Goal: Task Accomplishment & Management: Use online tool/utility

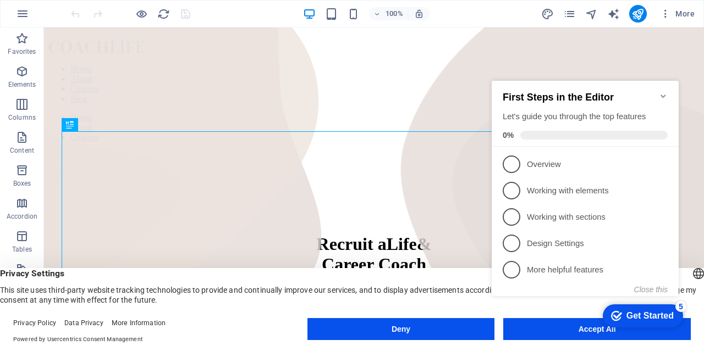
click at [665, 92] on icon "Minimize checklist" at bounding box center [662, 96] width 9 height 9
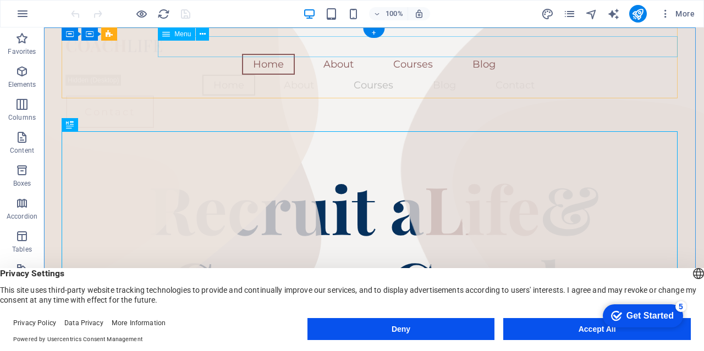
click at [384, 54] on nav "Home About Courses Blog" at bounding box center [374, 64] width 616 height 21
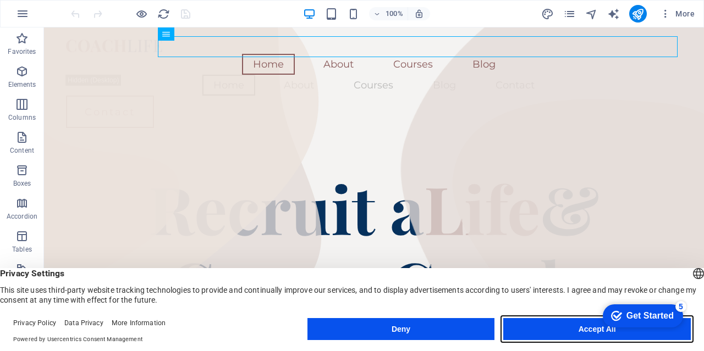
click at [562, 333] on button "Accept All" at bounding box center [596, 329] width 187 height 22
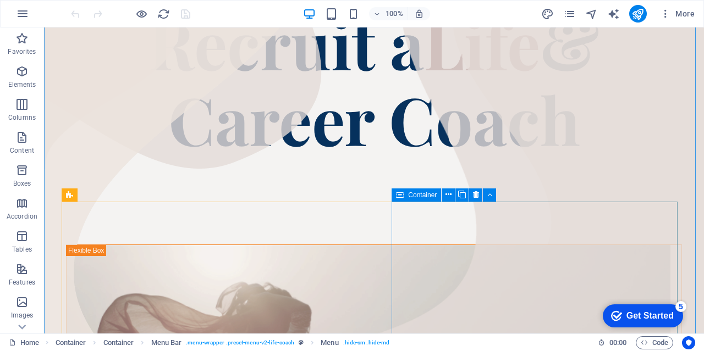
scroll to position [330, 0]
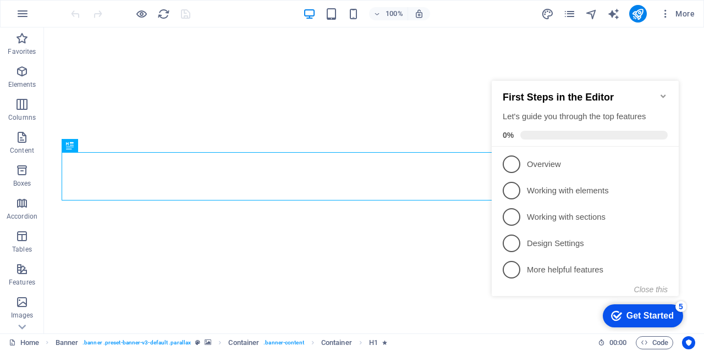
click at [661, 92] on icon "Minimize checklist" at bounding box center [662, 96] width 9 height 9
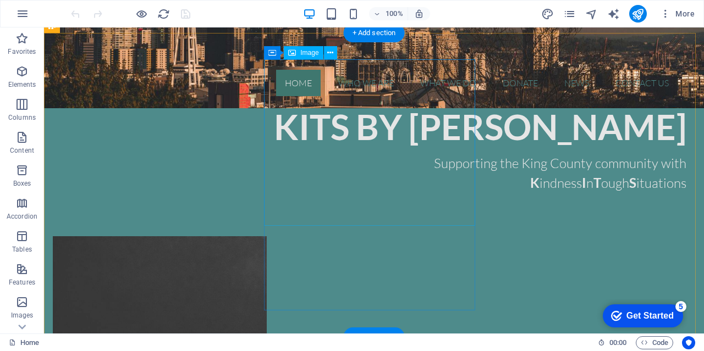
scroll to position [225, 0]
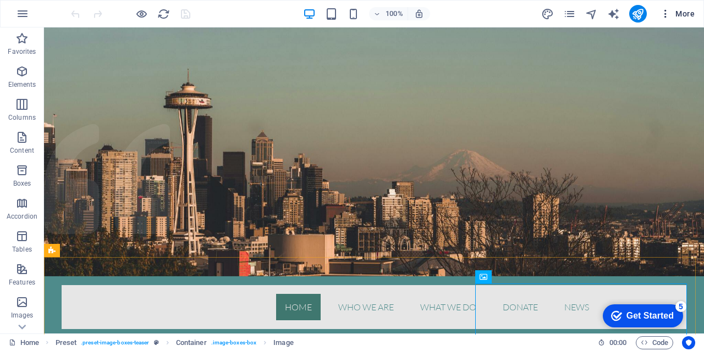
click at [666, 18] on icon "button" at bounding box center [665, 13] width 11 height 11
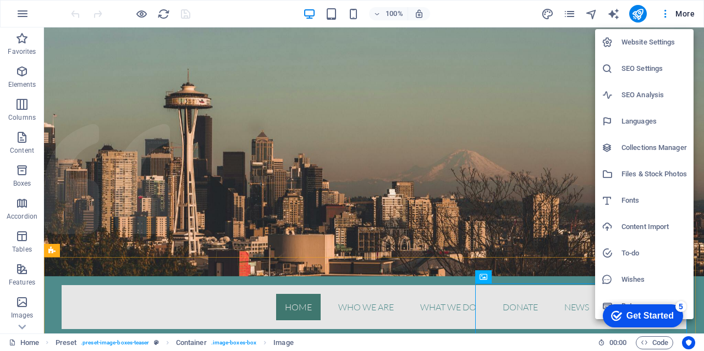
click at [567, 14] on div at bounding box center [352, 175] width 704 height 351
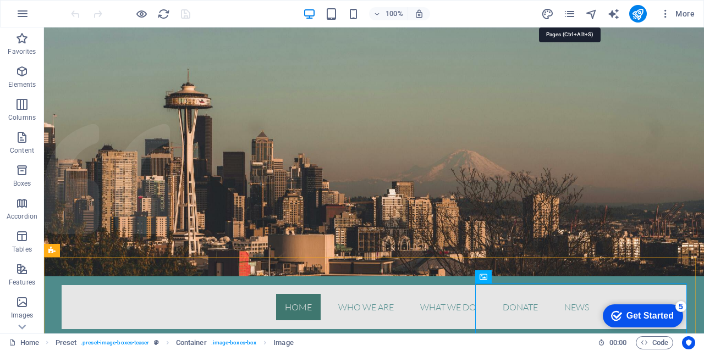
click at [567, 14] on icon "pages" at bounding box center [569, 14] width 13 height 13
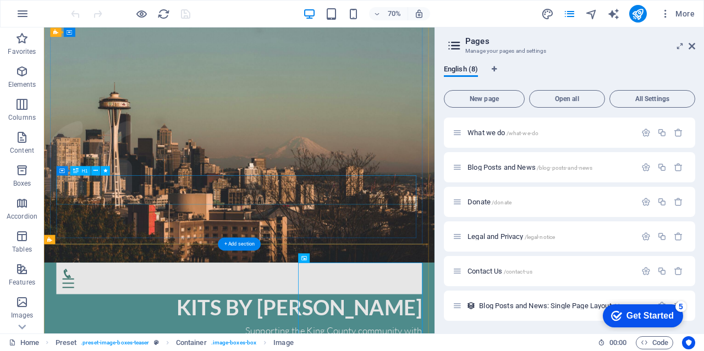
scroll to position [44, 0]
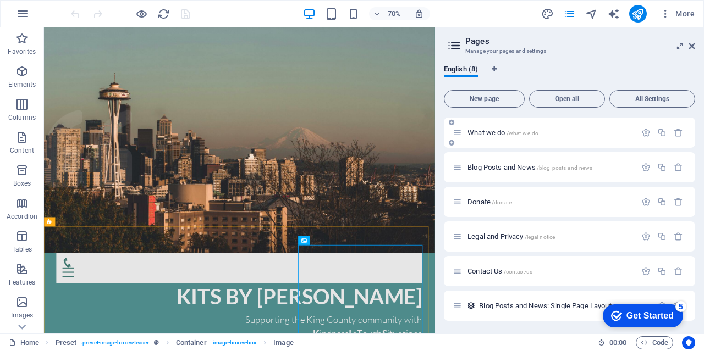
click at [477, 131] on span "What we do /what-we-do" at bounding box center [502, 133] width 71 height 8
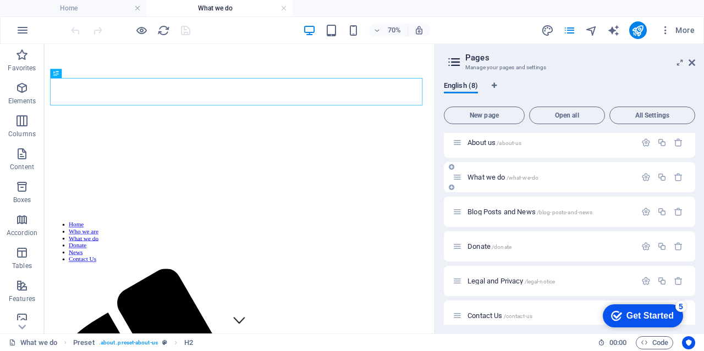
scroll to position [0, 0]
click at [466, 139] on div "About us /about-us" at bounding box center [549, 142] width 171 height 7
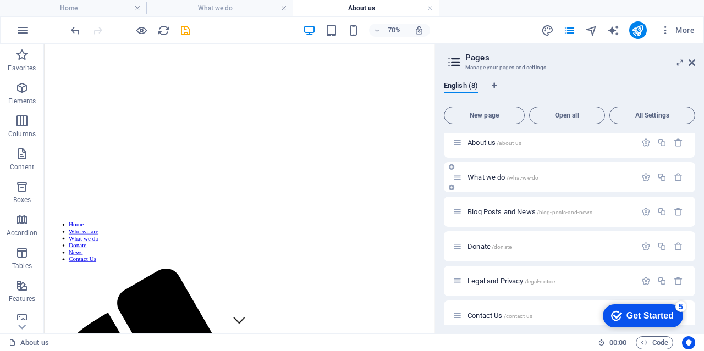
click at [491, 176] on span "What we do /what-we-do" at bounding box center [502, 177] width 71 height 8
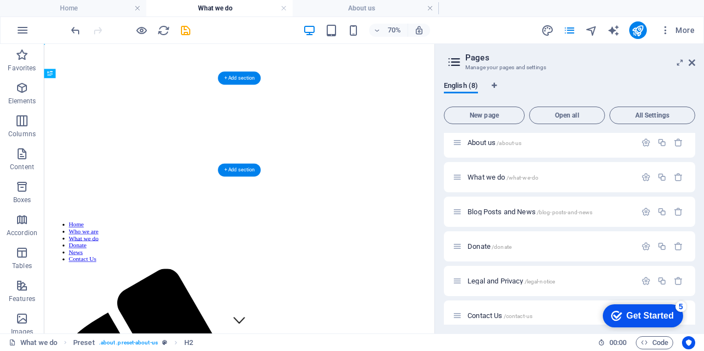
drag, startPoint x: 317, startPoint y: 148, endPoint x: 309, endPoint y: 107, distance: 41.8
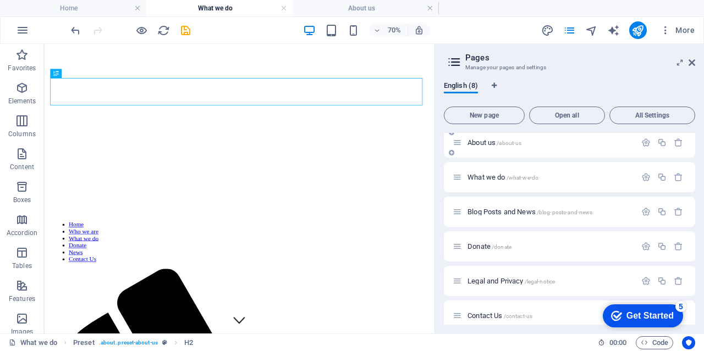
click at [462, 140] on div "About us /about-us" at bounding box center [543, 142] width 183 height 13
click at [475, 141] on span "About us /about-us" at bounding box center [494, 143] width 54 height 8
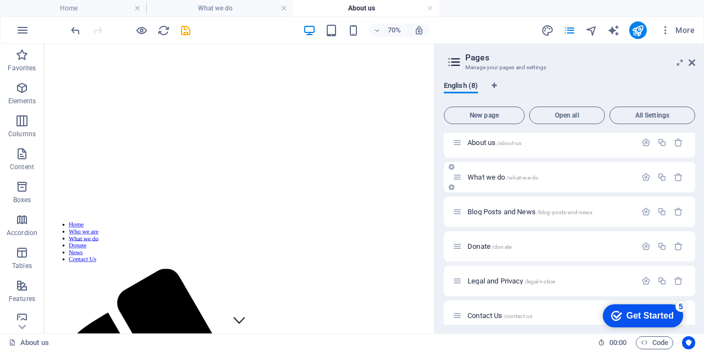
click at [475, 181] on div "What we do /what-we-do" at bounding box center [543, 177] width 183 height 13
click at [476, 173] on div "What we do /what-we-do" at bounding box center [543, 177] width 183 height 13
click at [478, 175] on span "What we do /what-we-do" at bounding box center [502, 177] width 71 height 8
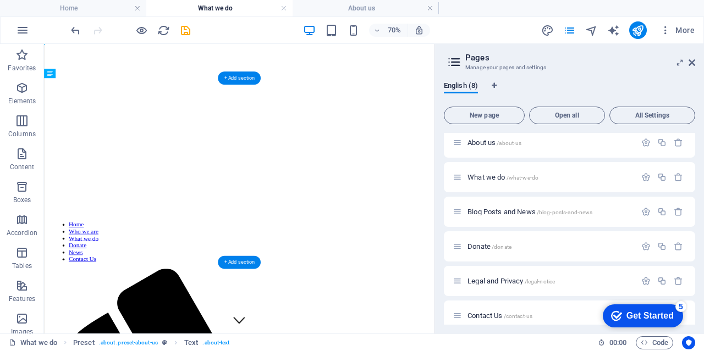
drag, startPoint x: 349, startPoint y: 198, endPoint x: 341, endPoint y: 150, distance: 48.4
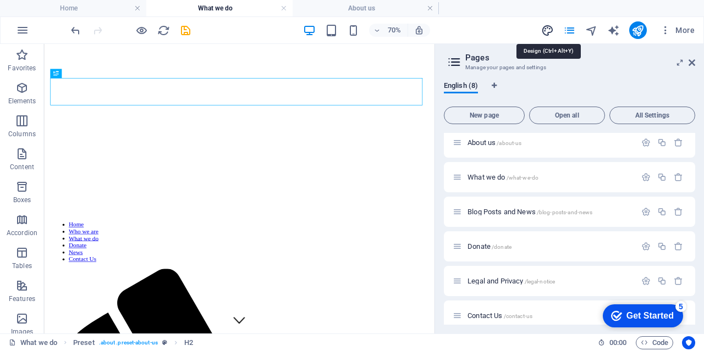
click at [542, 31] on icon "design" at bounding box center [547, 30] width 13 height 13
select select "rem"
select select "300"
select select "px"
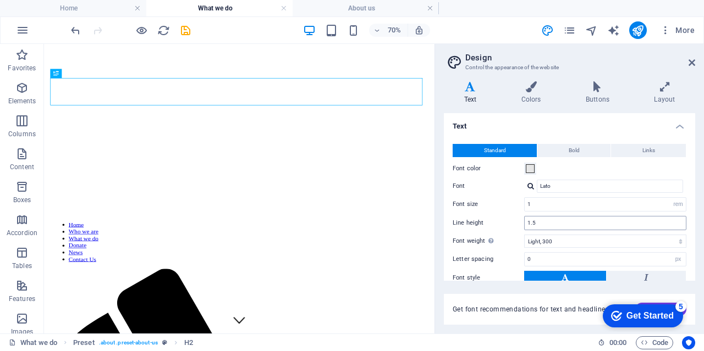
scroll to position [80, 0]
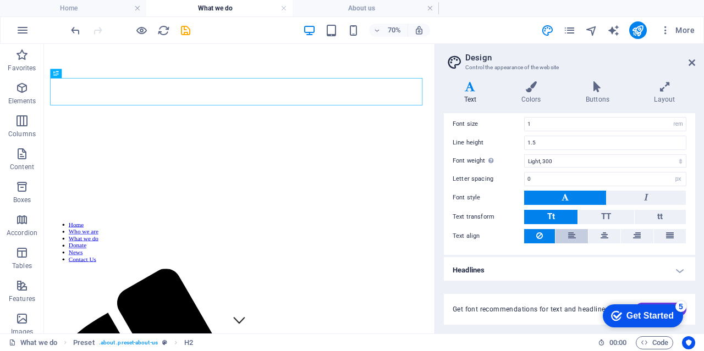
click at [576, 231] on button at bounding box center [571, 236] width 32 height 14
click at [607, 236] on button at bounding box center [604, 236] width 32 height 14
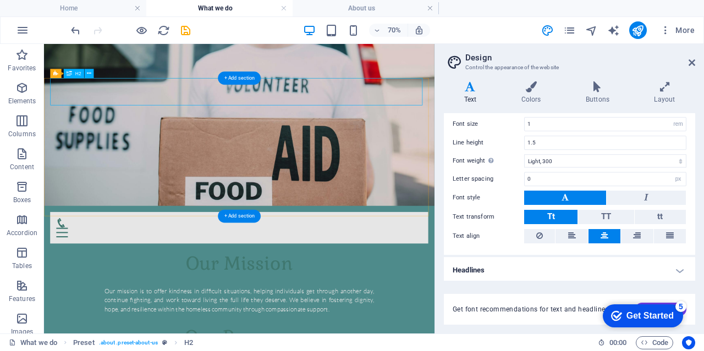
click at [378, 338] on div "Our Mission" at bounding box center [323, 357] width 540 height 39
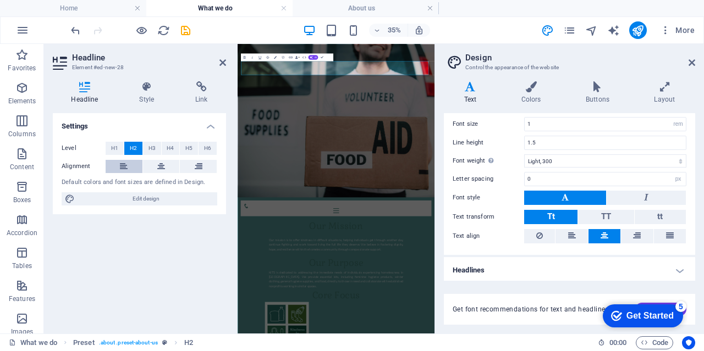
click at [122, 164] on icon at bounding box center [124, 166] width 8 height 13
click at [689, 64] on icon at bounding box center [691, 62] width 7 height 9
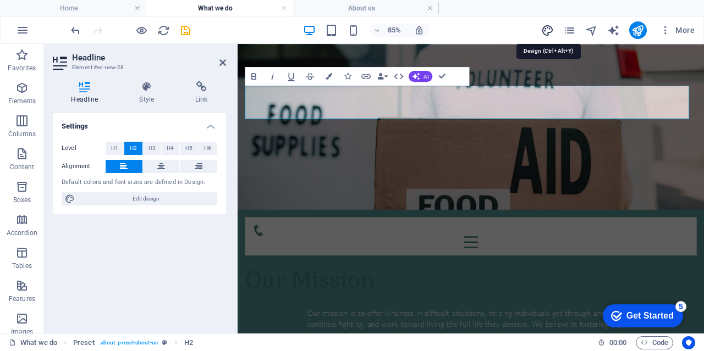
click at [549, 29] on icon "design" at bounding box center [547, 30] width 13 height 13
select select "rem"
select select "300"
select select "px"
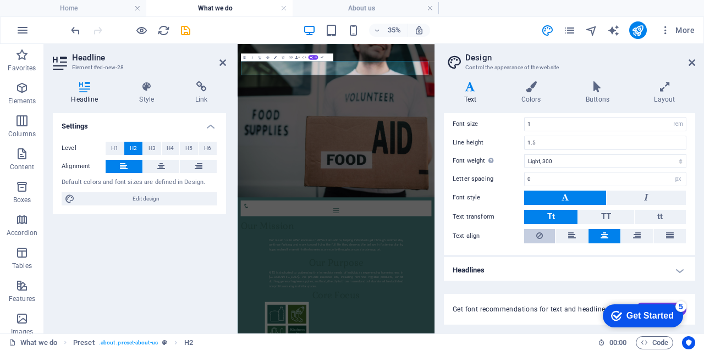
click at [535, 234] on button at bounding box center [539, 236] width 31 height 14
click at [689, 63] on icon at bounding box center [691, 62] width 7 height 9
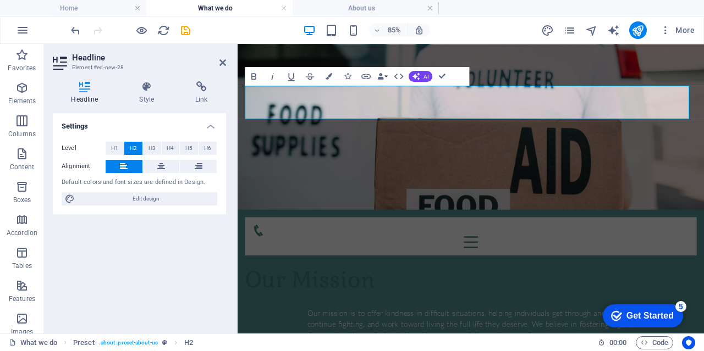
click at [184, 272] on div "Settings Level H1 H2 H3 H4 H5 H6 Alignment Default colors and font sizes are de…" at bounding box center [139, 219] width 173 height 212
click at [114, 145] on span "H1" at bounding box center [114, 148] width 7 height 13
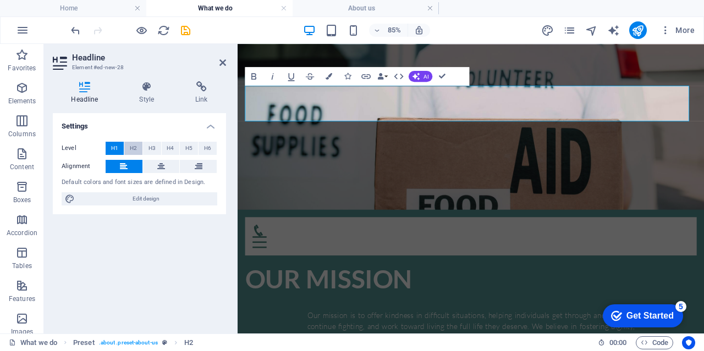
click at [130, 148] on span "H2" at bounding box center [133, 148] width 7 height 13
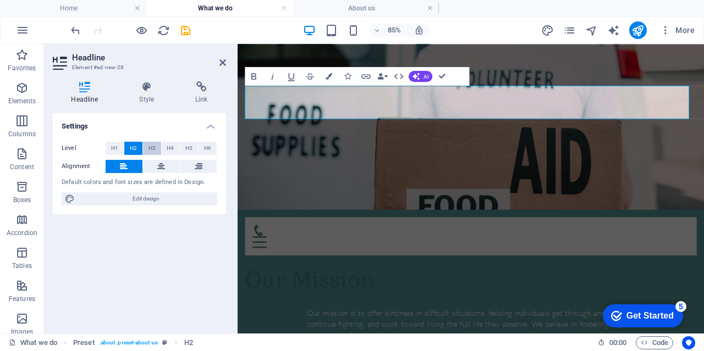
click at [155, 148] on span "H3" at bounding box center [151, 148] width 7 height 13
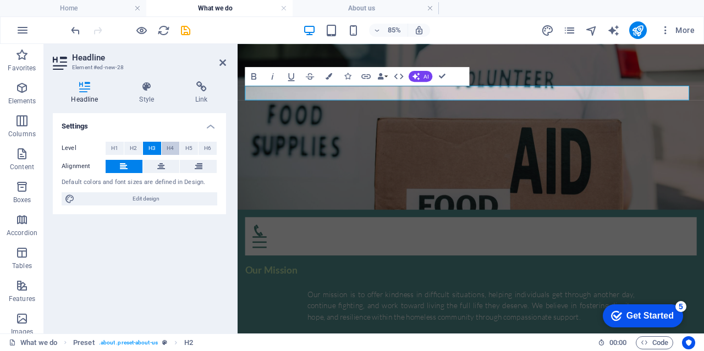
click at [171, 146] on span "H4" at bounding box center [170, 148] width 7 height 13
click at [188, 148] on span "H5" at bounding box center [188, 148] width 7 height 13
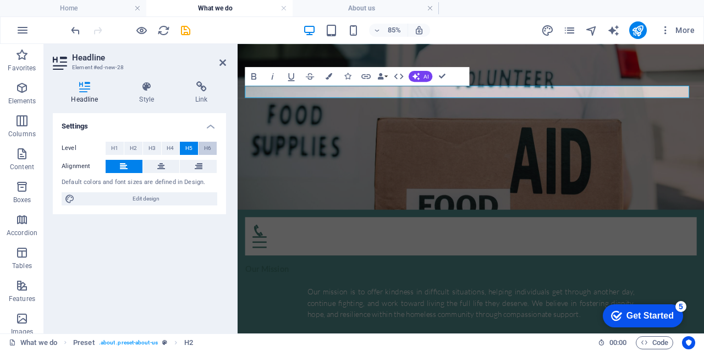
click at [204, 149] on span "H6" at bounding box center [207, 148] width 7 height 13
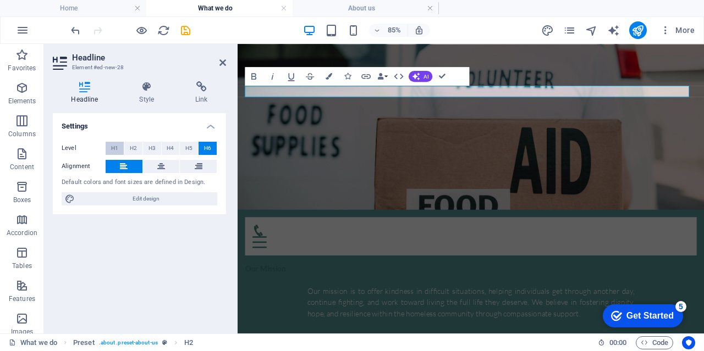
click at [116, 145] on span "H1" at bounding box center [114, 148] width 7 height 13
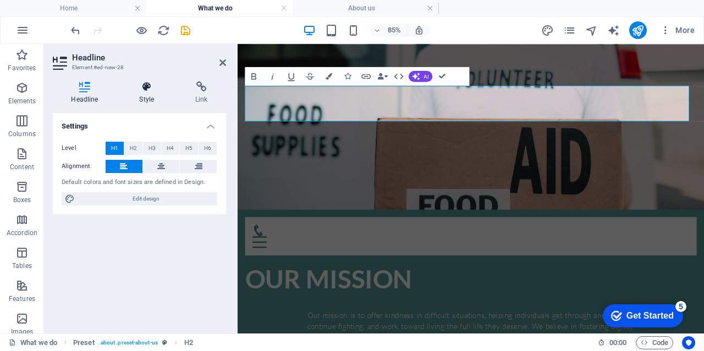
click at [146, 102] on h4 "Style" at bounding box center [149, 92] width 56 height 23
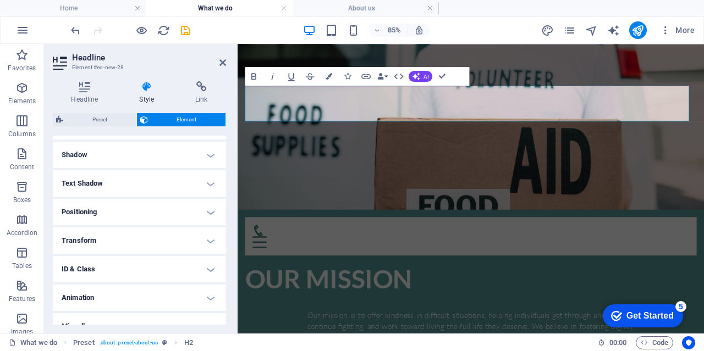
scroll to position [275, 0]
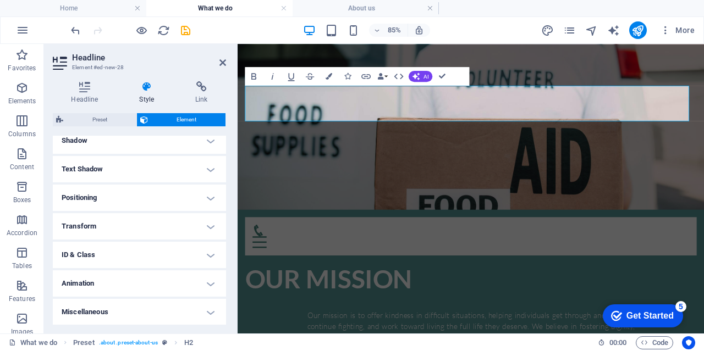
click at [141, 275] on h4 "Animation" at bounding box center [139, 283] width 173 height 26
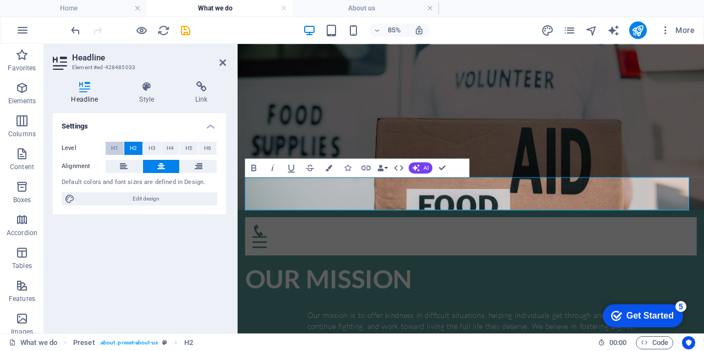
click at [109, 148] on button "H1" at bounding box center [115, 148] width 18 height 13
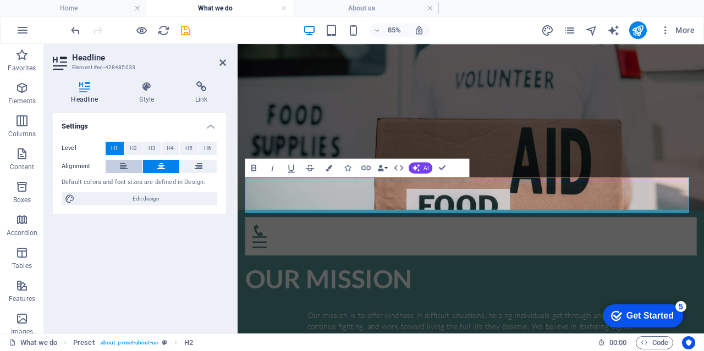
click at [124, 164] on icon at bounding box center [124, 166] width 8 height 13
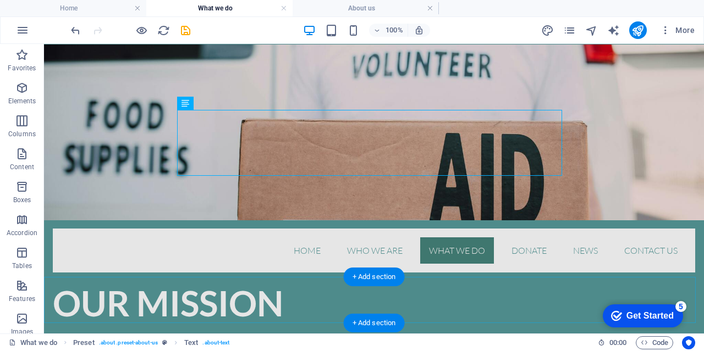
scroll to position [1, 0]
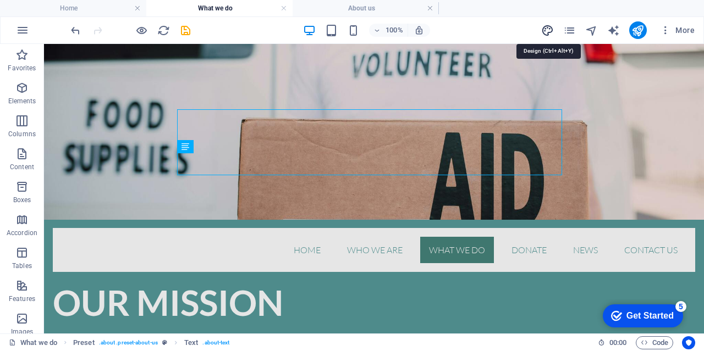
click at [550, 31] on icon "design" at bounding box center [547, 30] width 13 height 13
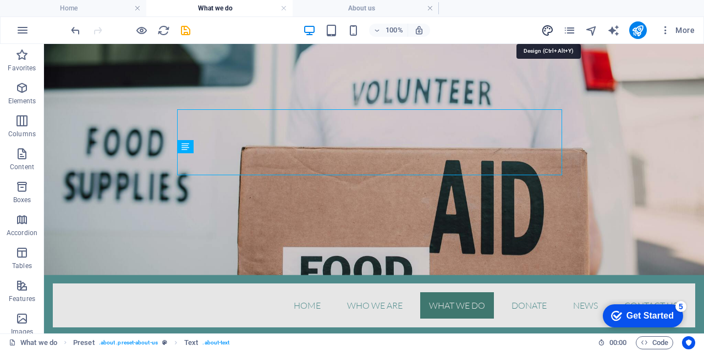
select select "rem"
select select "300"
select select "px"
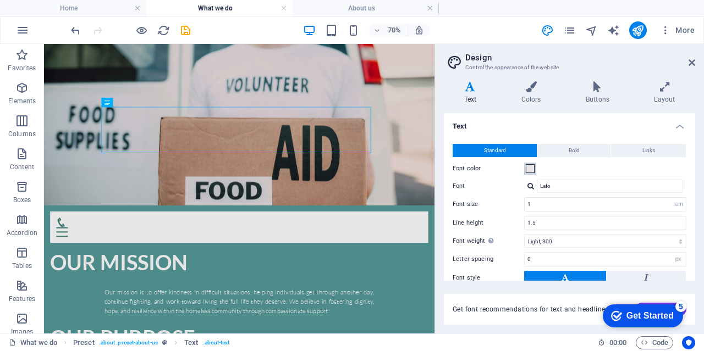
scroll to position [80, 0]
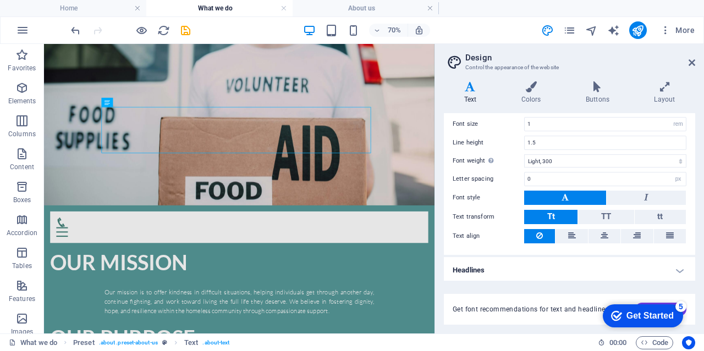
click at [678, 274] on h4 "Headlines" at bounding box center [569, 270] width 251 height 26
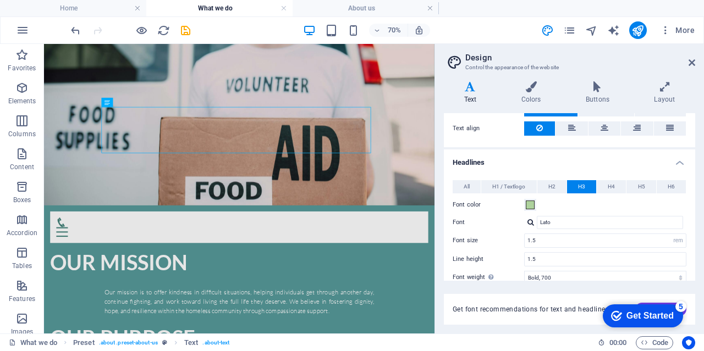
scroll to position [180, 0]
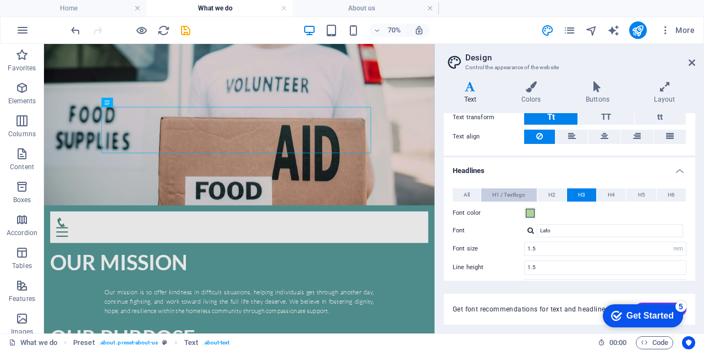
click at [509, 191] on span "H1 / Textlogo" at bounding box center [508, 195] width 33 height 13
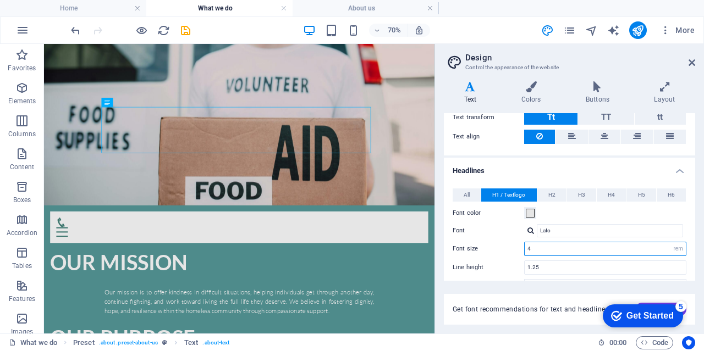
click at [539, 251] on input "4" at bounding box center [604, 248] width 161 height 13
type input "3"
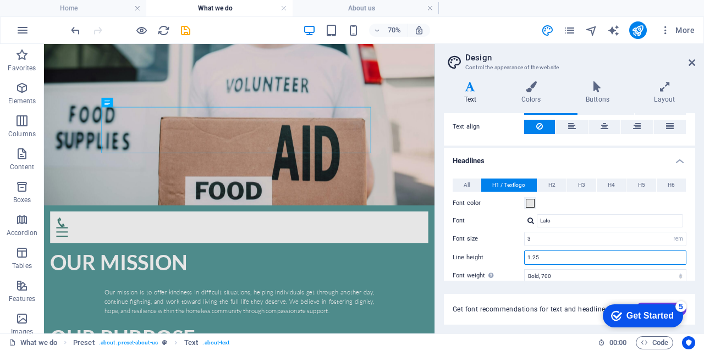
click at [552, 254] on input "1.25" at bounding box center [604, 257] width 161 height 13
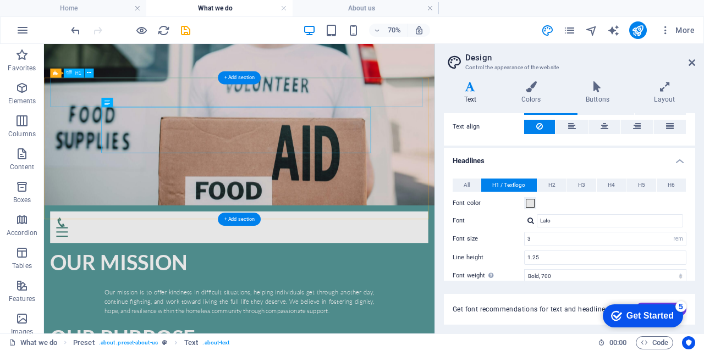
click at [242, 337] on div "Our Mission" at bounding box center [323, 355] width 540 height 37
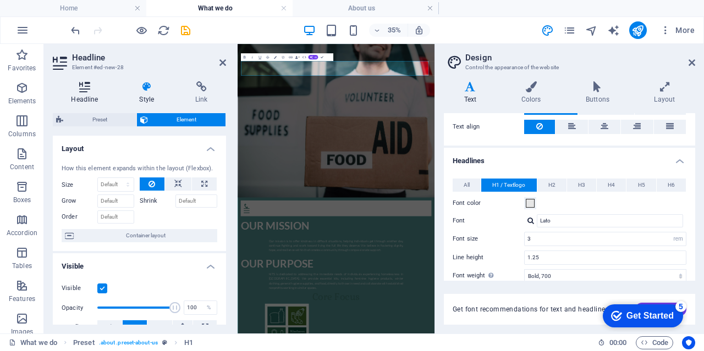
click at [90, 92] on icon at bounding box center [85, 86] width 64 height 11
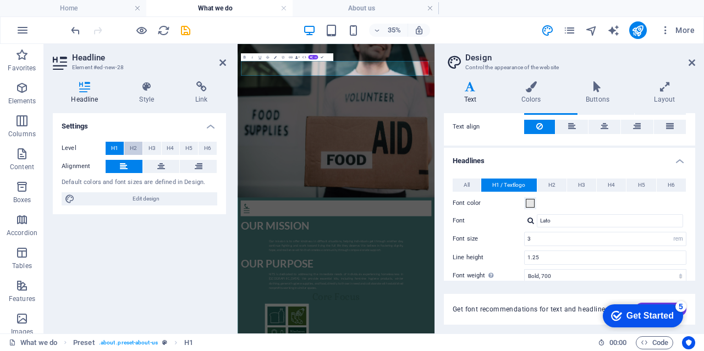
click at [128, 147] on button "H2" at bounding box center [133, 148] width 18 height 13
click at [117, 146] on span "H1" at bounding box center [114, 148] width 7 height 13
click at [544, 232] on input "3" at bounding box center [604, 238] width 161 height 13
click at [92, 270] on div "Settings Level H1 H2 H3 H4 H5 H6 Alignment Default colors and font sizes are de…" at bounding box center [139, 219] width 173 height 212
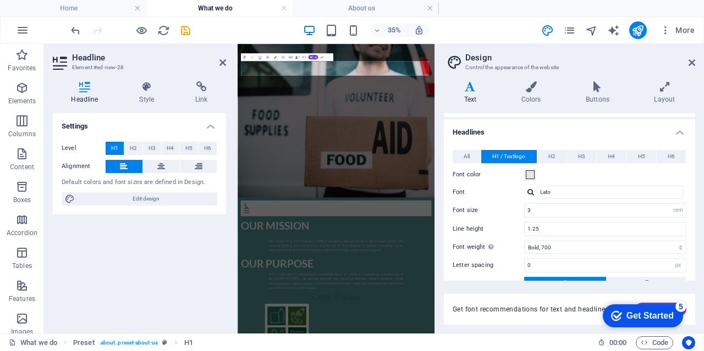
scroll to position [220, 0]
click at [553, 148] on span "H2" at bounding box center [551, 154] width 7 height 13
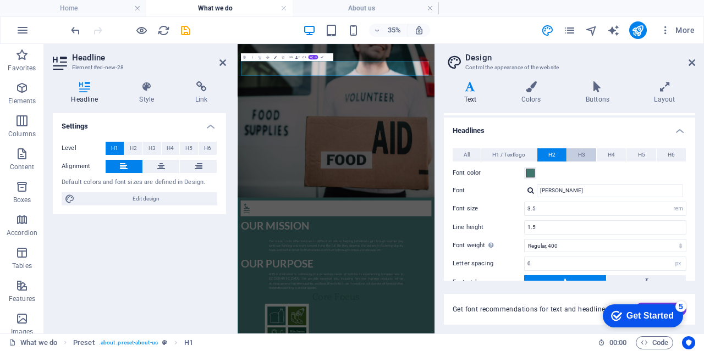
click at [578, 152] on span "H3" at bounding box center [581, 154] width 7 height 13
click at [613, 153] on span "H4" at bounding box center [610, 154] width 7 height 13
click at [529, 170] on span at bounding box center [529, 173] width 9 height 9
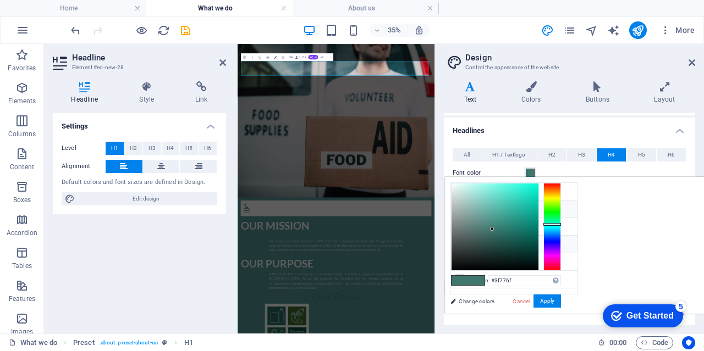
click at [475, 240] on li "Font color #e6e6e6" at bounding box center [514, 245] width 126 height 18
type input "#e6e6e6"
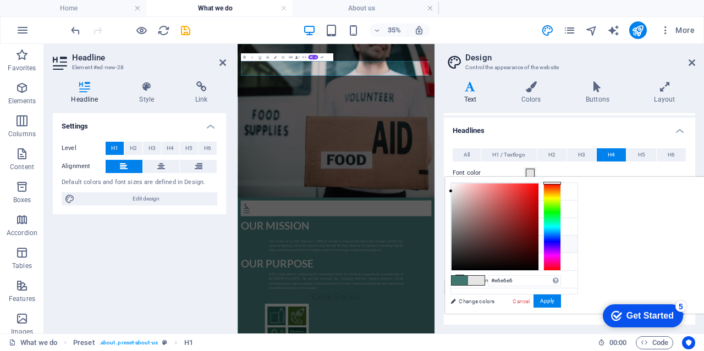
click at [624, 118] on h4 "Headlines" at bounding box center [569, 128] width 251 height 20
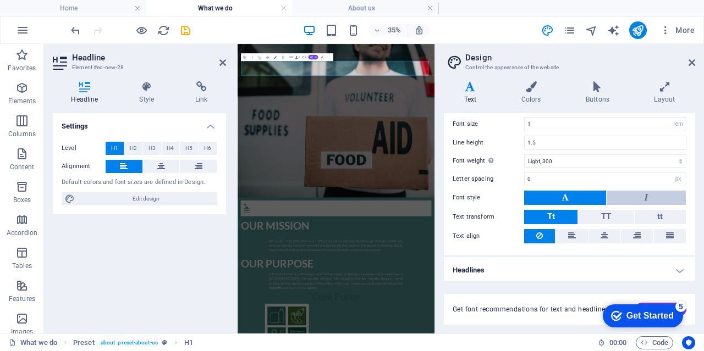
click at [627, 198] on button at bounding box center [645, 198] width 79 height 14
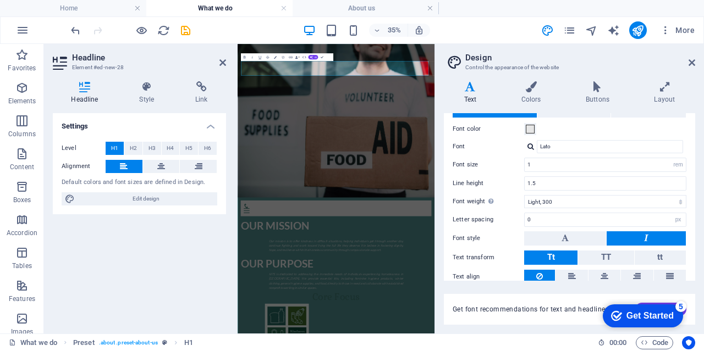
scroll to position [55, 0]
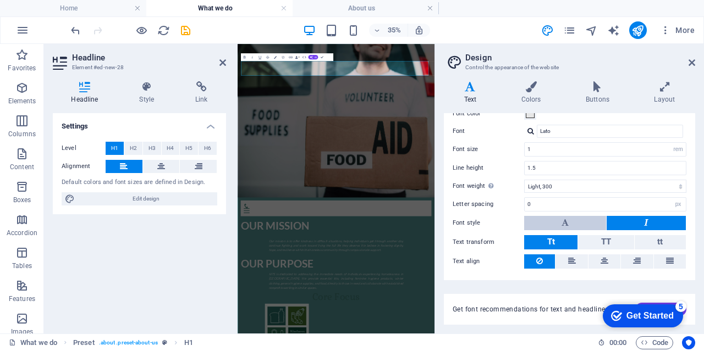
click at [584, 221] on button at bounding box center [565, 223] width 82 height 14
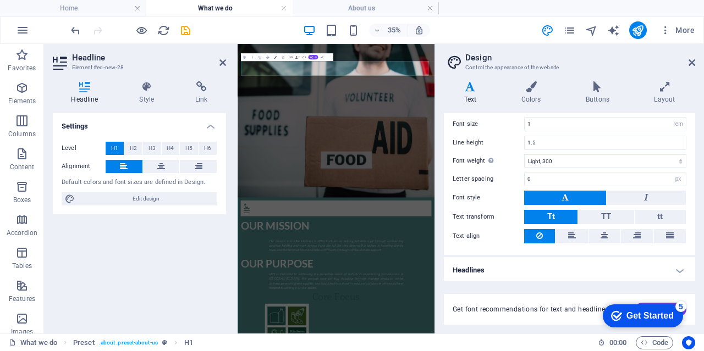
click at [472, 259] on h4 "Headlines" at bounding box center [569, 270] width 251 height 26
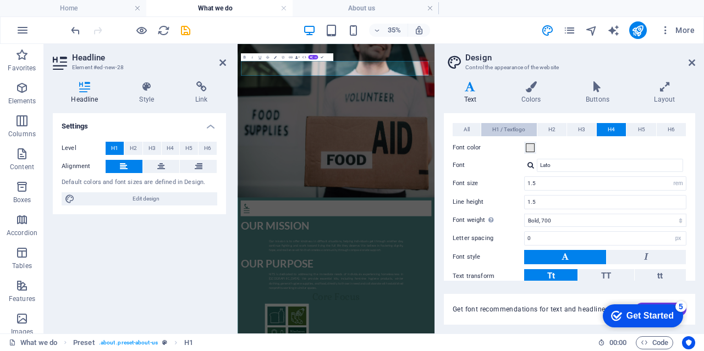
click at [531, 129] on button "H1 / Textlogo" at bounding box center [508, 129] width 55 height 13
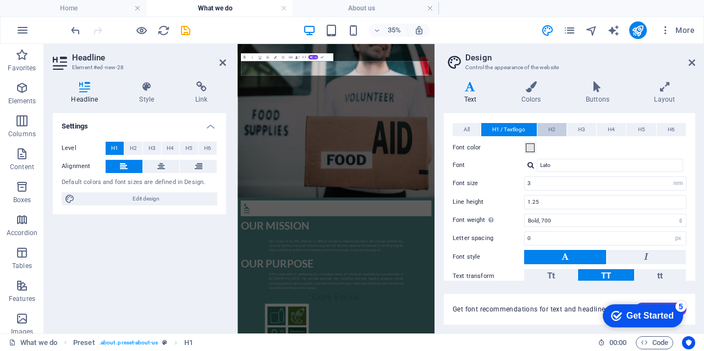
click at [551, 127] on span "H2" at bounding box center [551, 129] width 7 height 13
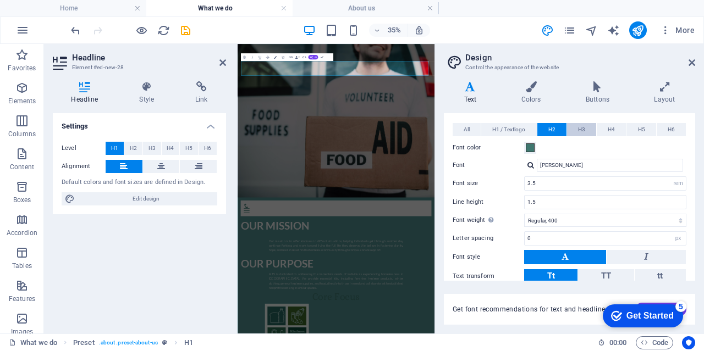
click at [578, 125] on span "H3" at bounding box center [581, 129] width 7 height 13
click at [610, 128] on span "H4" at bounding box center [610, 129] width 7 height 13
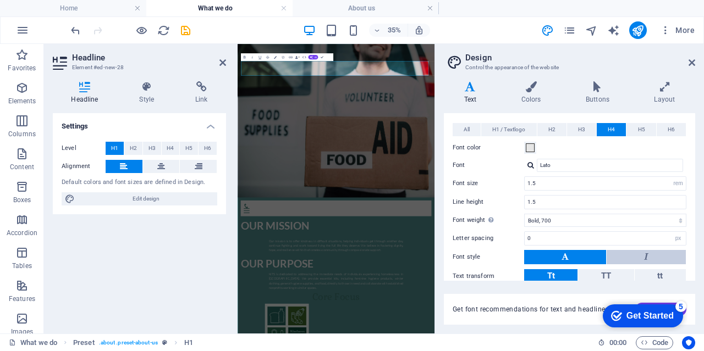
click at [625, 254] on button at bounding box center [645, 257] width 79 height 14
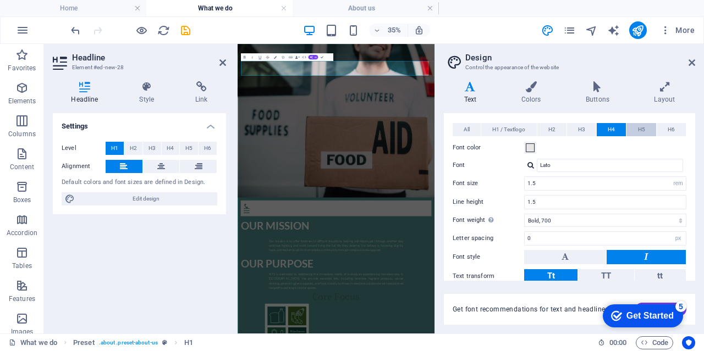
click at [642, 124] on span "H5" at bounding box center [641, 129] width 7 height 13
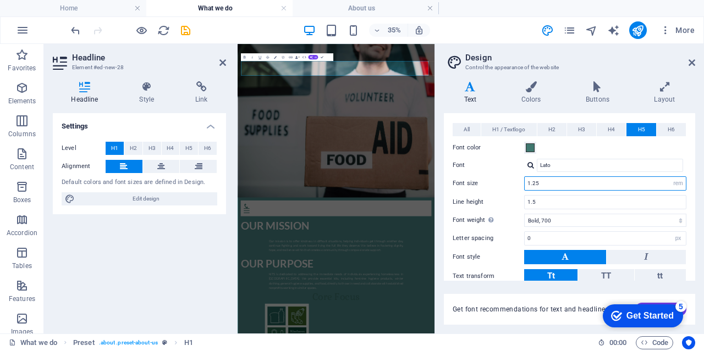
drag, startPoint x: 547, startPoint y: 181, endPoint x: 516, endPoint y: 174, distance: 32.0
click at [516, 176] on div "Font size 1.25 rem px em %" at bounding box center [569, 183] width 234 height 14
type input "2.5"
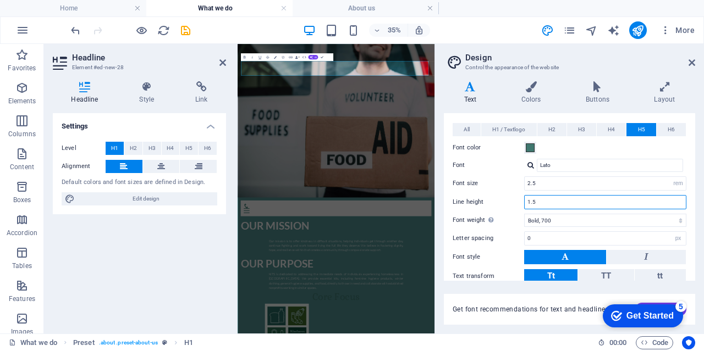
click at [551, 204] on input "1.5" at bounding box center [604, 202] width 161 height 13
click at [531, 143] on span at bounding box center [529, 147] width 9 height 9
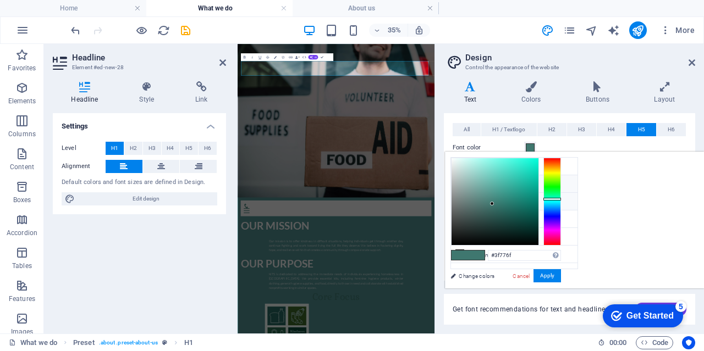
click at [464, 202] on li "Secondary color #aed29d" at bounding box center [514, 202] width 126 height 18
type input "#aed29d"
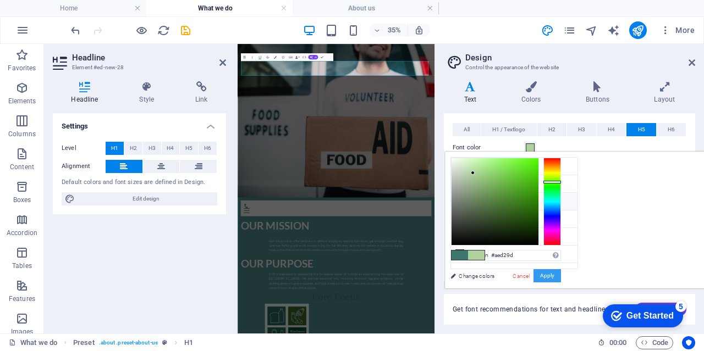
click at [561, 272] on button "Apply" at bounding box center [546, 275] width 27 height 13
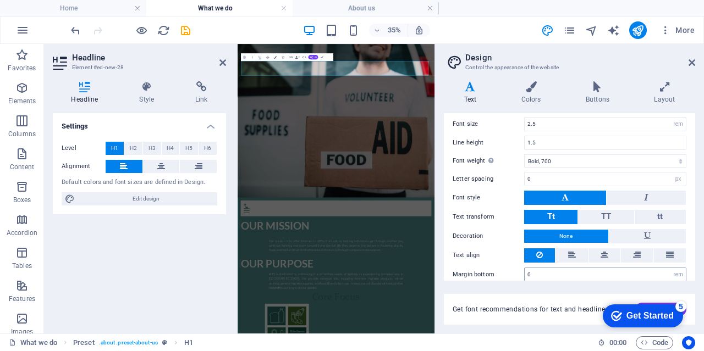
scroll to position [311, 0]
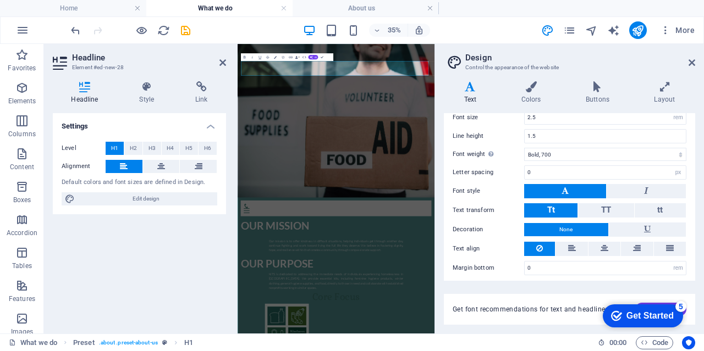
click at [508, 286] on div "Get font recommendations for text and headlines. Generate" at bounding box center [569, 303] width 251 height 44
click at [690, 63] on icon at bounding box center [691, 62] width 7 height 9
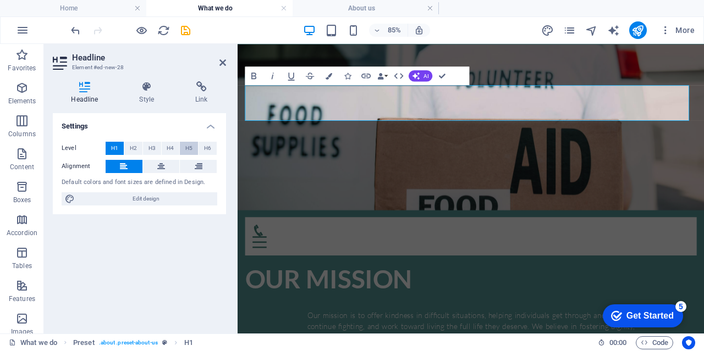
click at [184, 148] on button "H5" at bounding box center [189, 148] width 18 height 13
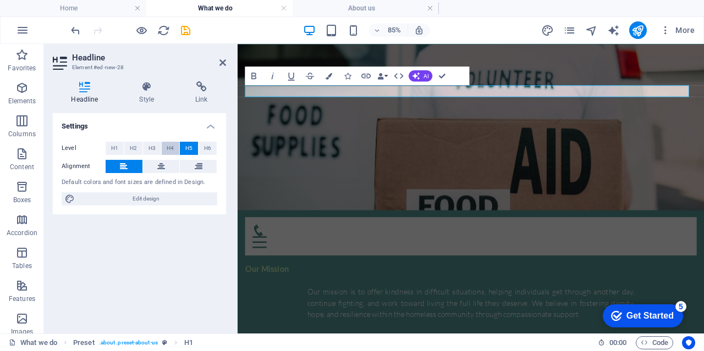
click at [174, 148] on button "H4" at bounding box center [171, 148] width 18 height 13
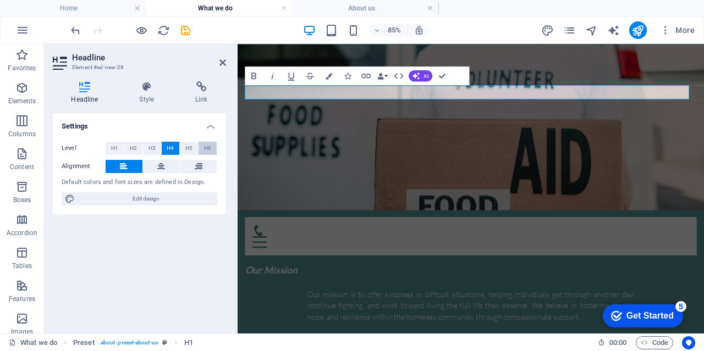
click at [206, 153] on span "H6" at bounding box center [207, 148] width 7 height 13
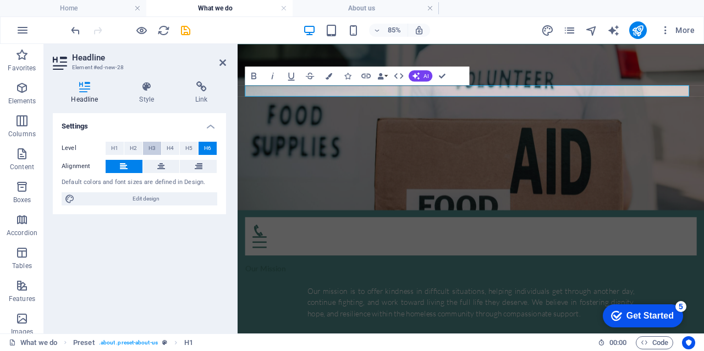
click at [158, 150] on button "H3" at bounding box center [152, 148] width 18 height 13
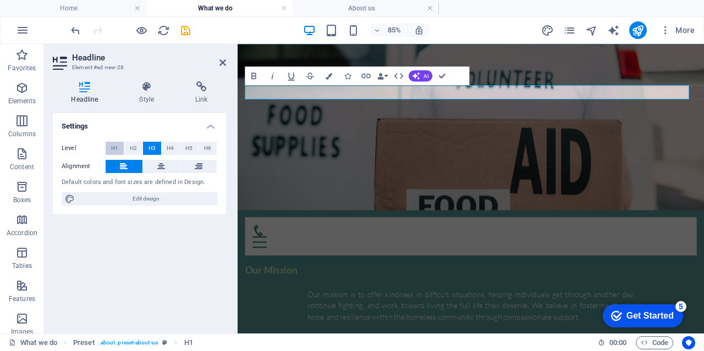
click at [111, 145] on span "H1" at bounding box center [114, 148] width 7 height 13
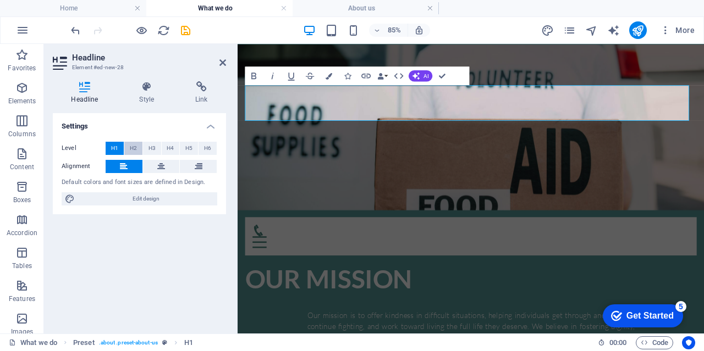
click at [130, 146] on span "H2" at bounding box center [133, 148] width 7 height 13
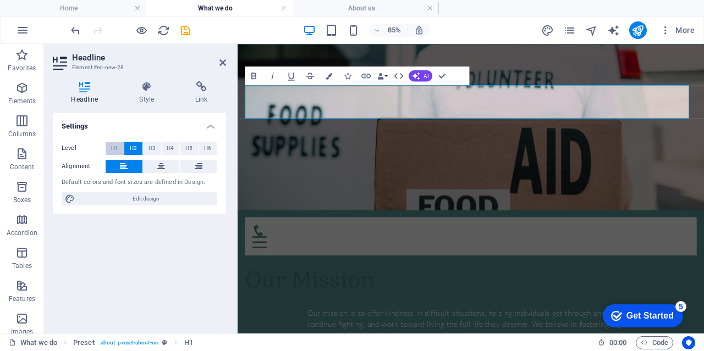
click at [121, 149] on button "H1" at bounding box center [115, 148] width 18 height 13
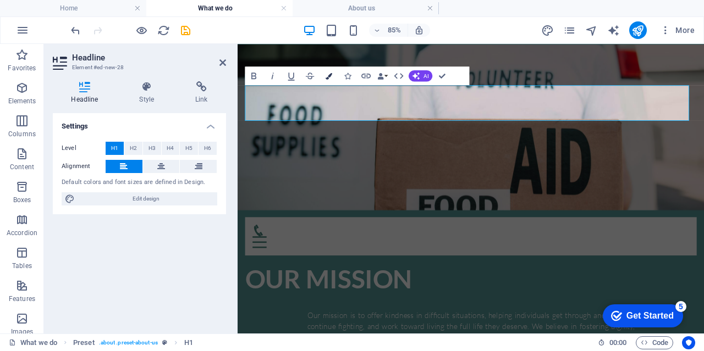
click at [325, 77] on icon "button" at bounding box center [328, 76] width 7 height 7
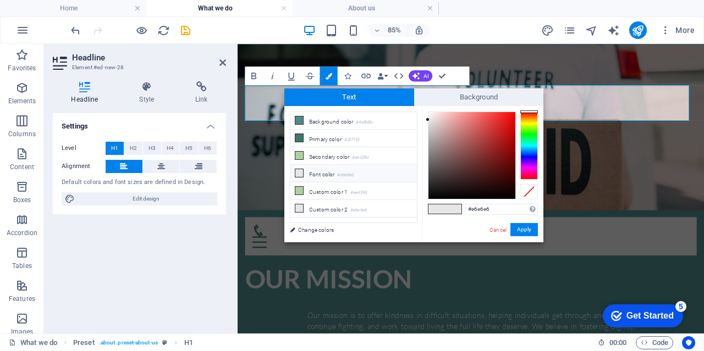
click at [167, 278] on div "Settings Level H1 H2 H3 H4 H5 H6 Alignment Default colors and font sizes are de…" at bounding box center [139, 219] width 173 height 212
click at [497, 229] on link "Cancel" at bounding box center [497, 230] width 19 height 8
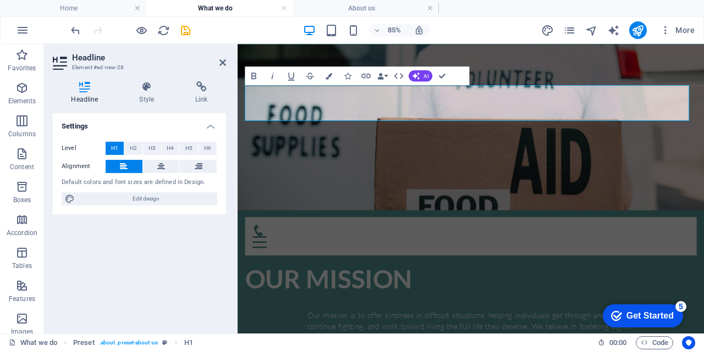
click at [123, 262] on div "Settings Level H1 H2 H3 H4 H5 H6 Alignment Default colors and font sizes are de…" at bounding box center [139, 219] width 173 height 212
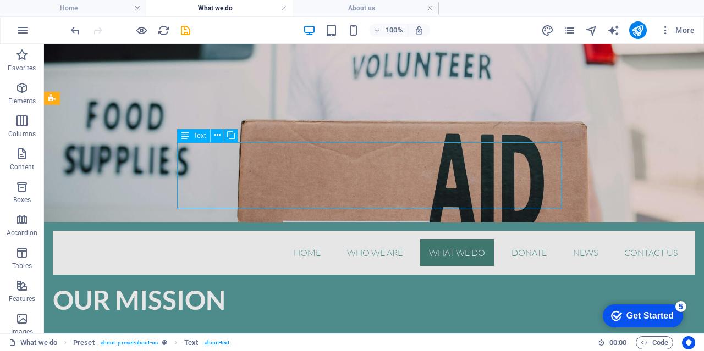
click at [350, 321] on div "Our mission is to offer kindness in difficult situations, helping individuals g…" at bounding box center [373, 354] width 385 height 66
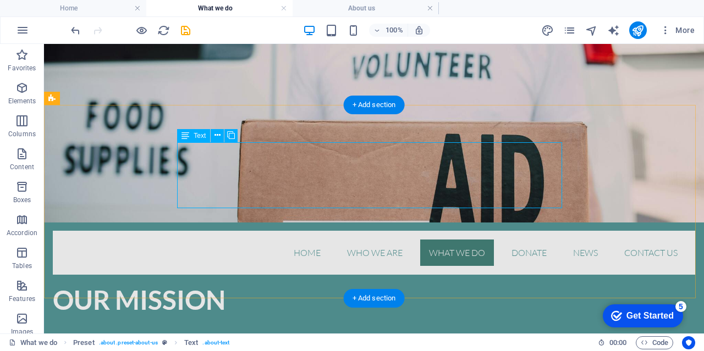
click at [308, 321] on div "Our mission is to offer kindness in difficult situations, helping individuals g…" at bounding box center [373, 354] width 385 height 66
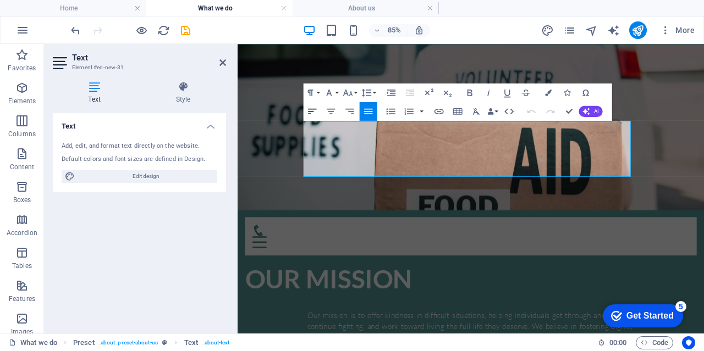
click at [310, 111] on icon "button" at bounding box center [312, 110] width 8 height 5
click at [365, 111] on icon "button" at bounding box center [368, 110] width 8 height 5
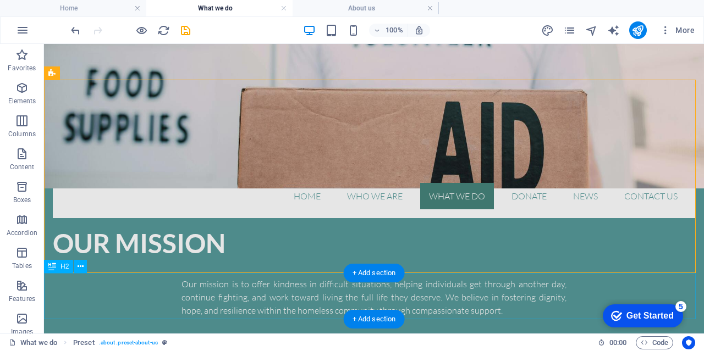
scroll to position [25, 0]
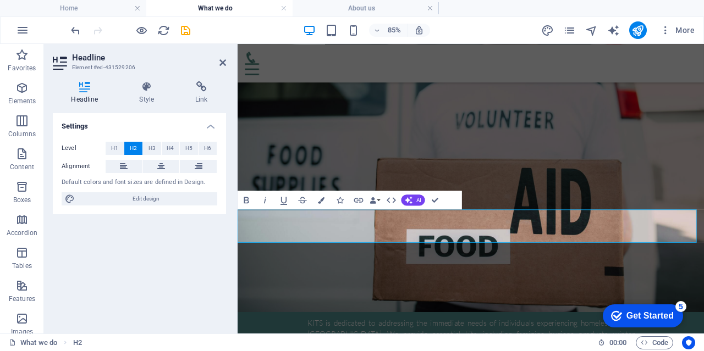
click at [119, 274] on div "Settings Level H1 H2 H3 H4 H5 H6 Alignment Default colors and font sizes are de…" at bounding box center [139, 219] width 173 height 212
click at [128, 199] on span "Edit design" at bounding box center [146, 198] width 136 height 13
select select "rem"
select select "300"
select select "px"
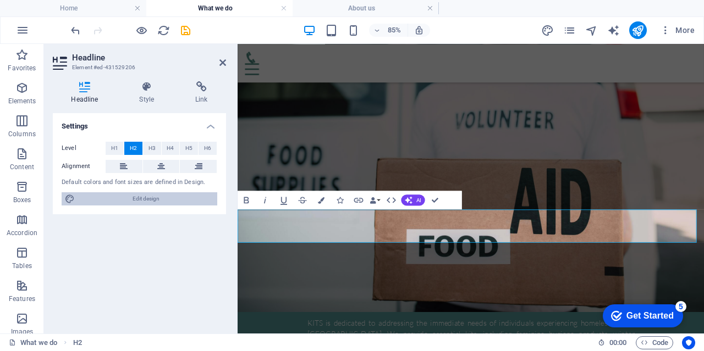
select select "rem"
select select "400"
select select "px"
select select "rem"
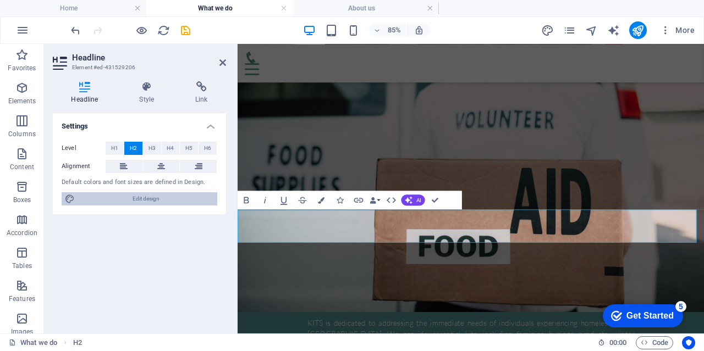
select select "700"
select select "px"
select select "rem"
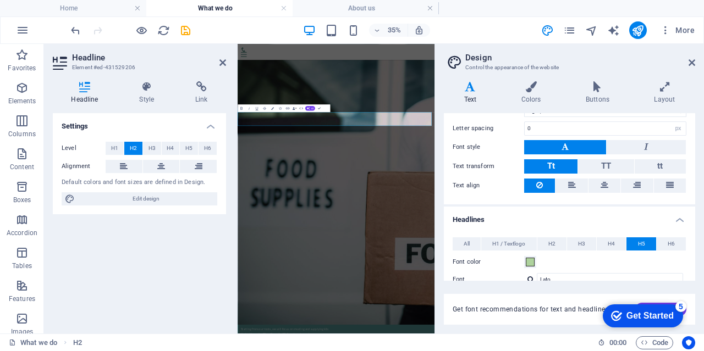
scroll to position [146, 0]
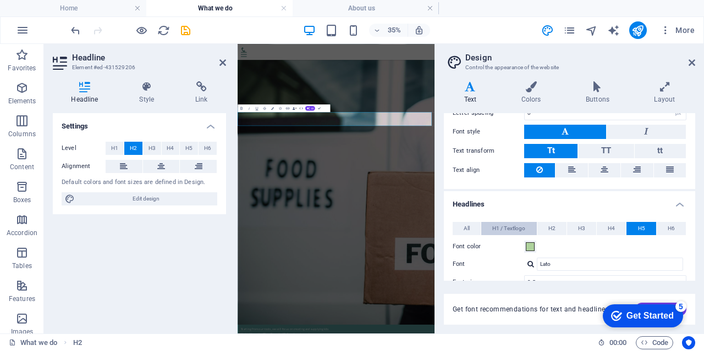
click at [503, 227] on span "H1 / Textlogo" at bounding box center [508, 228] width 33 height 13
click at [474, 226] on button "All" at bounding box center [466, 228] width 28 height 13
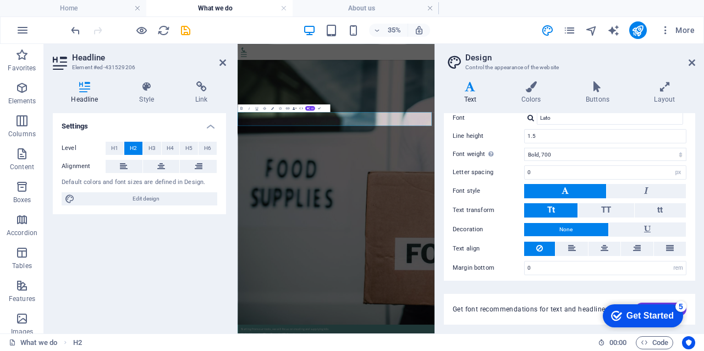
scroll to position [237, 0]
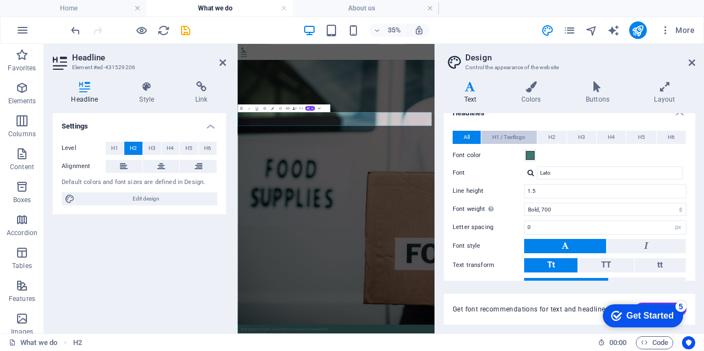
click at [508, 136] on span "H1 / Textlogo" at bounding box center [508, 137] width 33 height 13
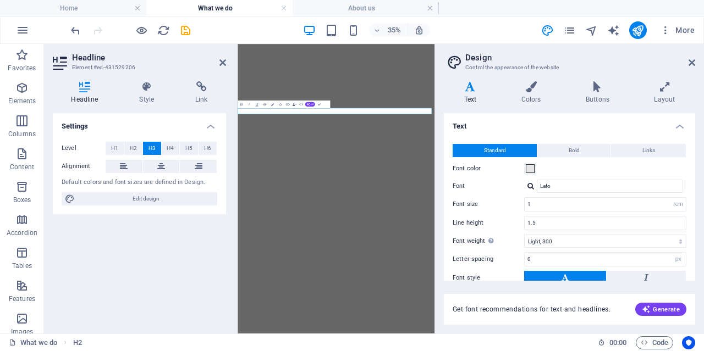
select select "rem"
select select "300"
select select "px"
select select "rem"
select select "700"
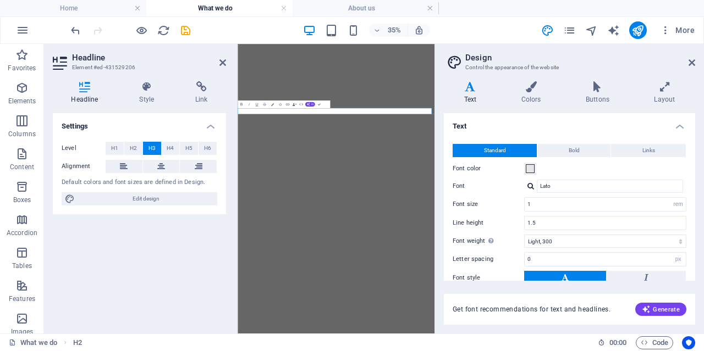
select select "px"
select select "rem"
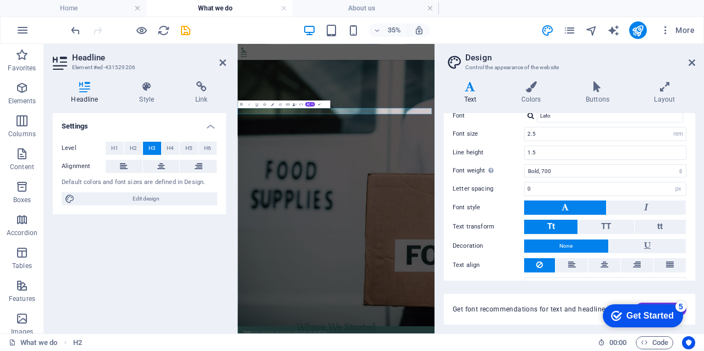
scroll to position [311, 0]
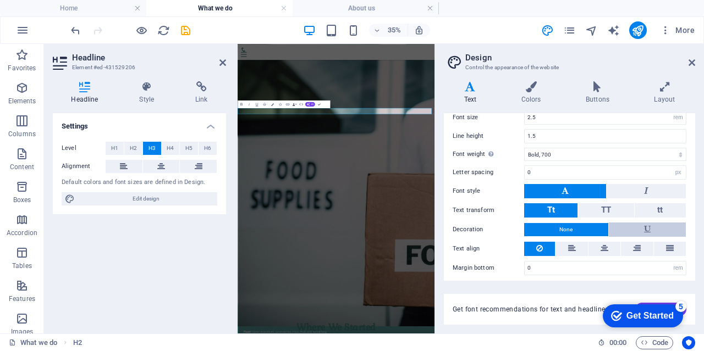
click at [644, 223] on icon at bounding box center [647, 229] width 7 height 13
click at [128, 253] on div "Settings Level H1 H2 H3 H4 H5 H6 Alignment Default colors and font sizes are de…" at bounding box center [139, 219] width 173 height 212
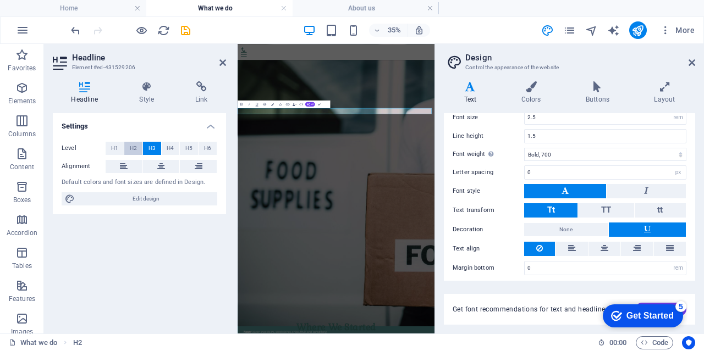
click at [131, 149] on span "H2" at bounding box center [133, 148] width 7 height 13
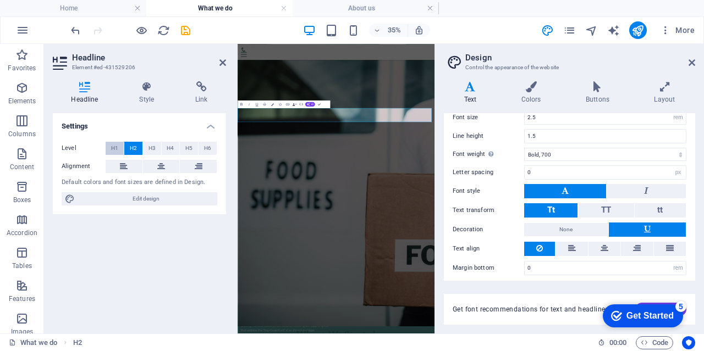
click at [114, 146] on span "H1" at bounding box center [114, 148] width 7 height 13
click at [150, 148] on span "H3" at bounding box center [151, 148] width 7 height 13
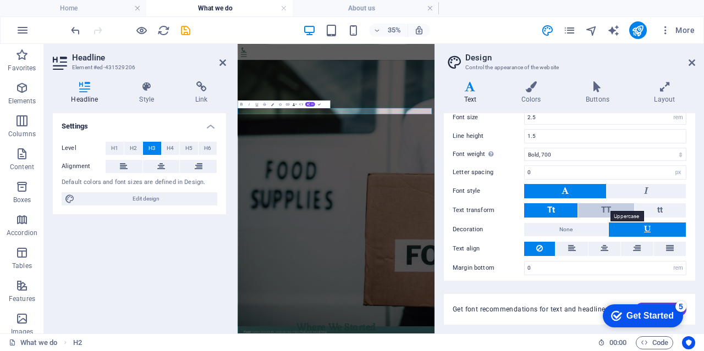
click at [601, 208] on span "TT" at bounding box center [606, 210] width 10 height 10
click at [130, 147] on span "H2" at bounding box center [133, 148] width 7 height 13
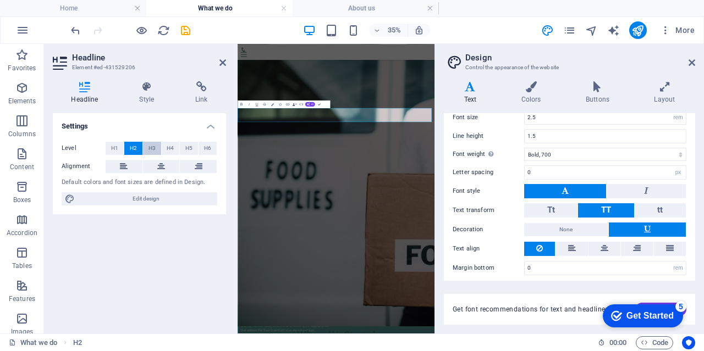
click at [151, 148] on span "H3" at bounding box center [151, 148] width 7 height 13
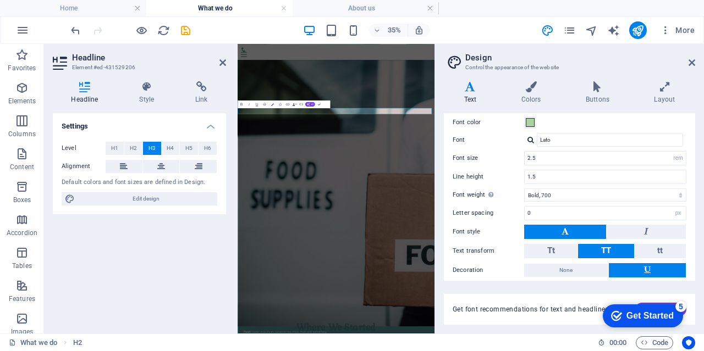
scroll to position [256, 0]
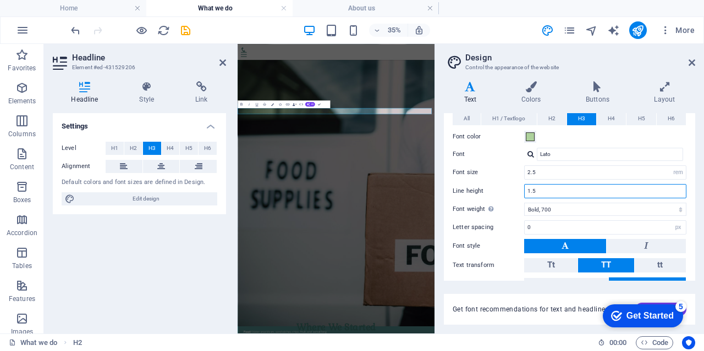
drag, startPoint x: 551, startPoint y: 192, endPoint x: 492, endPoint y: 189, distance: 58.4
click at [492, 189] on div "Line height 1.5" at bounding box center [569, 191] width 234 height 14
type input "2"
drag, startPoint x: 551, startPoint y: 173, endPoint x: 517, endPoint y: 165, distance: 34.3
click at [517, 165] on div "Font size 2.5 rem px em %" at bounding box center [569, 172] width 234 height 14
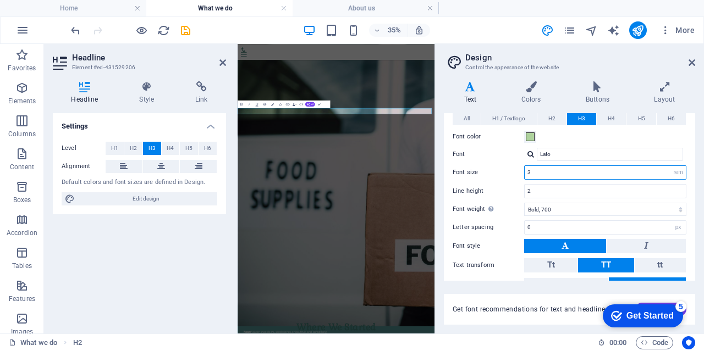
type input "3"
click at [508, 169] on label "Font size" at bounding box center [487, 172] width 71 height 6
click at [134, 148] on span "H2" at bounding box center [133, 148] width 7 height 13
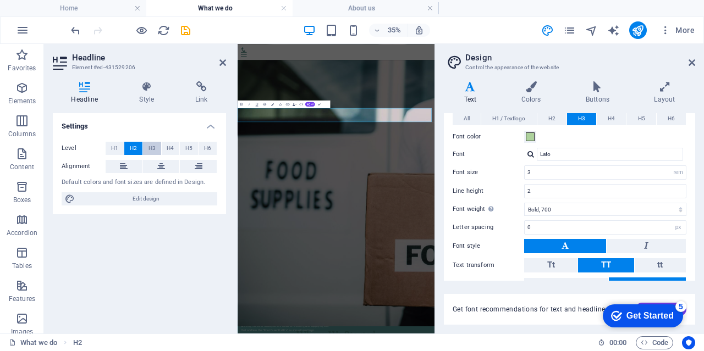
click at [147, 148] on button "H3" at bounding box center [152, 148] width 18 height 13
click at [555, 115] on button "H2" at bounding box center [551, 118] width 29 height 13
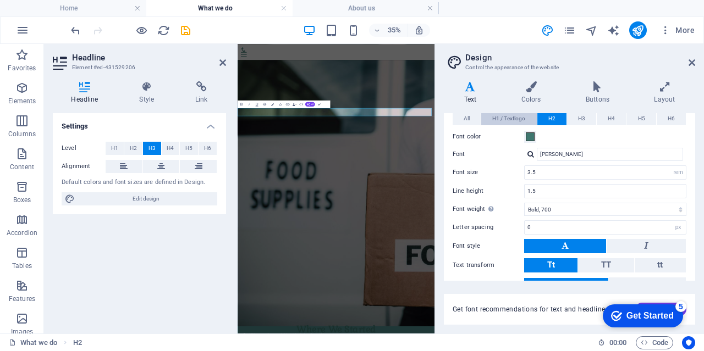
click at [520, 115] on span "H1 / Textlogo" at bounding box center [508, 118] width 33 height 13
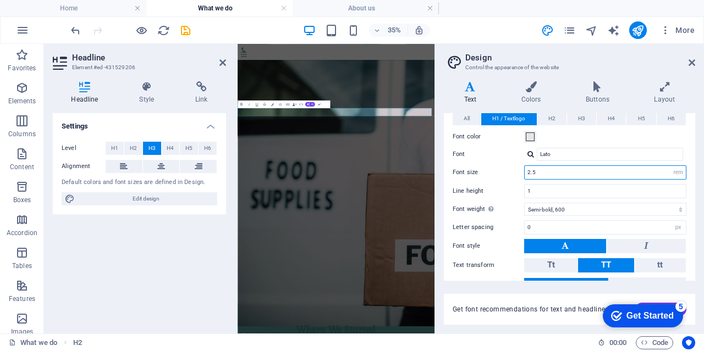
drag, startPoint x: 545, startPoint y: 172, endPoint x: 518, endPoint y: 170, distance: 27.6
click at [518, 170] on div "Font size 2.5 rem px em %" at bounding box center [569, 172] width 234 height 14
click at [514, 159] on div "All H1 / Textlogo H2 H3 H4 H5 H6 Font color Font Lato Line height 1.5 Font weig…" at bounding box center [569, 221] width 256 height 240
drag, startPoint x: 558, startPoint y: 170, endPoint x: 498, endPoint y: 169, distance: 60.5
click at [498, 169] on div "Font size 2.5 rem px em %" at bounding box center [569, 172] width 234 height 14
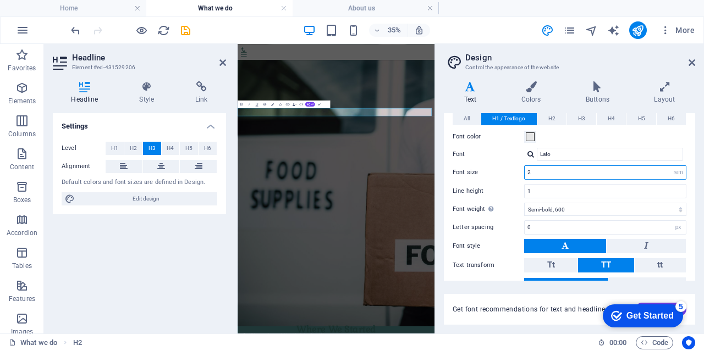
type input "2"
click at [496, 169] on label "Font size" at bounding box center [487, 172] width 71 height 6
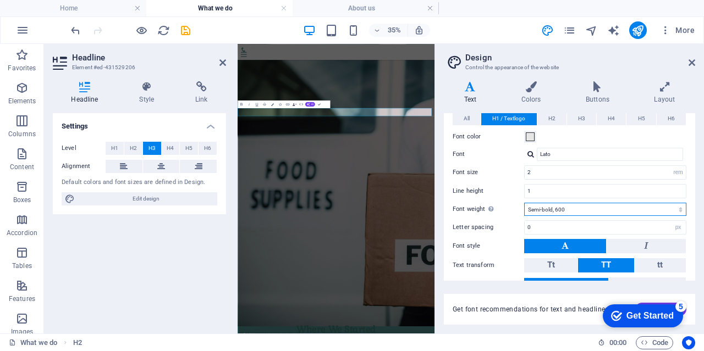
click at [577, 208] on select "Thin, 100 Extra-light, 200 Light, 300 Regular, 400 Medium, 500 Semi-bold, 600 B…" at bounding box center [605, 209] width 162 height 13
select select "500"
click at [524, 203] on select "Thin, 100 Extra-light, 200 Light, 300 Regular, 400 Medium, 500 Semi-bold, 600 B…" at bounding box center [605, 209] width 162 height 13
click at [117, 149] on span "H1" at bounding box center [114, 148] width 7 height 13
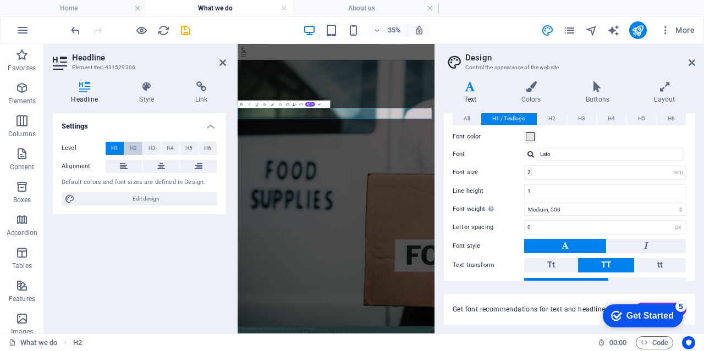
click at [135, 151] on span "H2" at bounding box center [133, 148] width 7 height 13
click at [554, 113] on span "H2" at bounding box center [551, 118] width 7 height 13
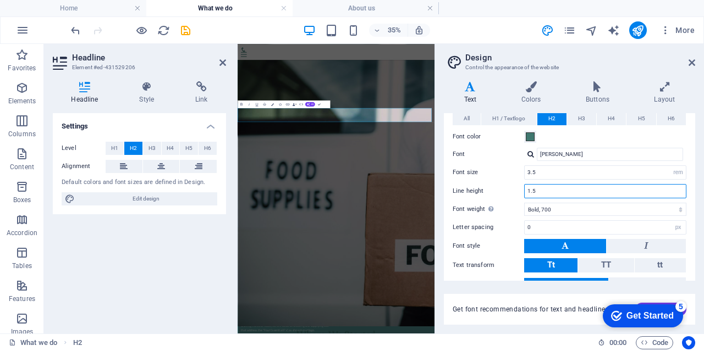
drag, startPoint x: 547, startPoint y: 187, endPoint x: 497, endPoint y: 186, distance: 50.0
click at [490, 187] on div "Line height 1.5" at bounding box center [569, 191] width 234 height 14
type input "2"
drag, startPoint x: 542, startPoint y: 167, endPoint x: 492, endPoint y: 165, distance: 50.6
click at [492, 165] on div "Font size 3.5 rem px em %" at bounding box center [569, 172] width 234 height 14
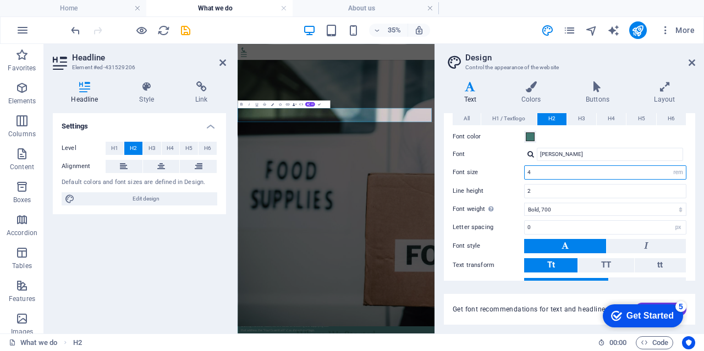
type input "4"
click at [509, 174] on div "Font size 4 rem px em %" at bounding box center [569, 172] width 234 height 14
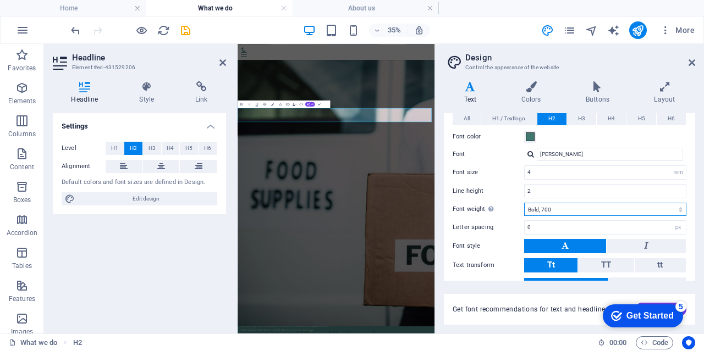
click at [542, 207] on select "Thin, 100 Extra-light, 200 Light, 300 Regular, 400 Medium, 500 Semi-bold, 600 B…" at bounding box center [605, 209] width 162 height 13
click at [524, 203] on select "Thin, 100 Extra-light, 200 Light, 300 Regular, 400 Medium, 500 Semi-bold, 600 B…" at bounding box center [605, 209] width 162 height 13
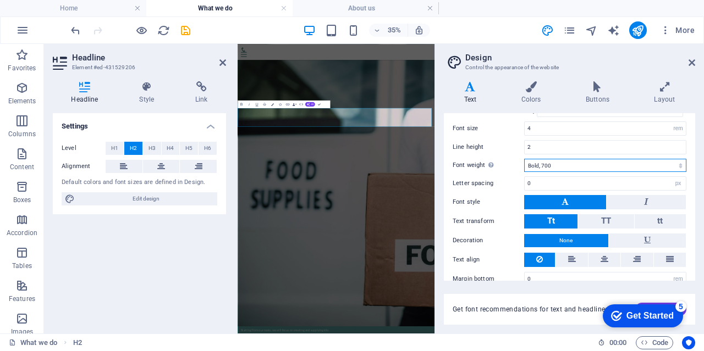
scroll to position [311, 0]
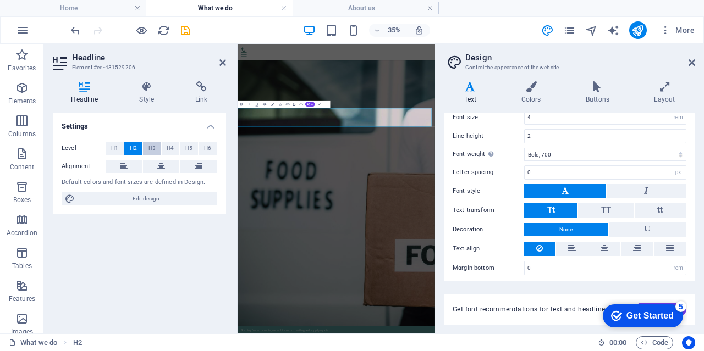
click at [155, 151] on span "H3" at bounding box center [151, 148] width 7 height 13
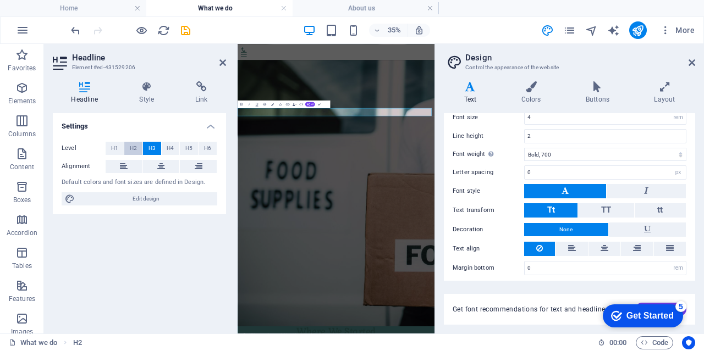
click at [134, 150] on span "H2" at bounding box center [133, 148] width 7 height 13
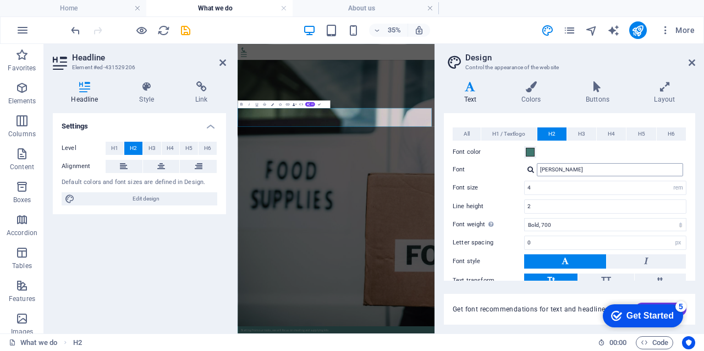
scroll to position [201, 0]
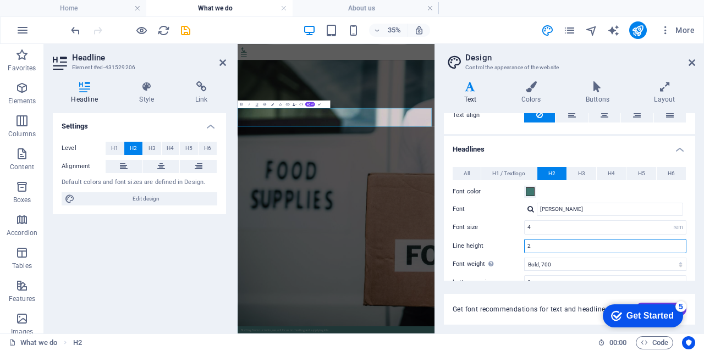
drag, startPoint x: 546, startPoint y: 240, endPoint x: 497, endPoint y: 235, distance: 48.6
click at [497, 235] on div "All H1 / Textlogo H2 H3 H4 H5 H6 Font color Font Lato Line height 1.5 Font weig…" at bounding box center [569, 276] width 256 height 240
type input "1.5"
drag, startPoint x: 554, startPoint y: 224, endPoint x: 517, endPoint y: 223, distance: 37.4
click at [517, 223] on div "Font size 4 rem px em %" at bounding box center [569, 227] width 234 height 14
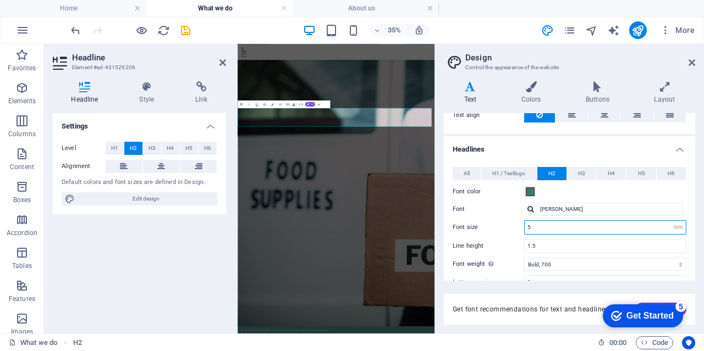
type input "5"
click at [187, 246] on div "Settings Level H1 H2 H3 H4 H5 H6 Alignment Default colors and font sizes are de…" at bounding box center [139, 219] width 173 height 212
click at [144, 145] on button "H3" at bounding box center [152, 148] width 18 height 13
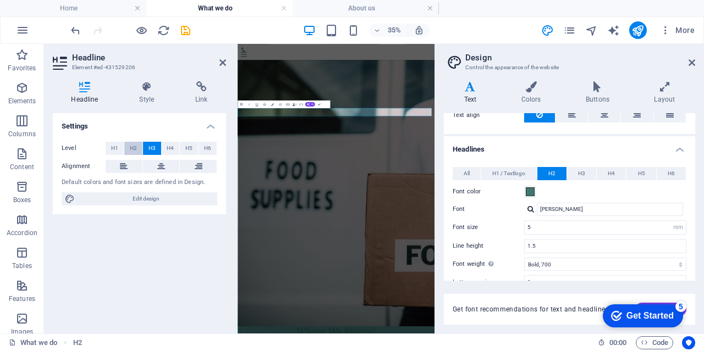
click at [134, 145] on span "H2" at bounding box center [133, 148] width 7 height 13
click at [529, 189] on span at bounding box center [529, 191] width 9 height 9
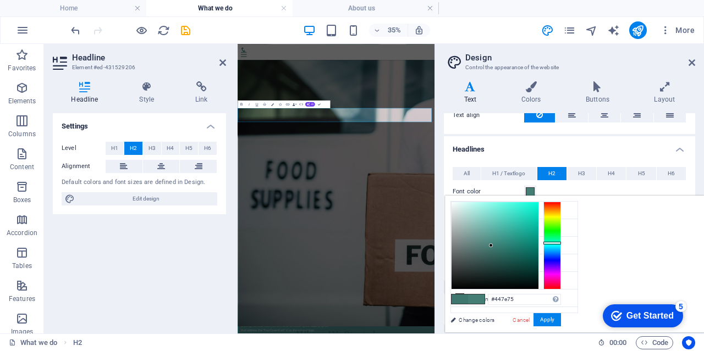
click at [492, 245] on div at bounding box center [491, 245] width 4 height 4
drag, startPoint x: 627, startPoint y: 245, endPoint x: 627, endPoint y: 236, distance: 8.8
click at [491, 236] on div at bounding box center [489, 236] width 4 height 4
click at [561, 323] on button "Apply" at bounding box center [546, 319] width 27 height 13
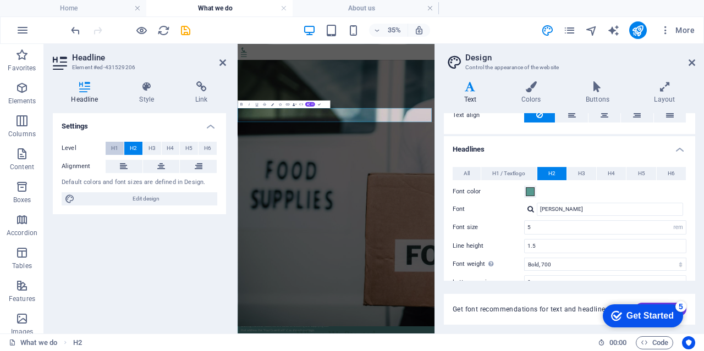
click at [115, 145] on span "H1" at bounding box center [114, 148] width 7 height 13
click at [136, 149] on span "H2" at bounding box center [133, 148] width 7 height 13
click at [580, 189] on div "Font color" at bounding box center [569, 191] width 234 height 13
click at [529, 191] on span at bounding box center [529, 191] width 9 height 9
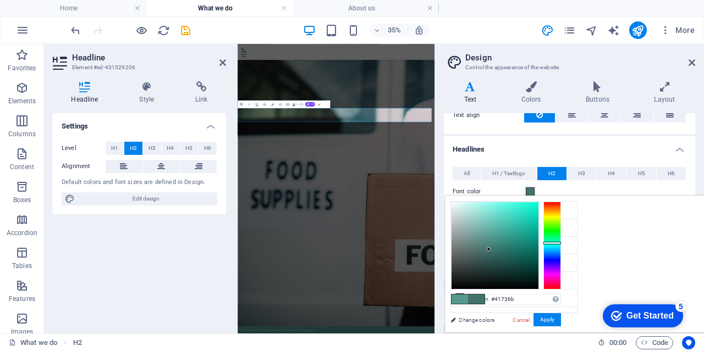
type input "#40716a"
drag, startPoint x: 626, startPoint y: 235, endPoint x: 626, endPoint y: 250, distance: 14.8
click at [490, 250] on div at bounding box center [488, 250] width 4 height 4
click at [561, 320] on button "Apply" at bounding box center [546, 319] width 27 height 13
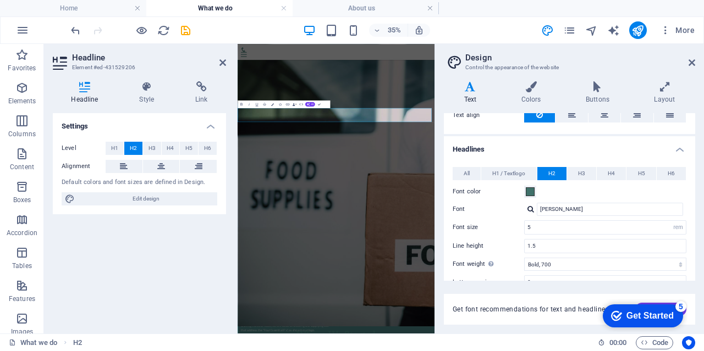
click at [574, 192] on div "Font color" at bounding box center [569, 191] width 234 height 13
click at [581, 173] on span "H3" at bounding box center [581, 173] width 7 height 13
click at [152, 146] on span "H3" at bounding box center [151, 148] width 7 height 13
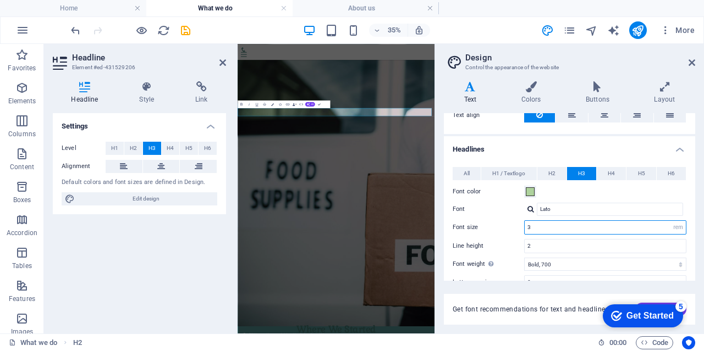
drag, startPoint x: 550, startPoint y: 225, endPoint x: 503, endPoint y: 225, distance: 46.7
click at [503, 225] on div "Font size 3 rem px em %" at bounding box center [569, 227] width 234 height 14
type input "5"
click at [500, 213] on label "Font" at bounding box center [487, 209] width 71 height 13
click at [536, 213] on input "Lato" at bounding box center [609, 209] width 146 height 13
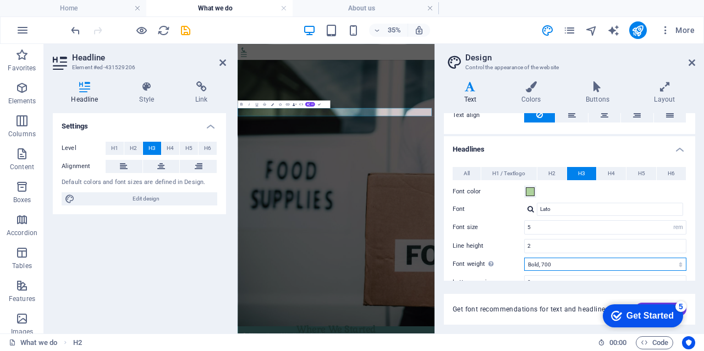
click at [547, 264] on select "Thin, 100 Extra-light, 200 Light, 300 Regular, 400 Medium, 500 Semi-bold, 600 B…" at bounding box center [605, 264] width 162 height 13
select select "600"
click at [524, 258] on select "Thin, 100 Extra-light, 200 Light, 300 Regular, 400 Medium, 500 Semi-bold, 600 B…" at bounding box center [605, 264] width 162 height 13
click at [131, 149] on span "H2" at bounding box center [133, 148] width 7 height 13
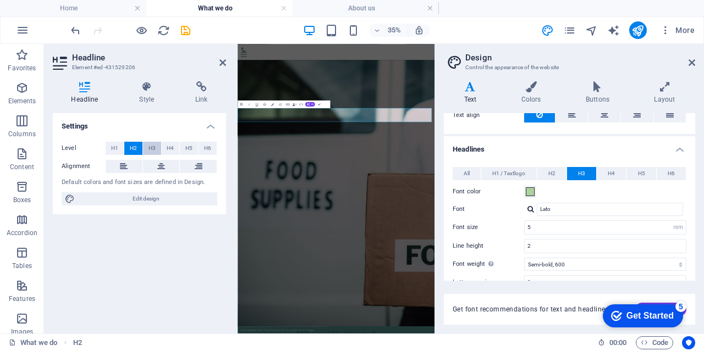
click at [156, 146] on button "H3" at bounding box center [152, 148] width 18 height 13
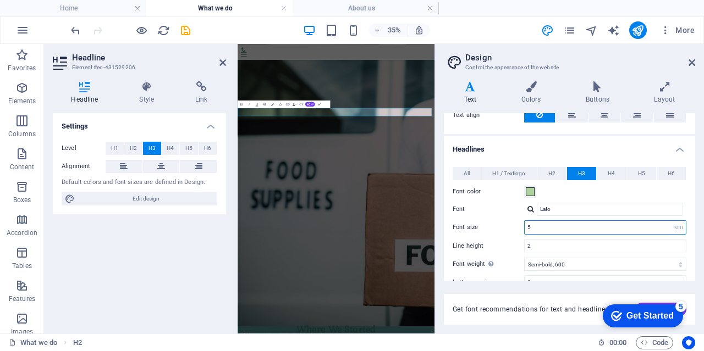
drag, startPoint x: 542, startPoint y: 221, endPoint x: 491, endPoint y: 221, distance: 51.7
click at [491, 221] on div "Font size 5 rem px em %" at bounding box center [569, 227] width 234 height 14
type input "10"
click at [488, 220] on div "Font size 10 rem px em %" at bounding box center [569, 227] width 234 height 14
click at [132, 146] on span "H2" at bounding box center [133, 148] width 7 height 13
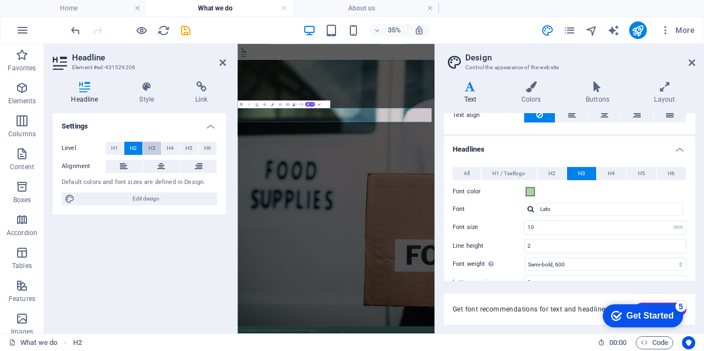
click at [156, 145] on button "H3" at bounding box center [152, 148] width 18 height 13
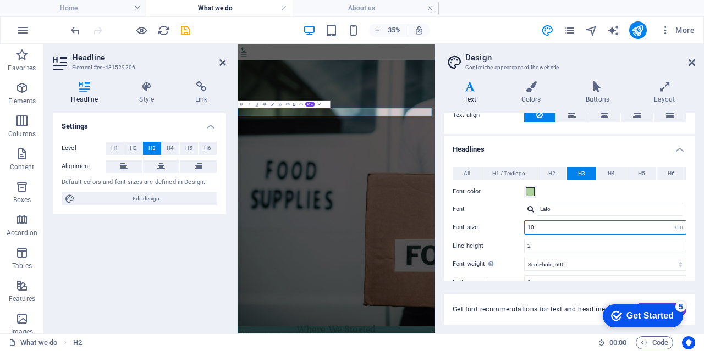
click at [543, 230] on input "10" at bounding box center [604, 227] width 161 height 13
drag, startPoint x: 546, startPoint y: 245, endPoint x: 484, endPoint y: 245, distance: 62.7
click at [484, 245] on div "Line height 2" at bounding box center [569, 246] width 234 height 14
click at [497, 208] on label "Font" at bounding box center [487, 209] width 71 height 13
click at [536, 208] on input "Lato" at bounding box center [609, 209] width 146 height 13
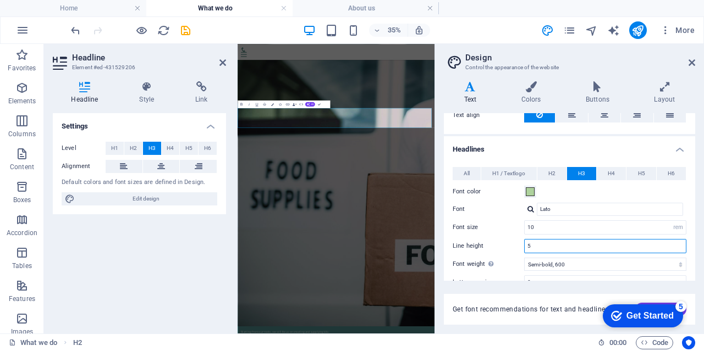
drag, startPoint x: 558, startPoint y: 241, endPoint x: 498, endPoint y: 240, distance: 59.9
click at [498, 240] on div "Line height 5" at bounding box center [569, 246] width 234 height 14
type input "3"
click at [535, 225] on input "10" at bounding box center [604, 227] width 161 height 13
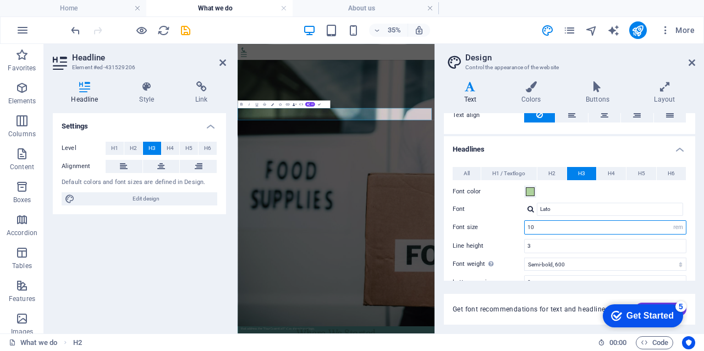
drag, startPoint x: 552, startPoint y: 225, endPoint x: 519, endPoint y: 223, distance: 33.1
click at [519, 223] on div "Font size 10 rem px em %" at bounding box center [569, 227] width 234 height 14
click at [519, 224] on label "Font size" at bounding box center [487, 227] width 71 height 6
click at [563, 229] on input "20" at bounding box center [604, 227] width 161 height 13
click at [131, 146] on span "H2" at bounding box center [133, 148] width 7 height 13
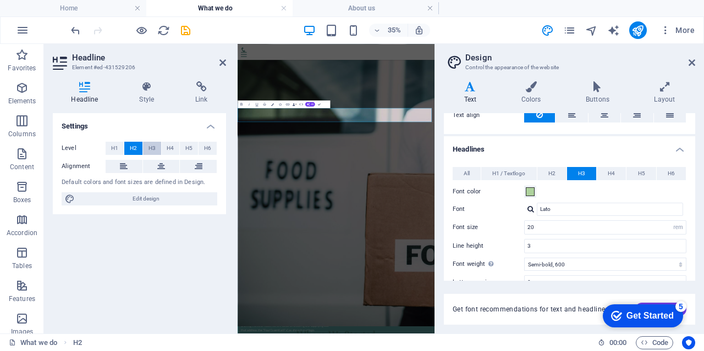
click at [152, 146] on span "H3" at bounding box center [151, 148] width 7 height 13
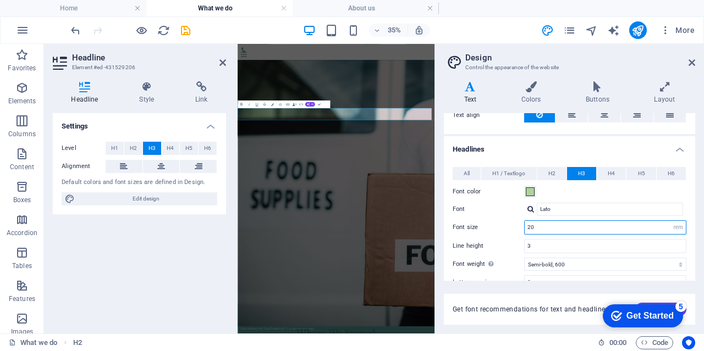
drag, startPoint x: 538, startPoint y: 223, endPoint x: 508, endPoint y: 221, distance: 29.7
click at [508, 221] on div "Font size 20 rem px em %" at bounding box center [569, 227] width 234 height 14
type input "10"
click at [481, 211] on label "Font" at bounding box center [487, 209] width 71 height 13
click at [536, 211] on input "Lato" at bounding box center [609, 209] width 146 height 13
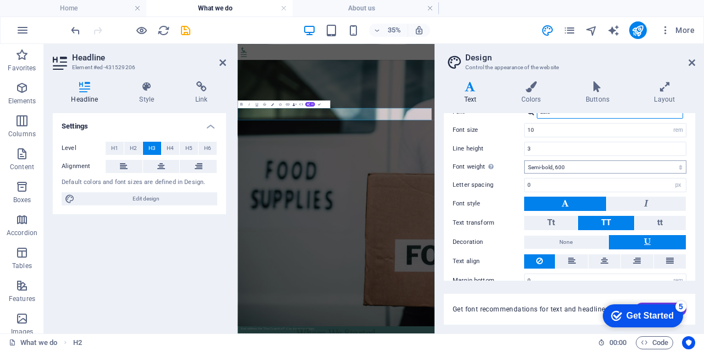
scroll to position [311, 0]
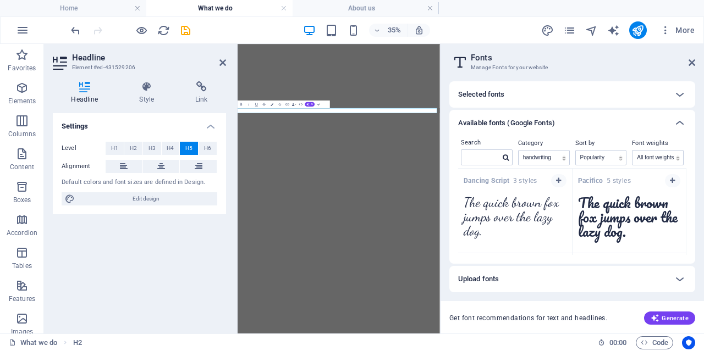
select select "handwriting"
select select "popularity"
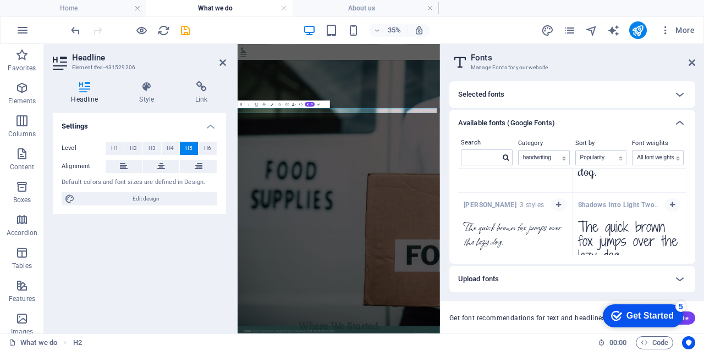
scroll to position [2501, 0]
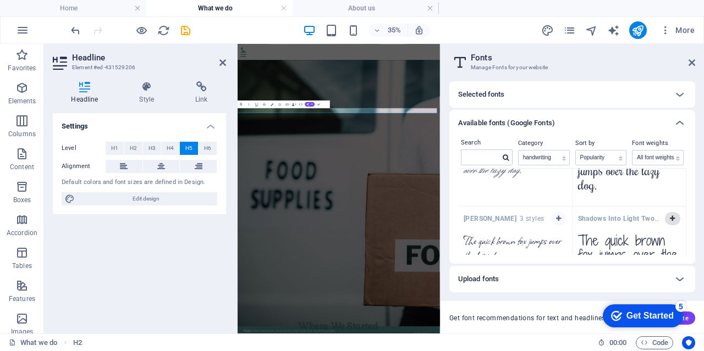
click at [672, 215] on icon "button" at bounding box center [671, 218] width 5 height 7
click at [538, 158] on select "All categories serif display monospace sans-serif handwriting" at bounding box center [543, 158] width 51 height 14
select select "serif"
click at [518, 151] on select "All categories serif display monospace sans-serif handwriting" at bounding box center [543, 158] width 51 height 14
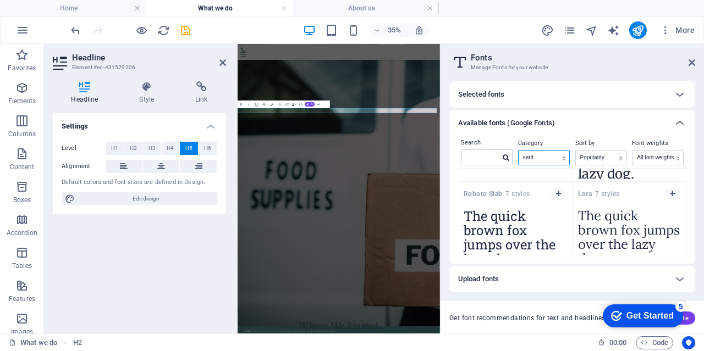
scroll to position [55, 0]
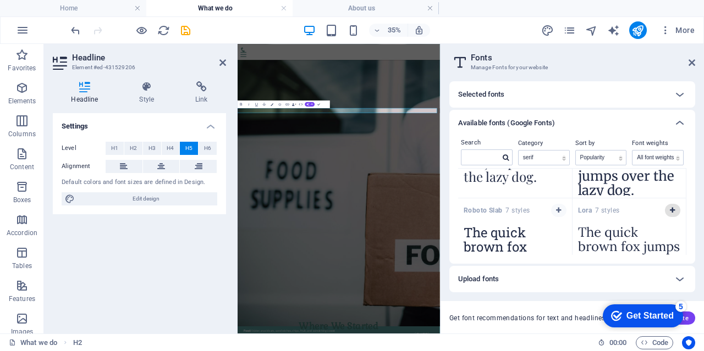
click at [673, 209] on span "button" at bounding box center [672, 210] width 7 height 7
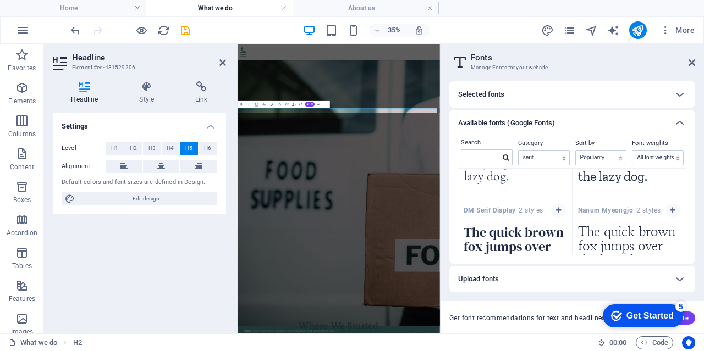
scroll to position [550, 0]
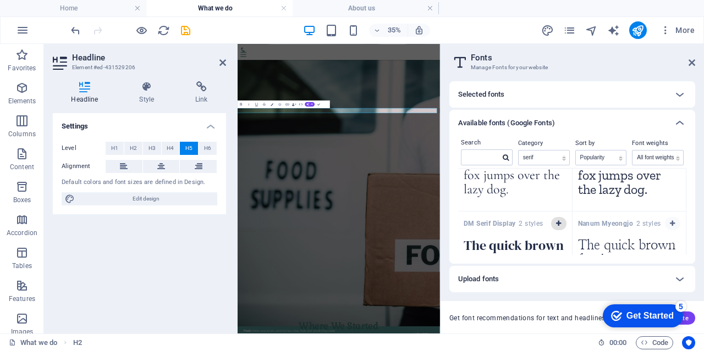
click at [557, 221] on icon "button" at bounding box center [558, 223] width 5 height 7
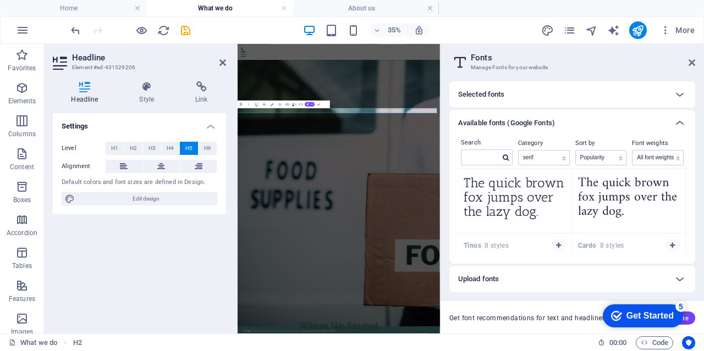
scroll to position [1319, 0]
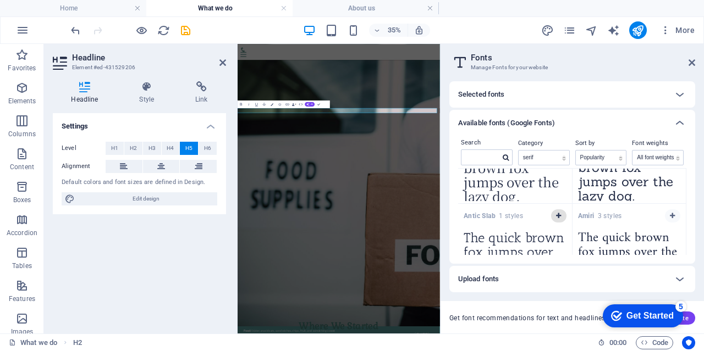
click at [560, 213] on icon "button" at bounding box center [558, 216] width 5 height 7
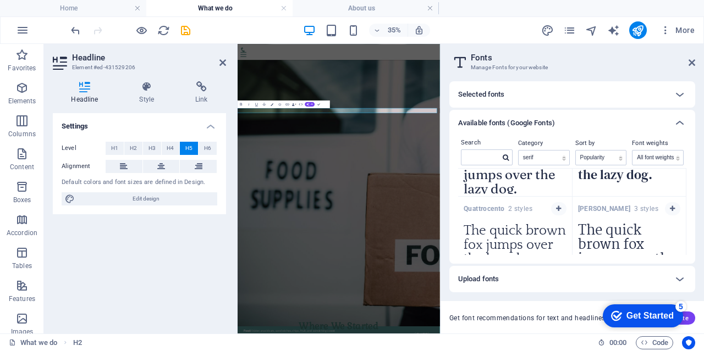
scroll to position [1821, 0]
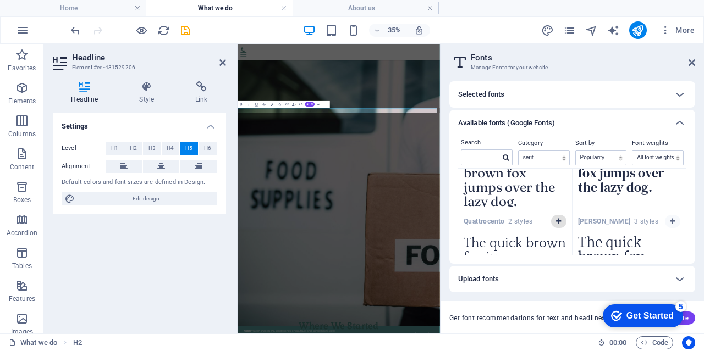
click at [553, 215] on button "button" at bounding box center [558, 221] width 15 height 13
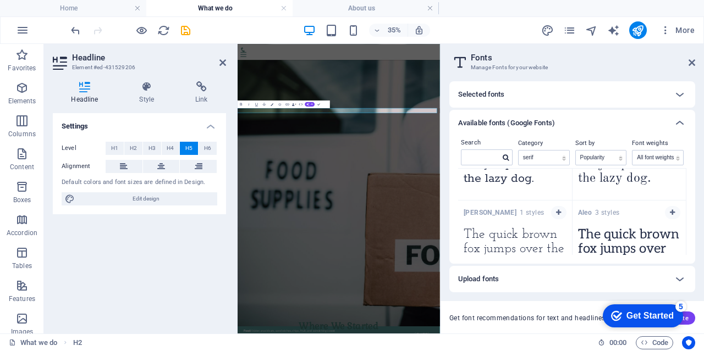
scroll to position [1986, 0]
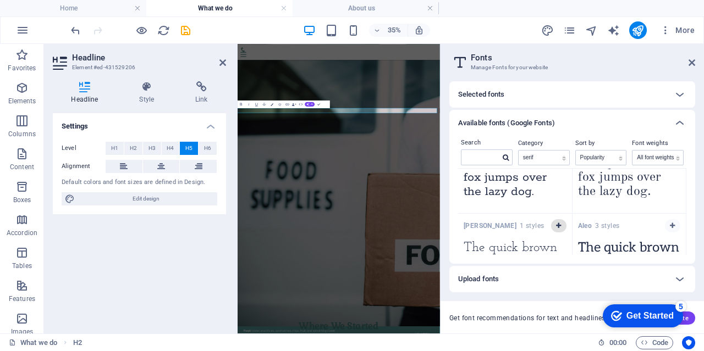
click at [556, 223] on icon "button" at bounding box center [558, 226] width 5 height 7
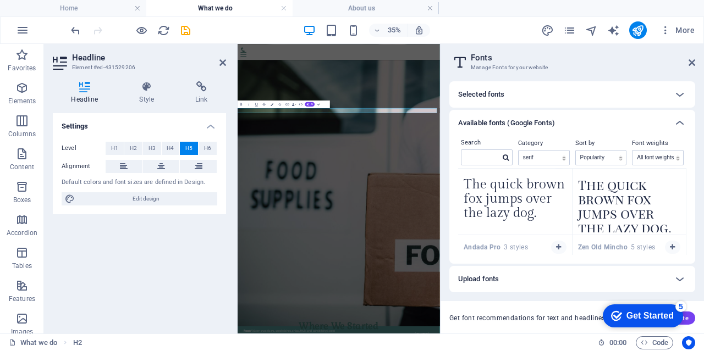
scroll to position [2371, 0]
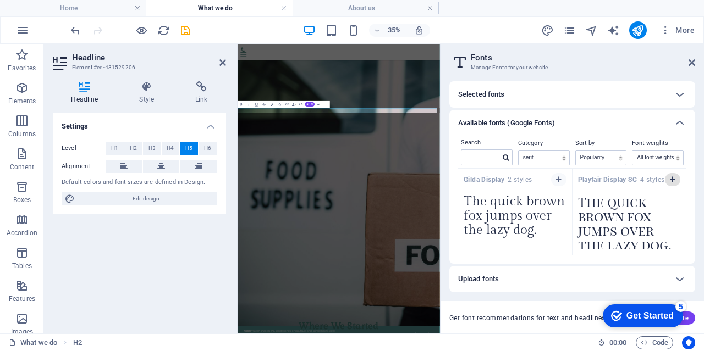
click at [669, 176] on icon "button" at bounding box center [671, 179] width 5 height 7
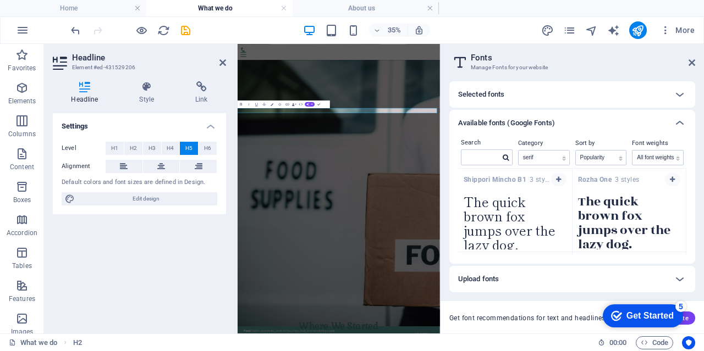
scroll to position [3456, 0]
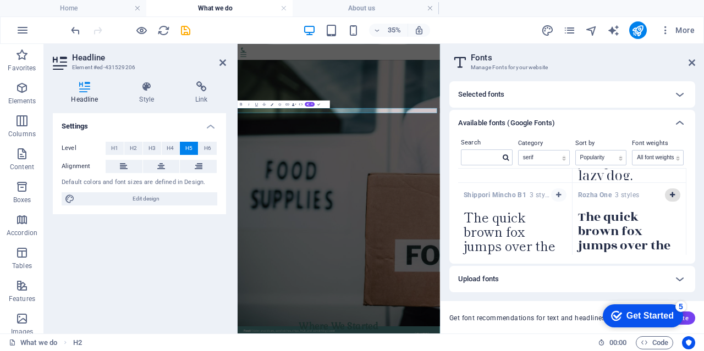
click at [669, 192] on icon "button" at bounding box center [671, 195] width 5 height 7
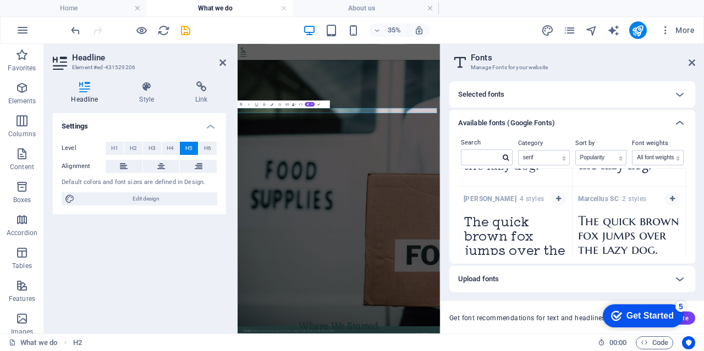
scroll to position [4061, 0]
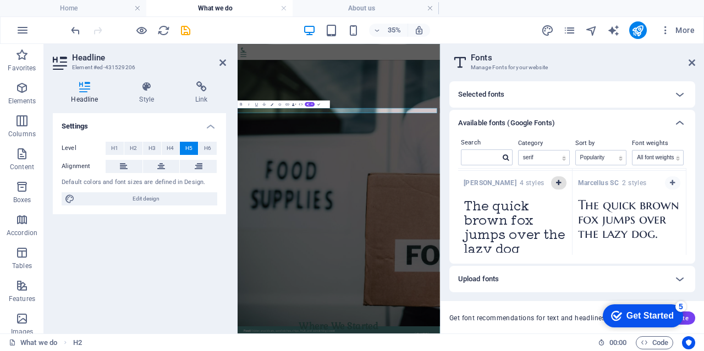
click at [562, 176] on button "button" at bounding box center [558, 182] width 15 height 13
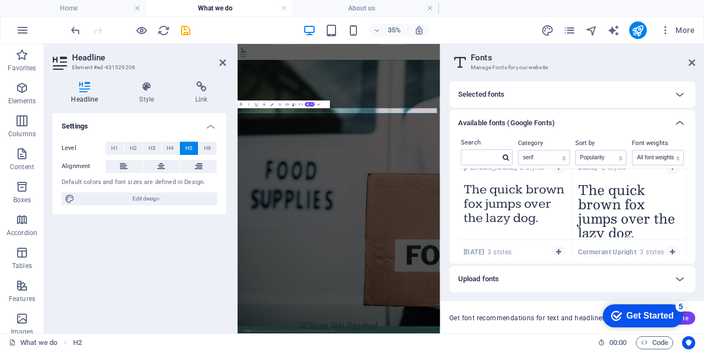
scroll to position [4190, 0]
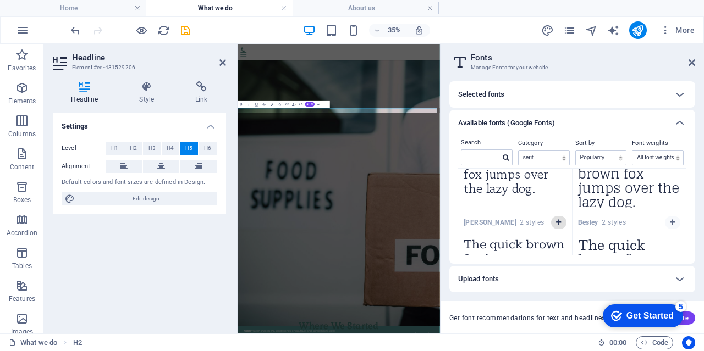
click at [555, 219] on span "button" at bounding box center [558, 222] width 7 height 7
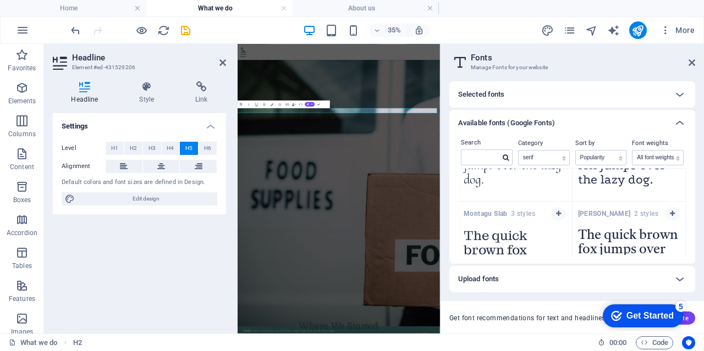
scroll to position [4355, 0]
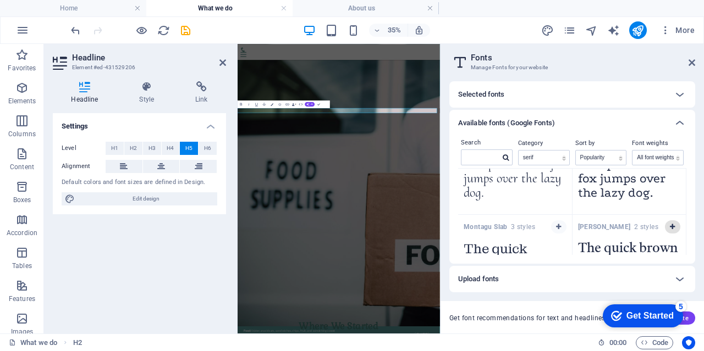
click at [675, 220] on button "button" at bounding box center [671, 226] width 15 height 13
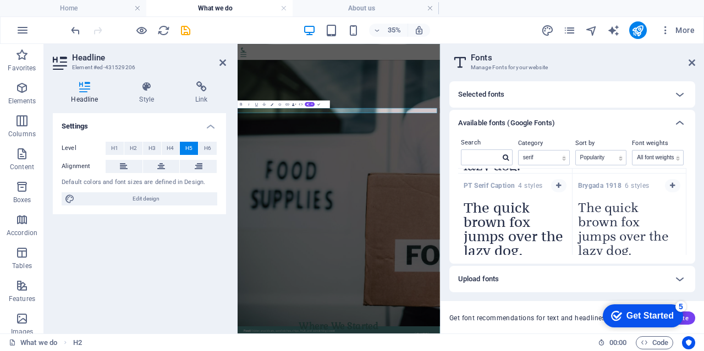
scroll to position [4465, 0]
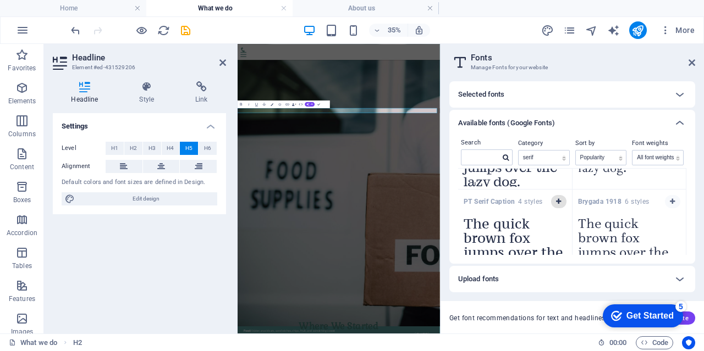
click at [558, 198] on icon "button" at bounding box center [558, 201] width 5 height 7
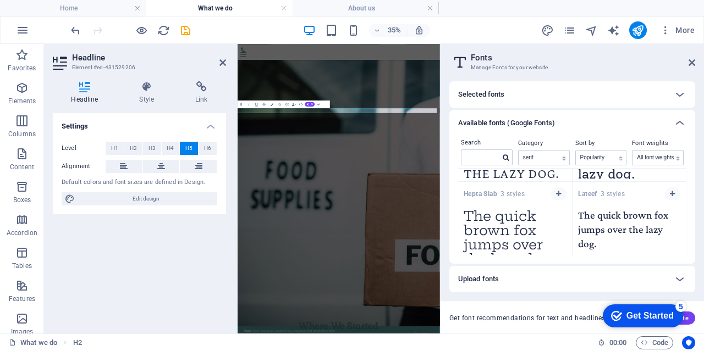
scroll to position [5475, 0]
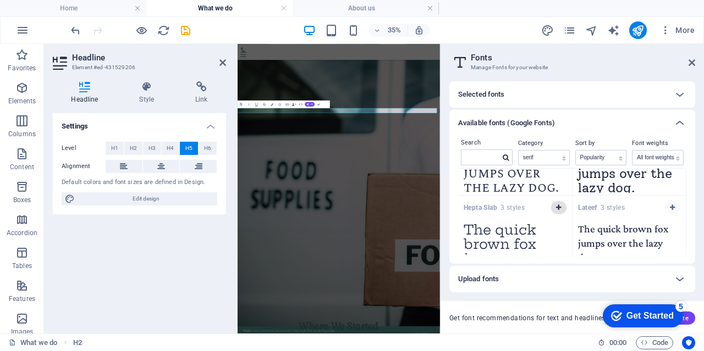
click at [556, 204] on icon "button" at bounding box center [558, 207] width 5 height 7
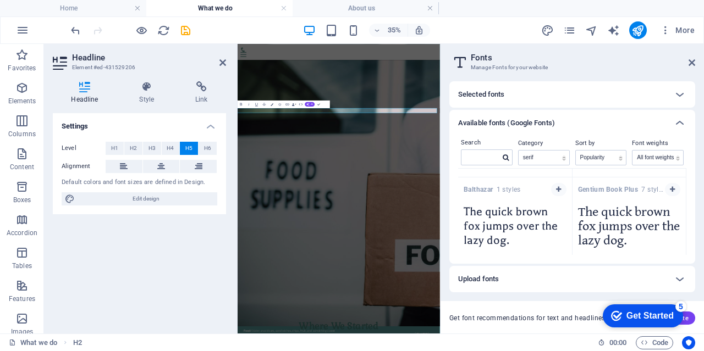
scroll to position [7679, 0]
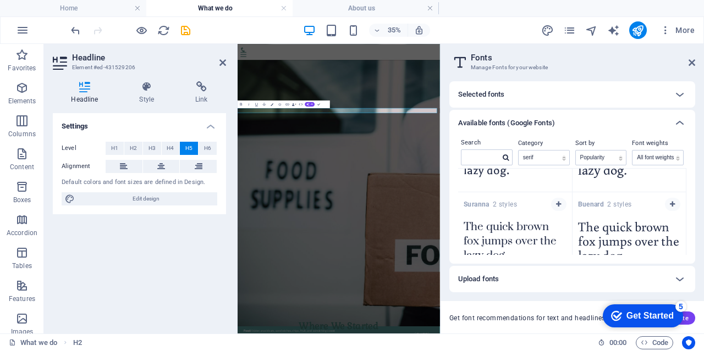
click at [538, 91] on div "Selected fonts" at bounding box center [562, 94] width 208 height 13
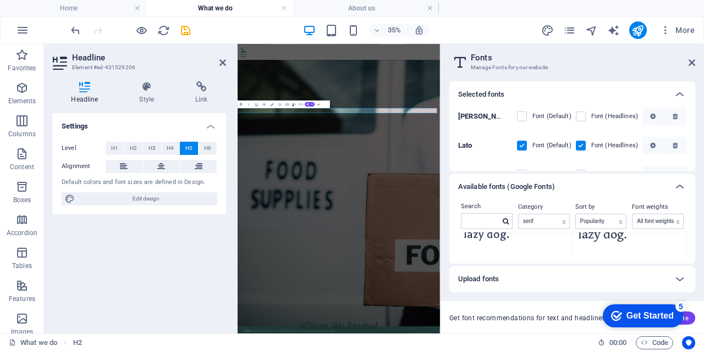
scroll to position [7569, 0]
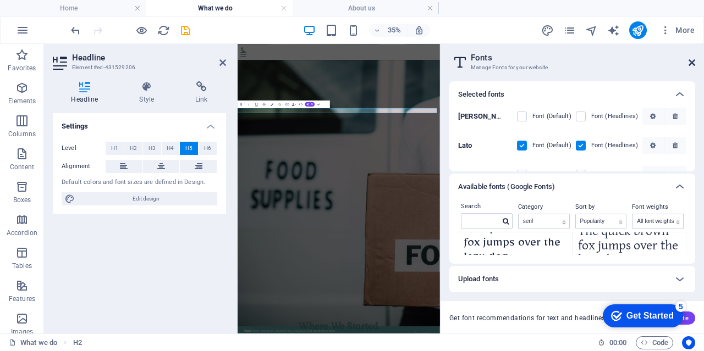
click at [693, 64] on icon at bounding box center [691, 62] width 7 height 9
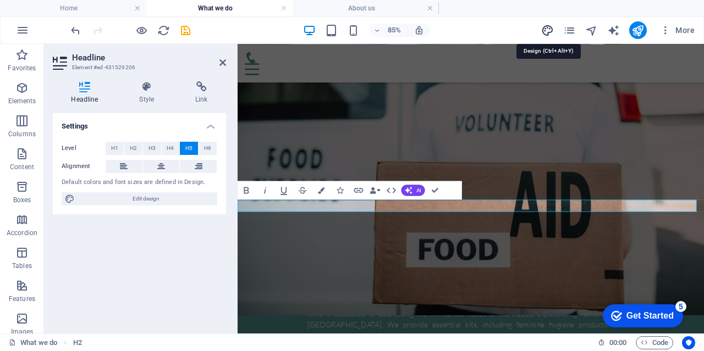
click at [545, 30] on icon "design" at bounding box center [547, 30] width 13 height 13
select select "rem"
select select "300"
select select "px"
select select "rem"
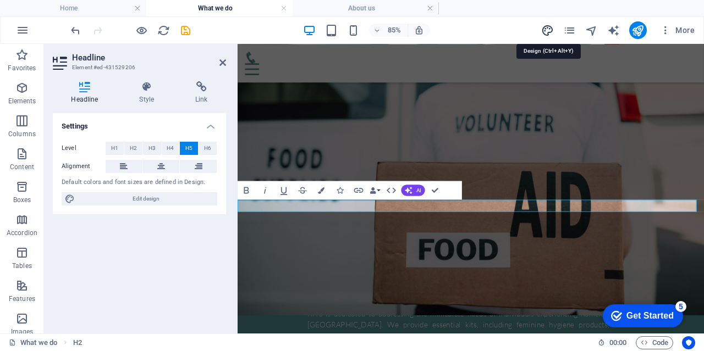
select select "700"
select select "px"
select select "rem"
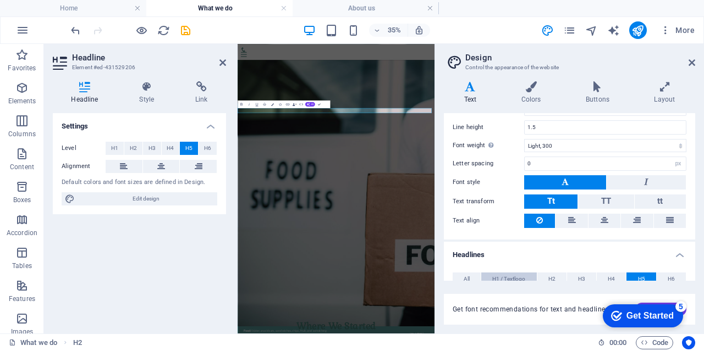
scroll to position [146, 0]
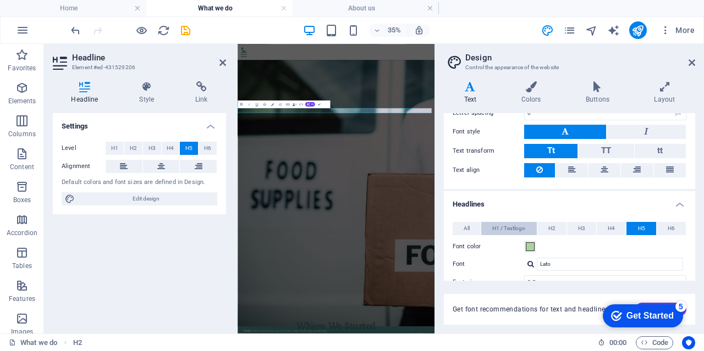
click at [521, 225] on span "H1 / Textlogo" at bounding box center [508, 228] width 33 height 13
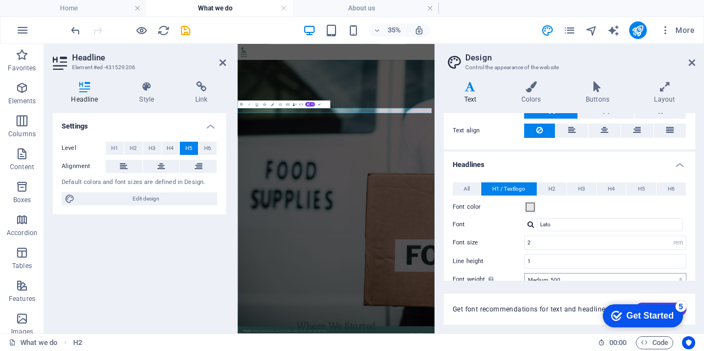
scroll to position [201, 0]
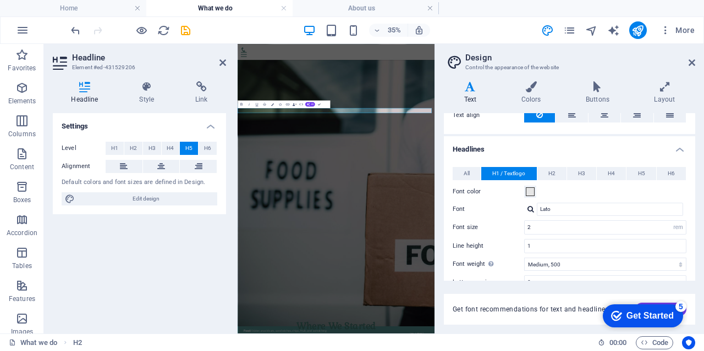
click at [525, 208] on div "Lato" at bounding box center [605, 209] width 162 height 13
click at [529, 206] on div at bounding box center [530, 209] width 7 height 7
click at [509, 224] on label "Font size" at bounding box center [487, 227] width 71 height 6
click at [556, 170] on button "H2" at bounding box center [551, 173] width 29 height 13
click at [575, 169] on button "H3" at bounding box center [581, 173] width 29 height 13
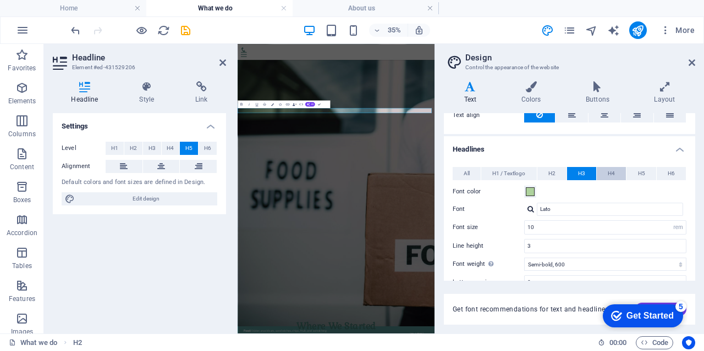
click at [614, 169] on button "H4" at bounding box center [610, 173] width 29 height 13
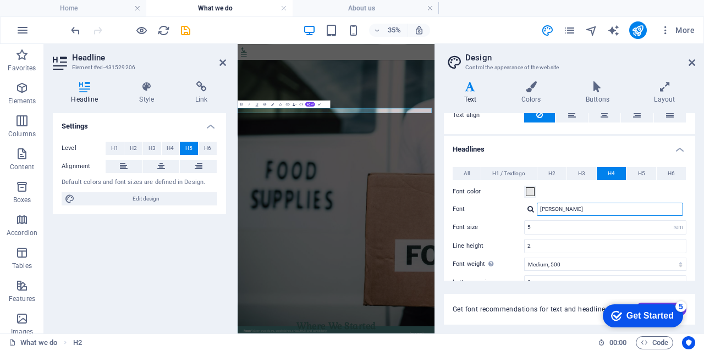
click at [560, 206] on input "[PERSON_NAME]" at bounding box center [609, 209] width 146 height 13
click at [528, 206] on div at bounding box center [530, 209] width 7 height 7
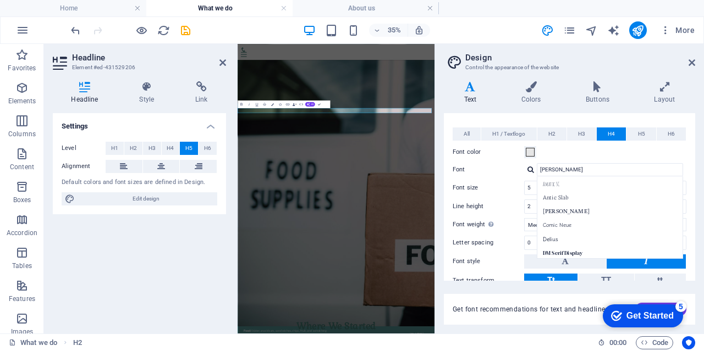
scroll to position [256, 0]
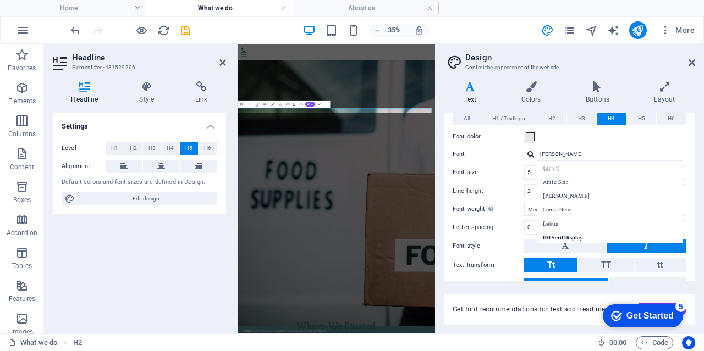
click at [531, 151] on div at bounding box center [530, 154] width 7 height 7
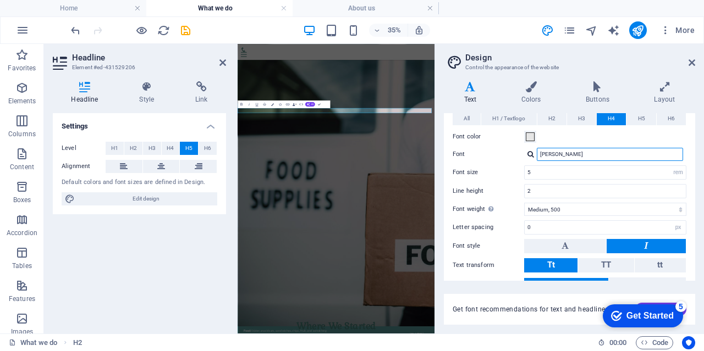
click at [557, 158] on input "[PERSON_NAME]" at bounding box center [609, 154] width 146 height 13
click at [563, 151] on input "[PERSON_NAME]" at bounding box center [609, 154] width 146 height 13
click at [530, 151] on div at bounding box center [530, 154] width 7 height 7
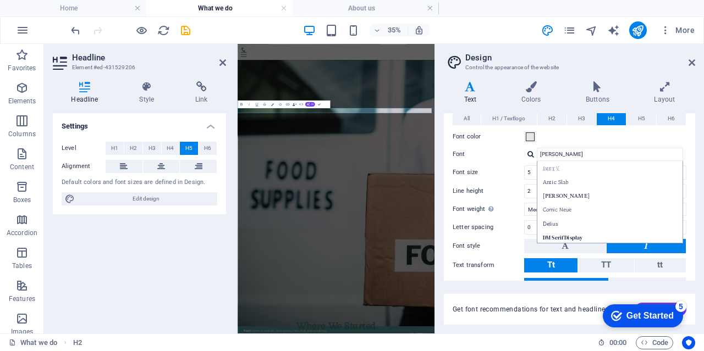
scroll to position [311, 0]
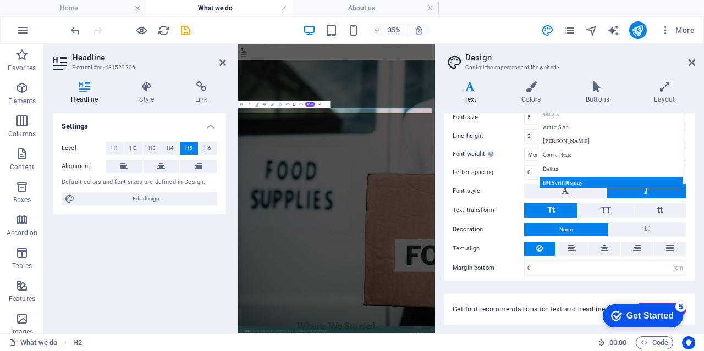
click at [555, 178] on div "DM Serif Display" at bounding box center [611, 183] width 145 height 12
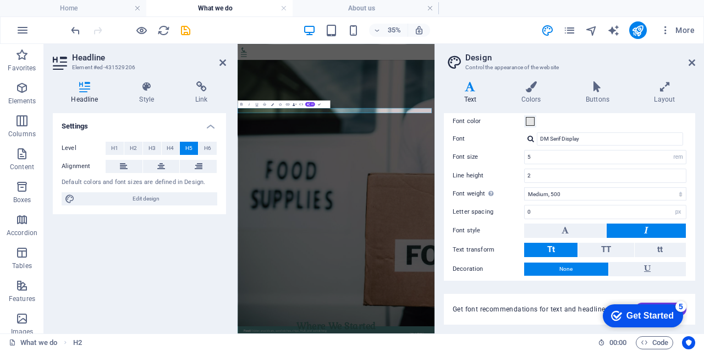
scroll to position [256, 0]
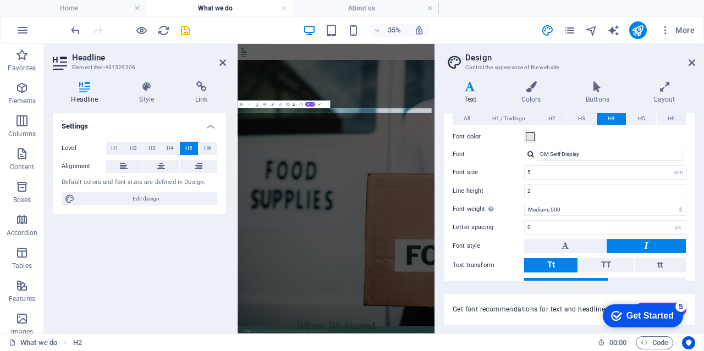
click at [530, 152] on div at bounding box center [530, 154] width 7 height 7
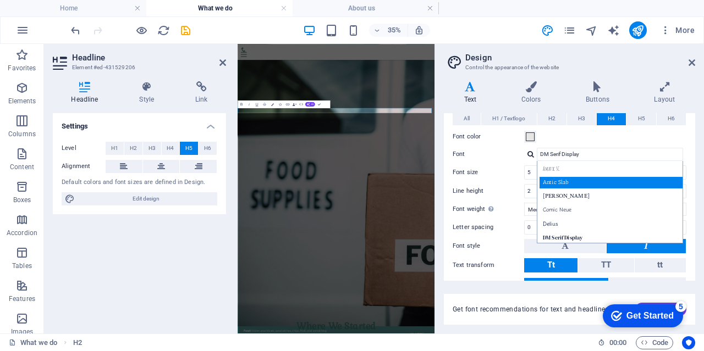
click at [562, 178] on div "Antic Slab" at bounding box center [611, 183] width 145 height 12
type input "Antic Slab"
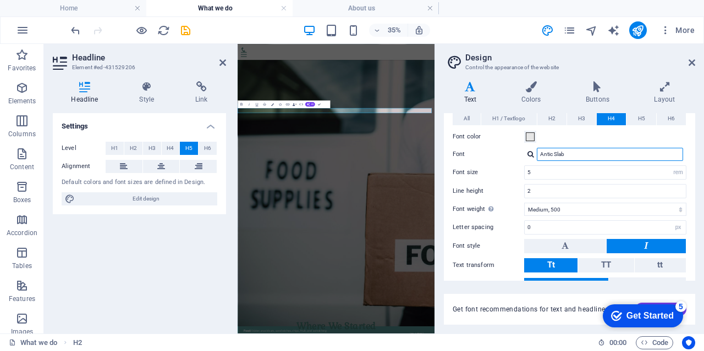
click at [563, 151] on input "Antic Slab" at bounding box center [609, 154] width 146 height 13
click at [530, 153] on div at bounding box center [530, 154] width 7 height 7
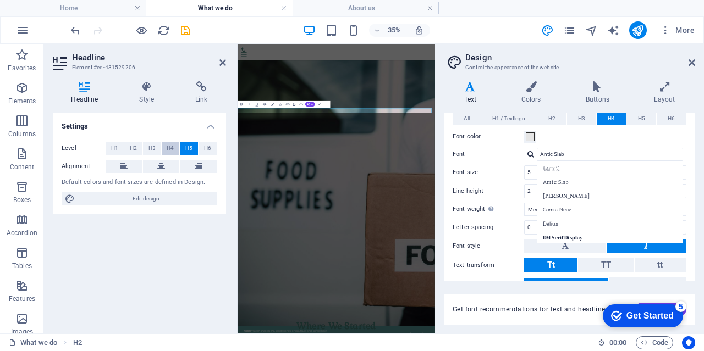
click at [173, 148] on span "H4" at bounding box center [170, 148] width 7 height 13
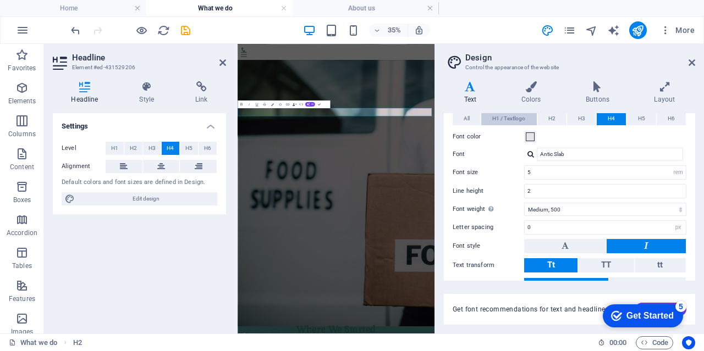
click at [502, 114] on span "H1 / Textlogo" at bounding box center [508, 118] width 33 height 13
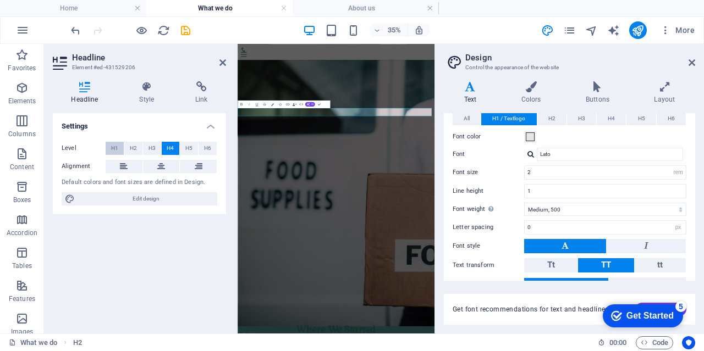
click at [119, 147] on button "H1" at bounding box center [115, 148] width 18 height 13
click at [133, 146] on span "H2" at bounding box center [133, 148] width 7 height 13
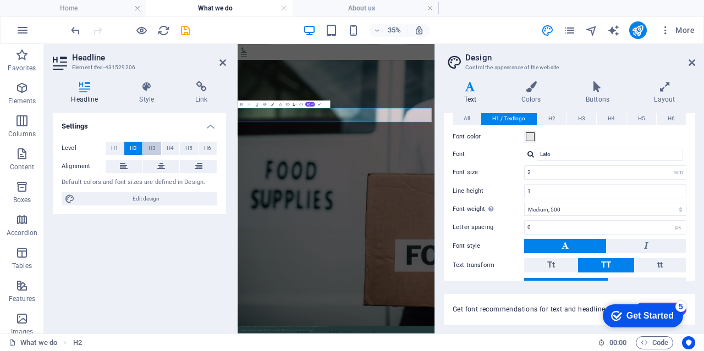
click at [149, 148] on span "H3" at bounding box center [151, 148] width 7 height 13
click at [582, 119] on span "H3" at bounding box center [581, 118] width 7 height 13
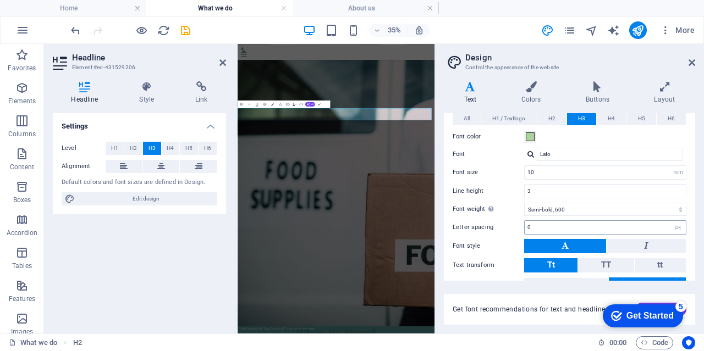
scroll to position [311, 0]
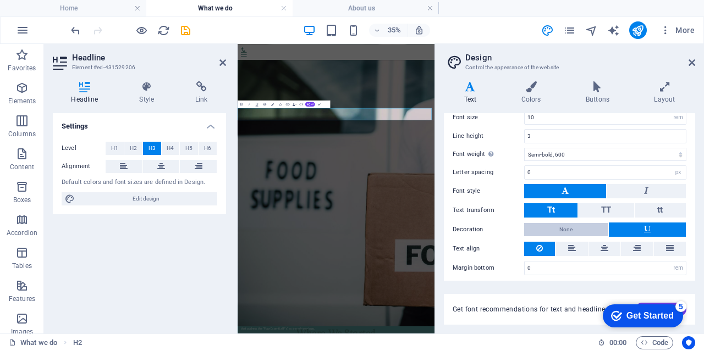
click at [579, 228] on button "None" at bounding box center [566, 229] width 84 height 13
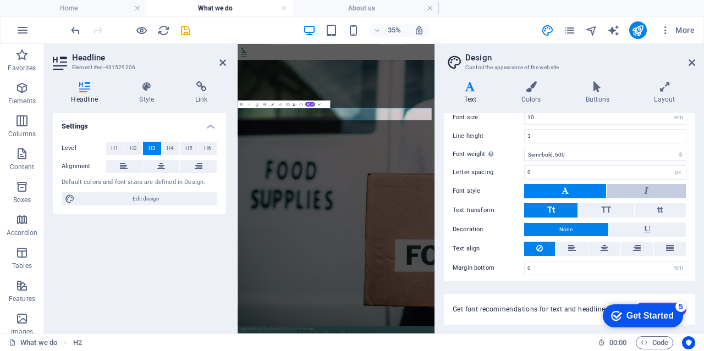
click at [632, 184] on button at bounding box center [645, 191] width 79 height 14
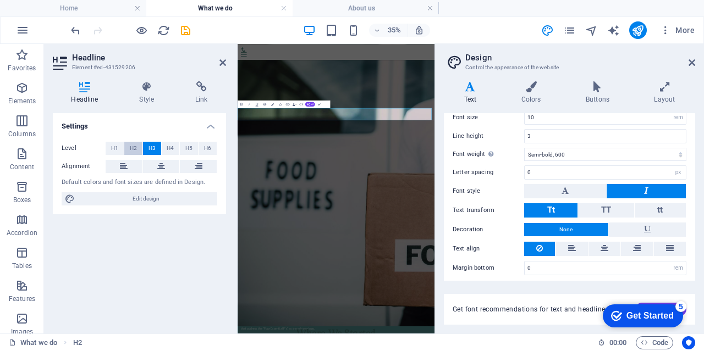
click at [137, 150] on button "H2" at bounding box center [133, 148] width 18 height 13
click at [149, 146] on span "H3" at bounding box center [151, 148] width 7 height 13
click at [176, 145] on button "H4" at bounding box center [171, 148] width 18 height 13
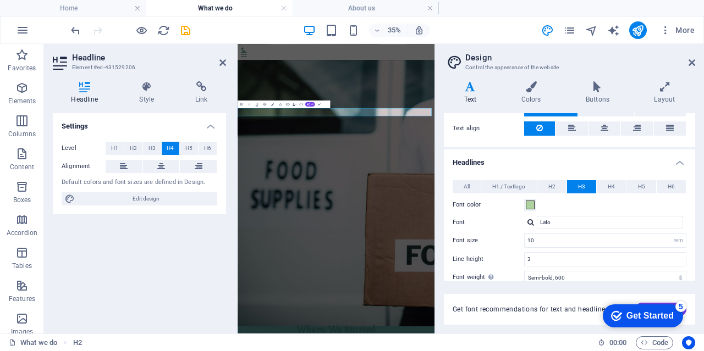
scroll to position [201, 0]
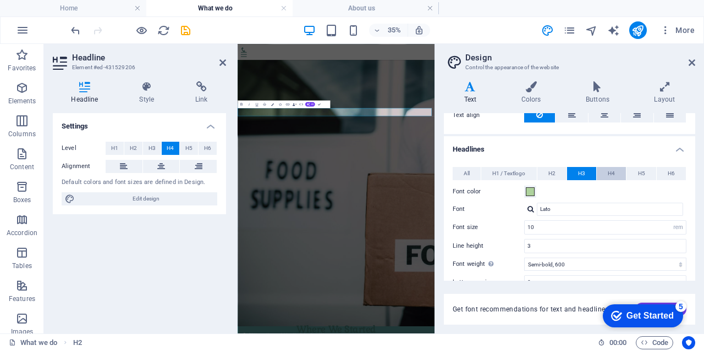
click at [612, 173] on span "H4" at bounding box center [610, 173] width 7 height 13
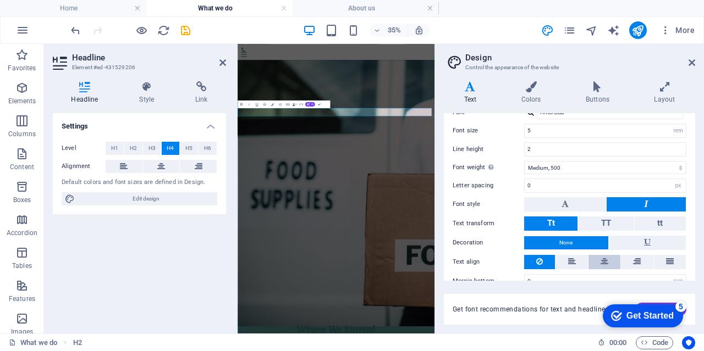
scroll to position [311, 0]
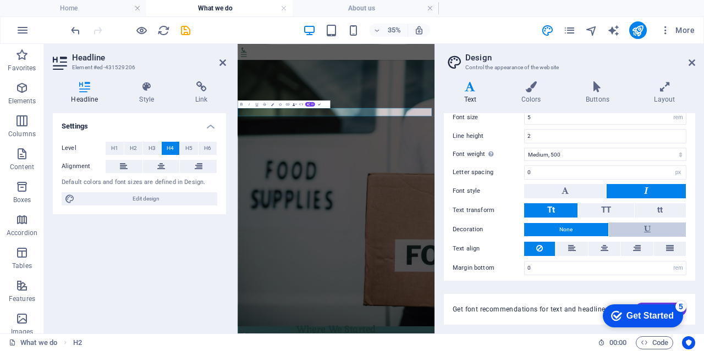
click at [636, 223] on button at bounding box center [646, 230] width 77 height 14
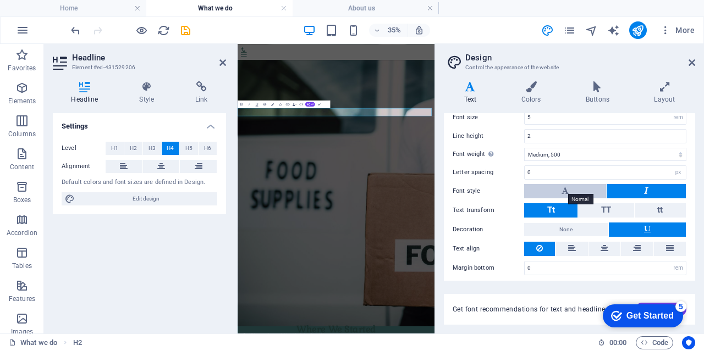
click at [565, 184] on icon at bounding box center [564, 190] width 7 height 13
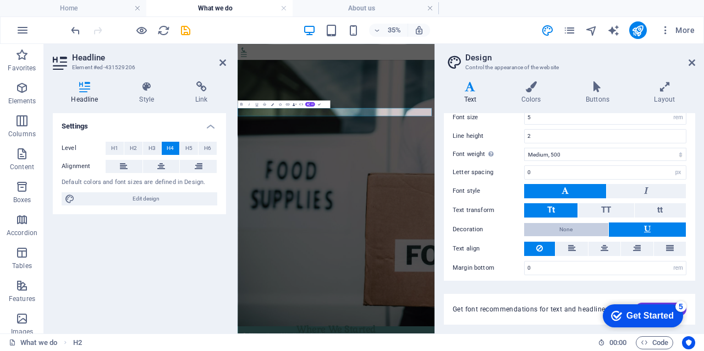
click at [575, 223] on button "None" at bounding box center [566, 229] width 84 height 13
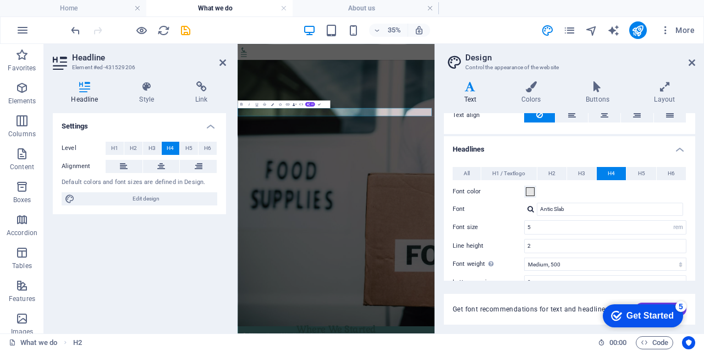
click at [531, 209] on div at bounding box center [530, 209] width 7 height 7
drag, startPoint x: 579, startPoint y: 206, endPoint x: 517, endPoint y: 206, distance: 62.7
click at [517, 206] on div "Font Antic Slab Amatic SC Antic Slab Castoro Comic Neue Delius DM Serif Display…" at bounding box center [569, 209] width 234 height 13
click at [529, 206] on div at bounding box center [530, 209] width 7 height 7
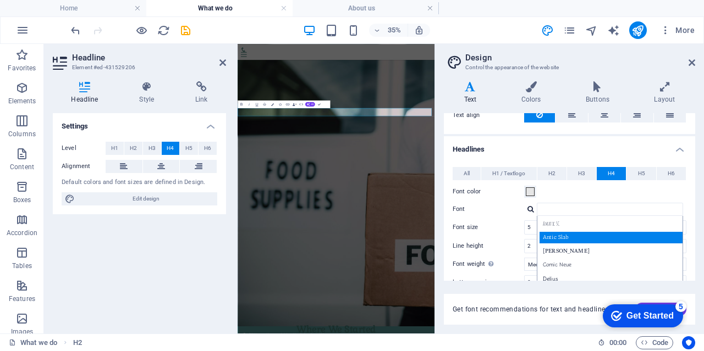
scroll to position [311, 0]
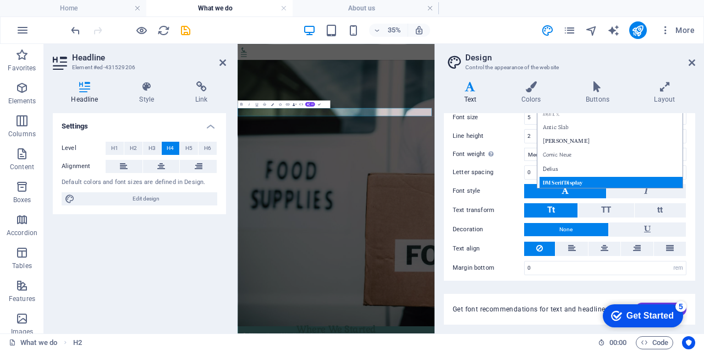
click at [563, 180] on div "DM Serif Display" at bounding box center [611, 183] width 145 height 12
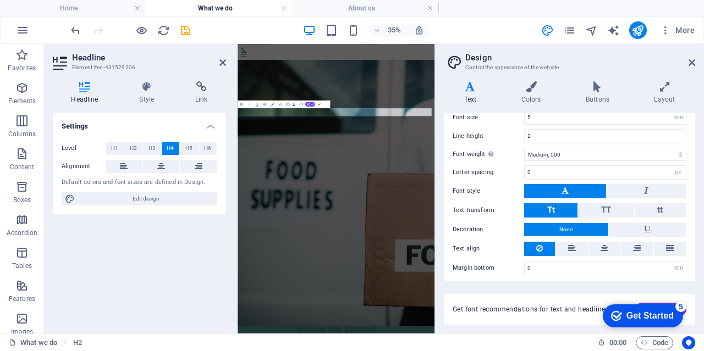
scroll to position [146, 0]
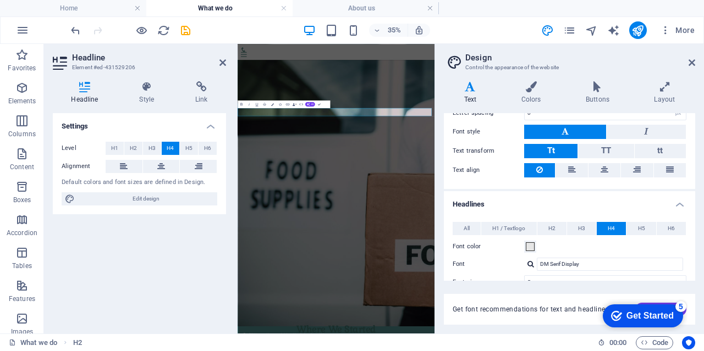
click at [527, 261] on div at bounding box center [530, 264] width 7 height 7
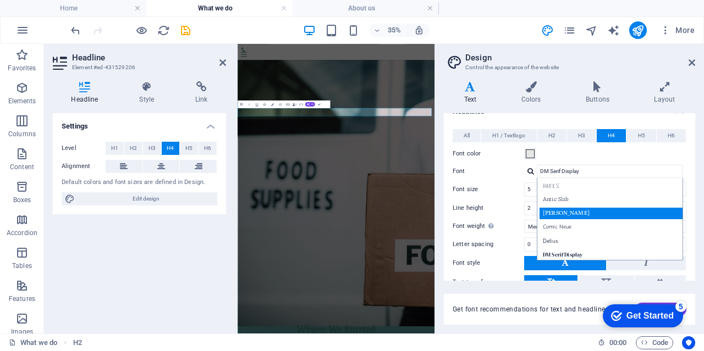
scroll to position [256, 0]
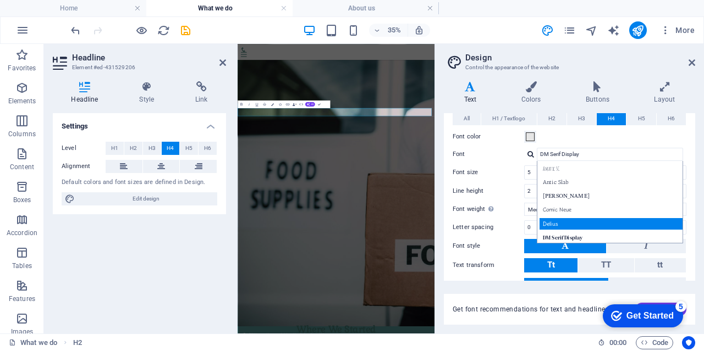
click at [565, 221] on div "Delius" at bounding box center [611, 224] width 145 height 12
type input "Delius"
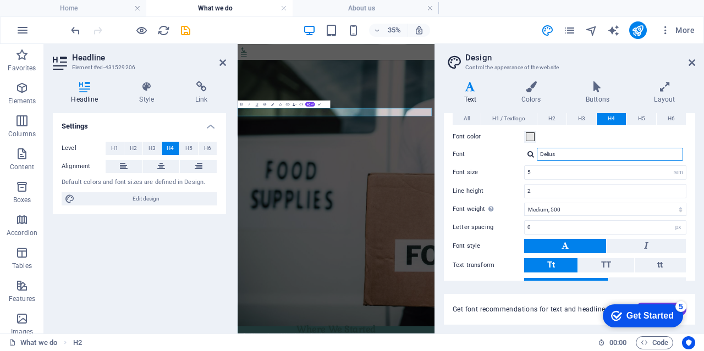
click at [576, 152] on input "Delius" at bounding box center [609, 154] width 146 height 13
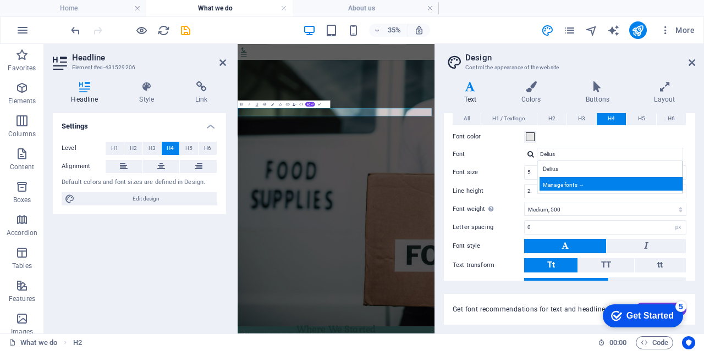
click at [562, 182] on div "Manage fonts →" at bounding box center [611, 184] width 145 height 14
select select "popularity"
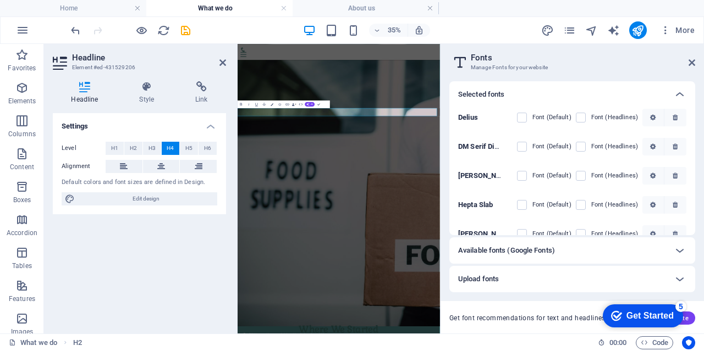
scroll to position [0, 0]
click at [583, 116] on label at bounding box center [580, 117] width 10 height 10
click at [0, 0] on SC "checkbox" at bounding box center [0, 0] width 0 height 0
click at [581, 147] on label at bounding box center [580, 146] width 10 height 10
click at [0, 0] on Slab "checkbox" at bounding box center [0, 0] width 0 height 0
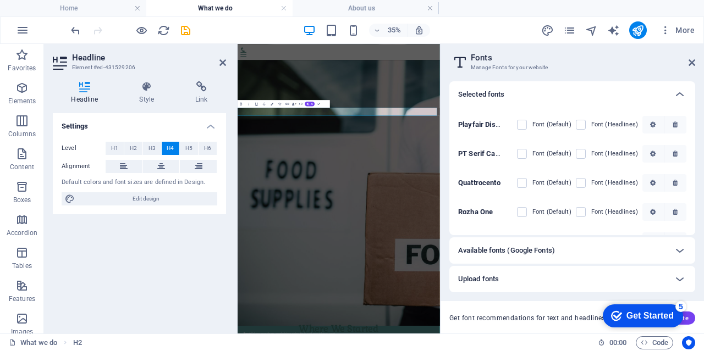
scroll to position [390, 0]
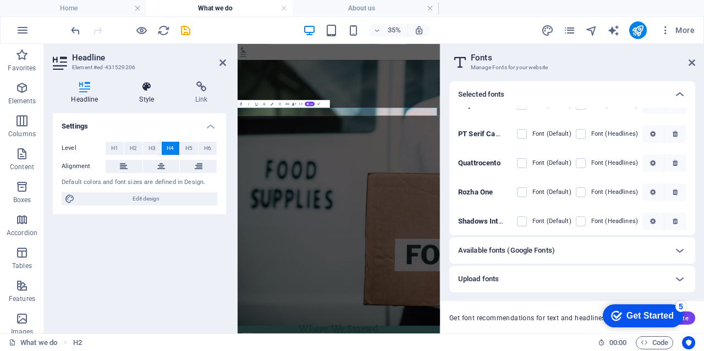
click at [152, 85] on icon at bounding box center [147, 86] width 52 height 11
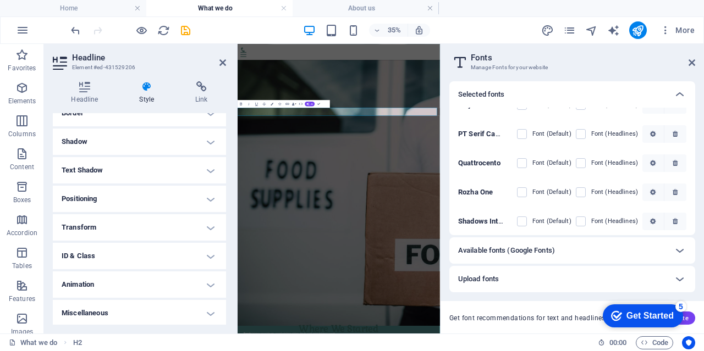
scroll to position [135, 0]
click at [79, 87] on icon at bounding box center [85, 86] width 64 height 11
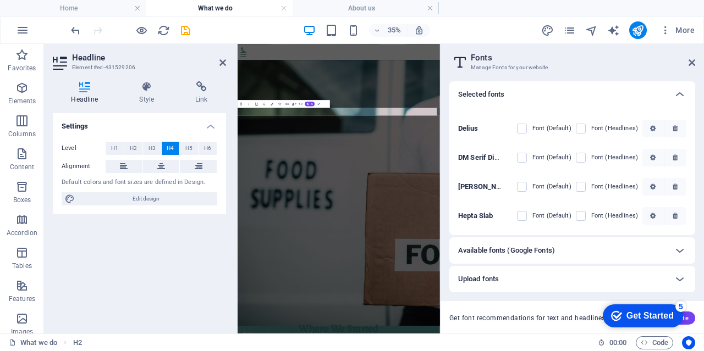
scroll to position [115, 0]
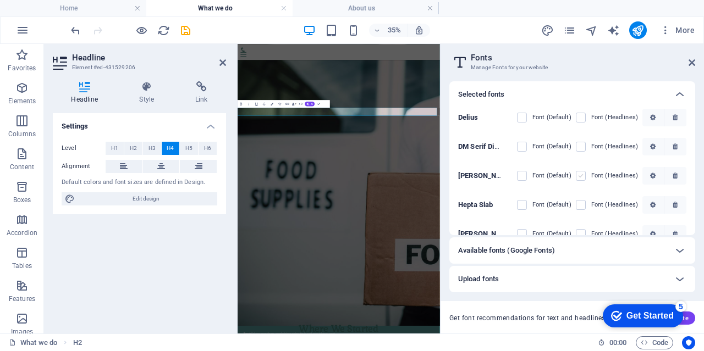
click at [580, 176] on label at bounding box center [580, 176] width 10 height 10
click at [0, 0] on input "checkbox" at bounding box center [0, 0] width 0 height 0
click at [693, 63] on icon at bounding box center [691, 62] width 7 height 9
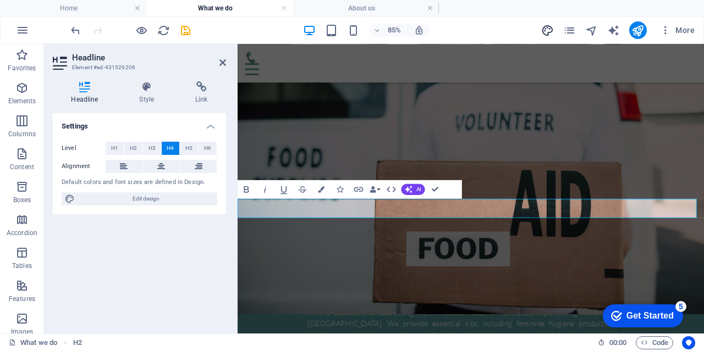
scroll to position [20, 0]
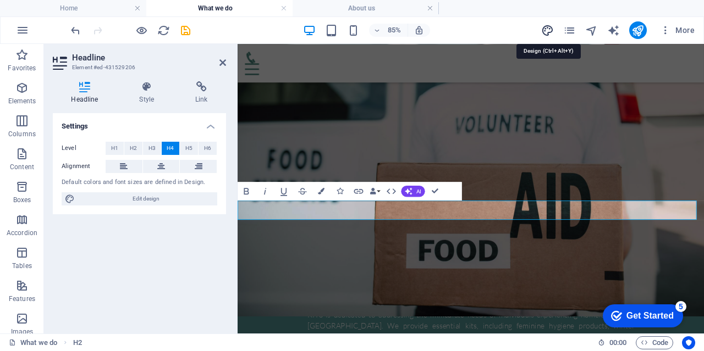
click at [542, 31] on icon "design" at bounding box center [547, 30] width 13 height 13
select select "rem"
select select "300"
select select "px"
select select "rem"
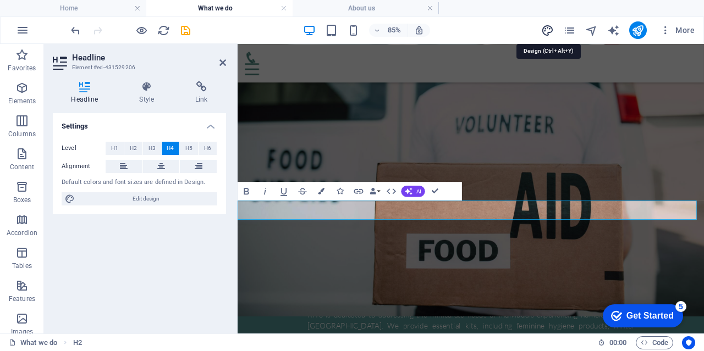
select select "500"
select select "px"
select select "rem"
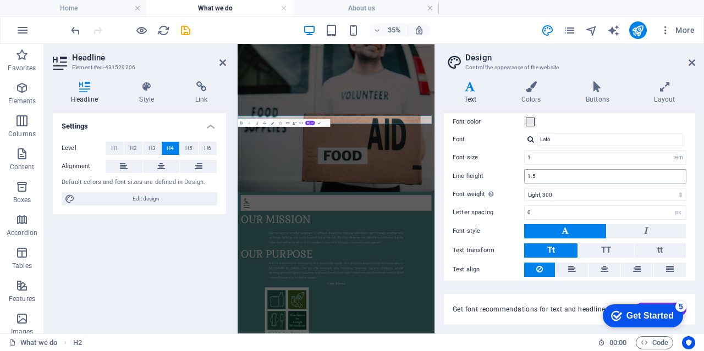
scroll to position [80, 0]
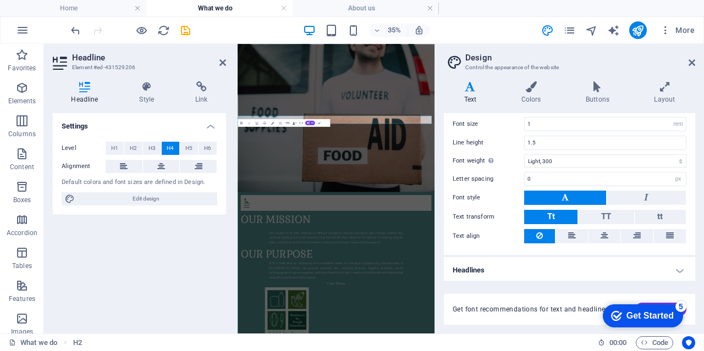
click at [485, 261] on h4 "Headlines" at bounding box center [569, 270] width 251 height 26
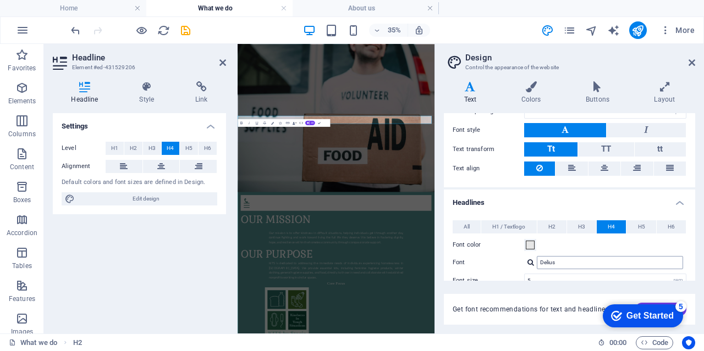
scroll to position [201, 0]
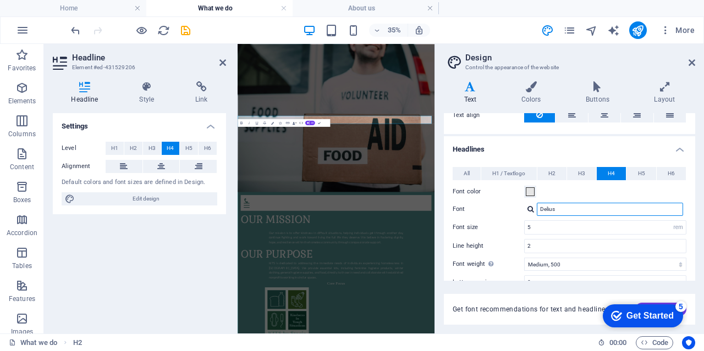
click at [571, 206] on input "Delius" at bounding box center [609, 209] width 146 height 13
click at [530, 206] on div at bounding box center [530, 209] width 7 height 7
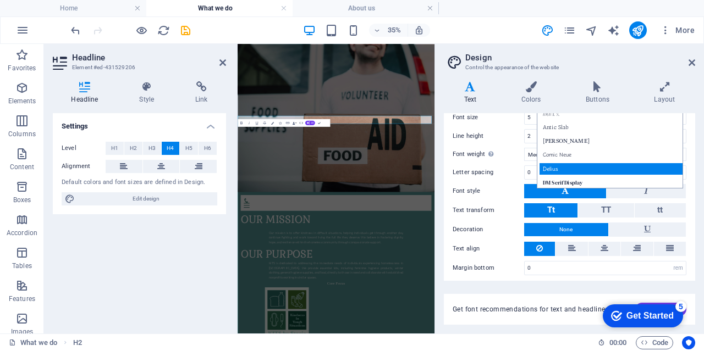
scroll to position [256, 0]
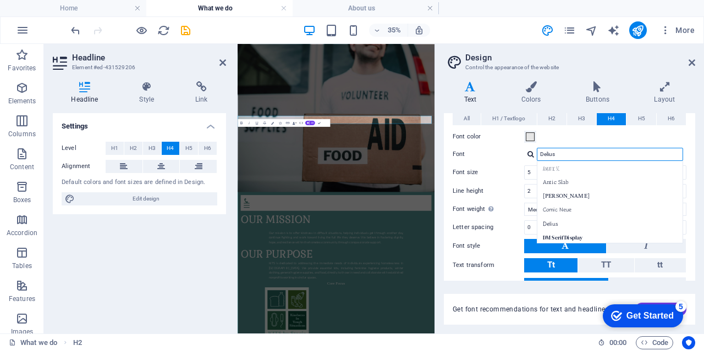
click at [562, 158] on input "Delius" at bounding box center [609, 154] width 146 height 13
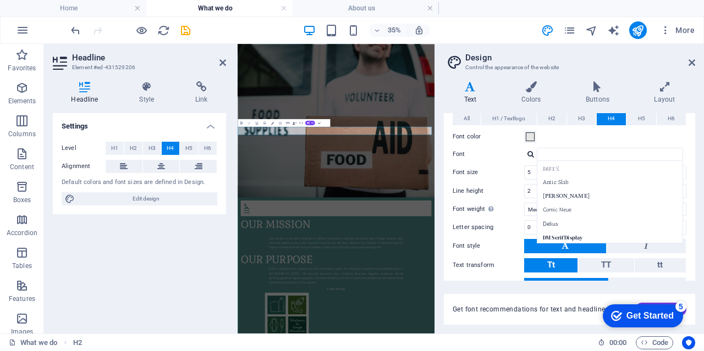
click at [549, 145] on div "All H1 / Textlogo H2 H3 H4 H5 H6 Font color Font [PERSON_NAME] Line height 1.5 …" at bounding box center [569, 221] width 256 height 240
click at [532, 151] on div at bounding box center [530, 154] width 7 height 7
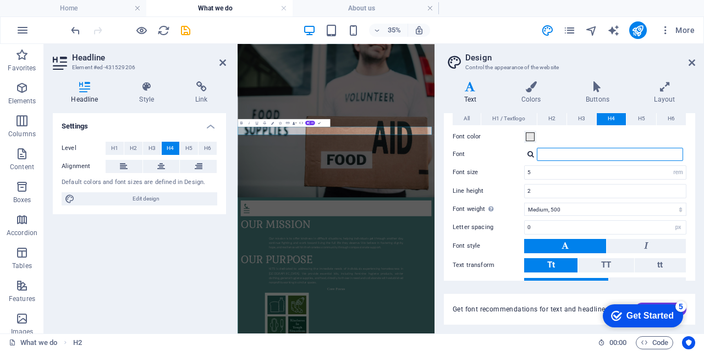
click at [562, 148] on input "Font" at bounding box center [609, 154] width 146 height 13
click at [551, 153] on input "Font" at bounding box center [609, 154] width 146 height 13
click at [551, 152] on input "Font" at bounding box center [609, 154] width 146 height 13
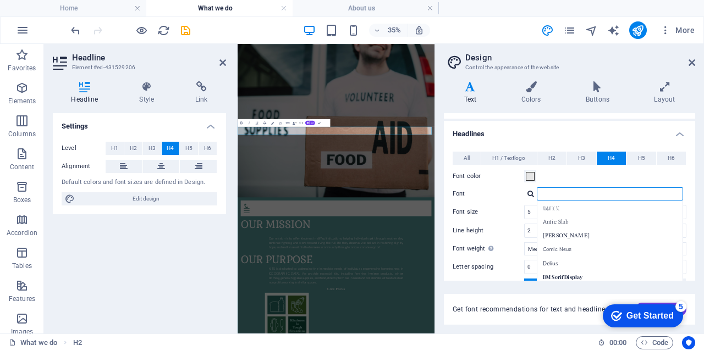
scroll to position [219, 0]
click at [547, 191] on input "Font" at bounding box center [609, 191] width 146 height 13
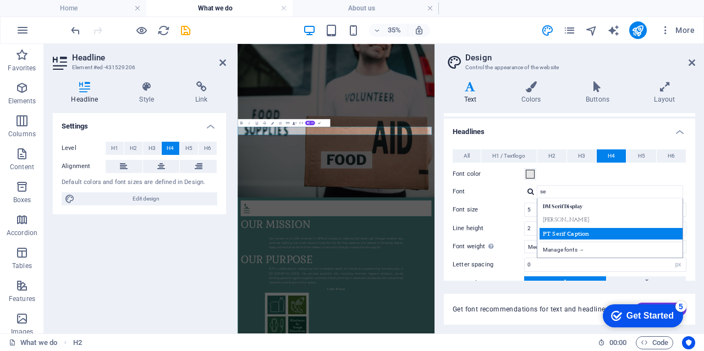
click at [562, 229] on div "PT Serif Caption" at bounding box center [611, 234] width 145 height 12
type input "PT Serif Caption"
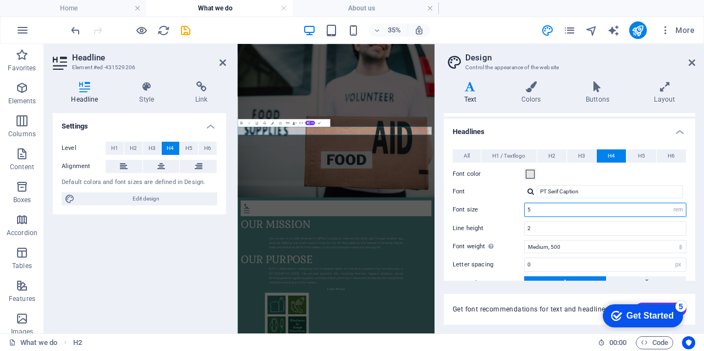
drag, startPoint x: 553, startPoint y: 205, endPoint x: 507, endPoint y: 202, distance: 46.3
click at [507, 203] on div "Font size 5 rem px em %" at bounding box center [569, 210] width 234 height 14
type input "10"
click at [507, 203] on div "Font size 10 rem px em %" at bounding box center [569, 210] width 234 height 14
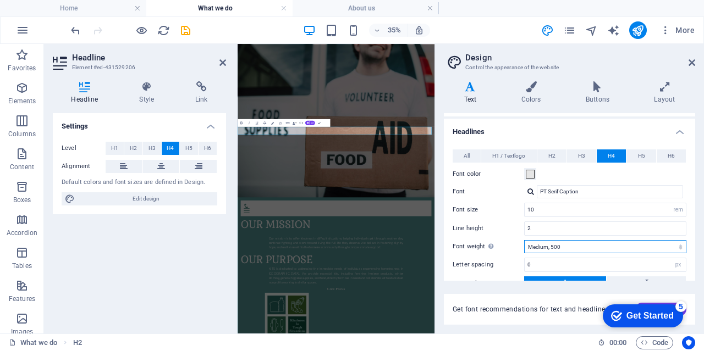
click at [564, 243] on select "Thin, 100 Extra-light, 200 Light, 300 Regular, 400 Medium, 500 Semi-bold, 600 B…" at bounding box center [605, 246] width 162 height 13
click at [524, 240] on select "Thin, 100 Extra-light, 200 Light, 300 Regular, 400 Medium, 500 Semi-bold, 600 B…" at bounding box center [605, 246] width 162 height 13
click at [516, 227] on label "Line height" at bounding box center [487, 228] width 71 height 6
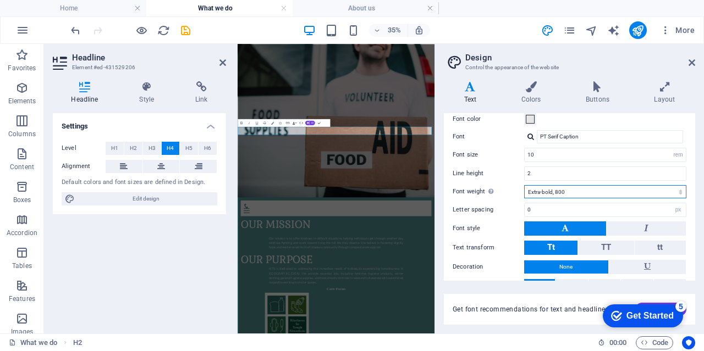
click at [567, 185] on select "Thin, 100 Extra-light, 200 Light, 300 Regular, 400 Medium, 500 Semi-bold, 600 B…" at bounding box center [605, 191] width 162 height 13
select select "500"
click at [524, 185] on select "Thin, 100 Extra-light, 200 Light, 300 Regular, 400 Medium, 500 Semi-bold, 600 B…" at bounding box center [605, 191] width 162 height 13
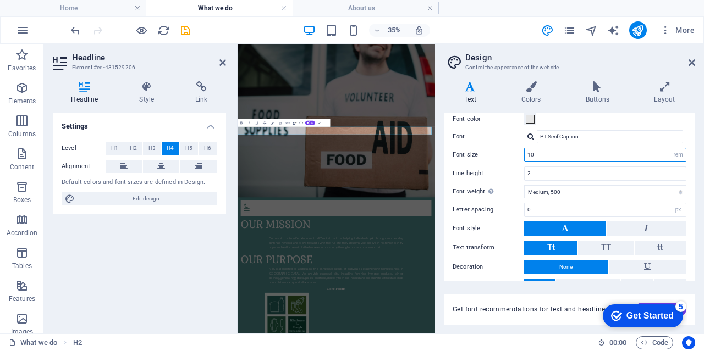
drag, startPoint x: 554, startPoint y: 150, endPoint x: 504, endPoint y: 153, distance: 50.1
click at [502, 149] on div "Font size 10 rem px em %" at bounding box center [569, 155] width 234 height 14
type input "50"
click at [504, 153] on label "Font size" at bounding box center [487, 155] width 71 height 6
drag, startPoint x: 554, startPoint y: 157, endPoint x: 513, endPoint y: 152, distance: 41.0
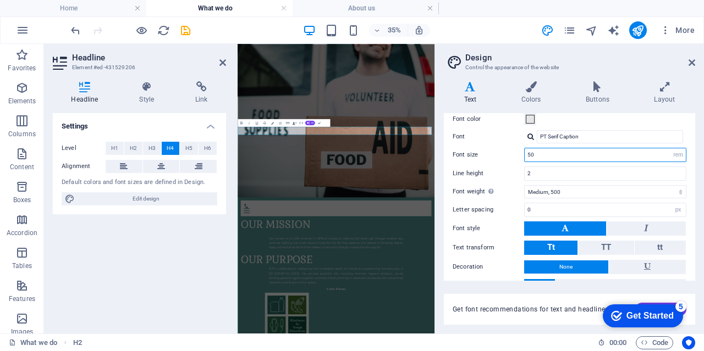
click at [513, 152] on div "Font size 50 rem px em %" at bounding box center [569, 155] width 234 height 14
click at [675, 151] on select "rem px em %" at bounding box center [677, 154] width 15 height 13
select select "%"
click at [670, 148] on select "rem px em %" at bounding box center [677, 154] width 15 height 13
type input "100"
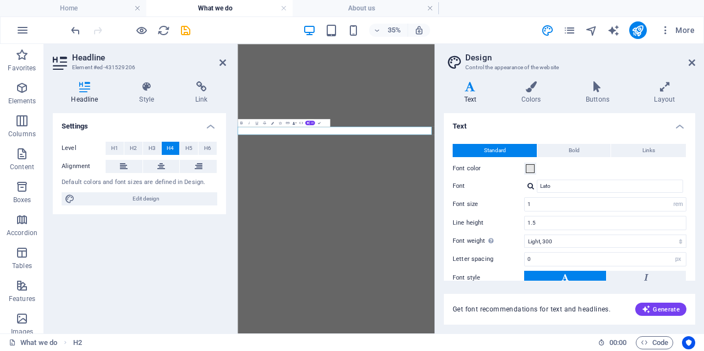
select select "rem"
select select "300"
select select "px"
select select "%"
select select "500"
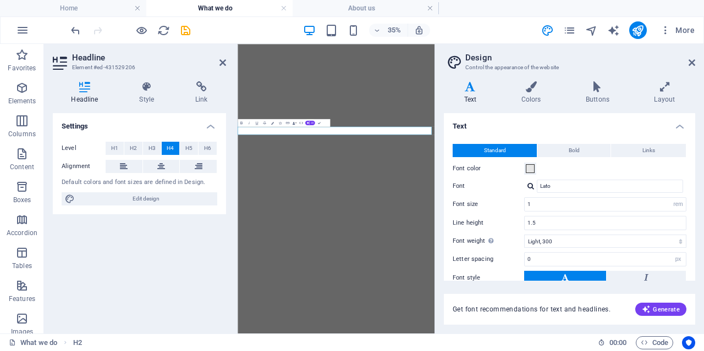
select select "px"
select select "rem"
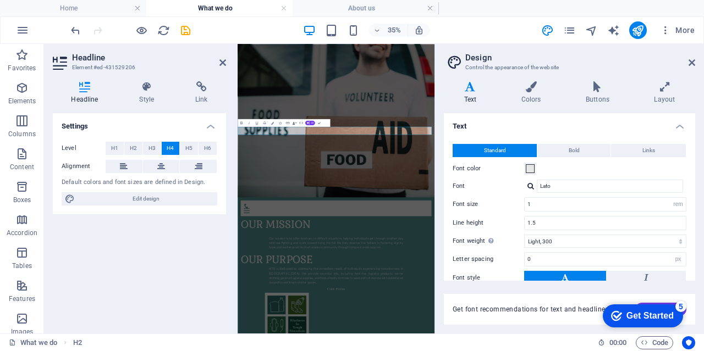
scroll to position [274, 0]
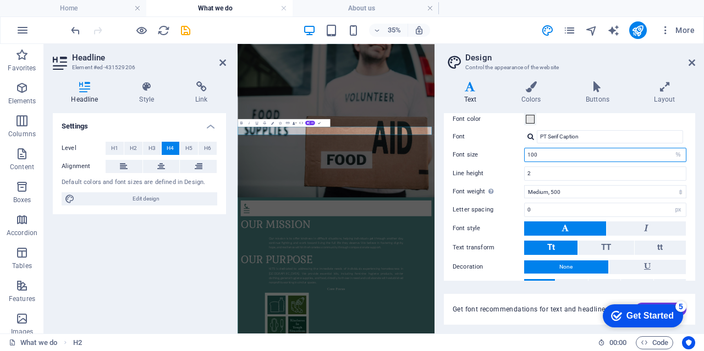
drag, startPoint x: 549, startPoint y: 148, endPoint x: 588, endPoint y: 155, distance: 39.7
click at [550, 148] on input "100" at bounding box center [604, 154] width 161 height 13
click at [672, 151] on select "rem px em %" at bounding box center [677, 154] width 15 height 13
select select "px"
click at [670, 148] on select "rem px em %" at bounding box center [677, 154] width 15 height 13
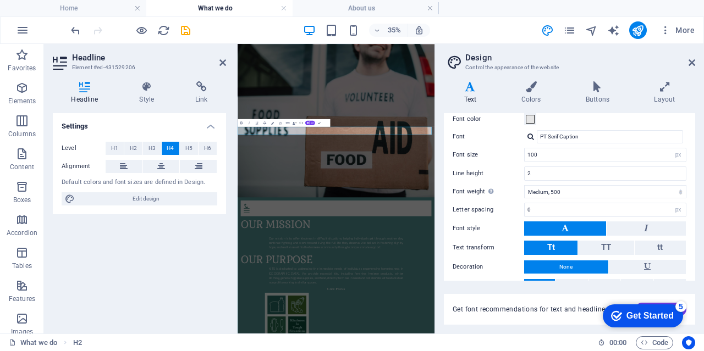
click at [491, 152] on label "Font size" at bounding box center [487, 155] width 71 height 6
click at [508, 152] on label "Font size" at bounding box center [487, 155] width 71 height 6
drag, startPoint x: 567, startPoint y: 156, endPoint x: 533, endPoint y: 154, distance: 34.1
click at [533, 154] on input "100" at bounding box center [604, 154] width 161 height 13
type input "1"
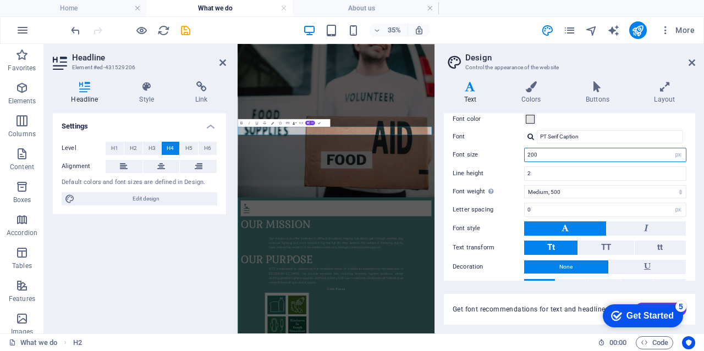
type input "200"
click at [496, 155] on div "Font size 200 rem px em %" at bounding box center [569, 155] width 234 height 14
click at [684, 151] on div "All H1 / Textlogo H2 H3 H4 H5 H6 Font color Font [PERSON_NAME] Line height 1.5 …" at bounding box center [569, 204] width 256 height 240
click at [679, 154] on select "rem px em %" at bounding box center [677, 154] width 15 height 13
select select "%"
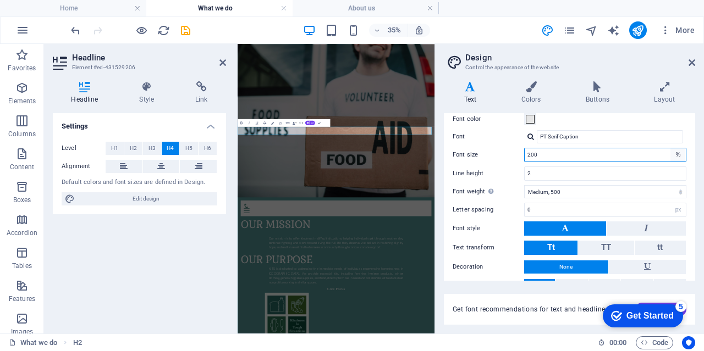
click at [670, 148] on select "rem px em %" at bounding box center [677, 154] width 15 height 13
click at [556, 153] on input "100" at bounding box center [604, 154] width 161 height 13
click at [519, 145] on div "All H1 / Textlogo H2 H3 H4 H5 H6 Font color Font [PERSON_NAME] Line height 1.5 …" at bounding box center [569, 204] width 256 height 240
type input "1000"
click at [502, 157] on div "Font size 1000 rem px em %" at bounding box center [569, 155] width 234 height 14
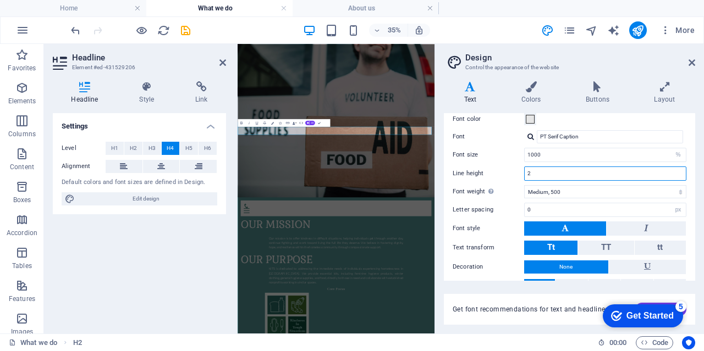
click at [662, 169] on input "2" at bounding box center [604, 173] width 161 height 13
click at [671, 151] on select "rem px em %" at bounding box center [677, 154] width 15 height 13
select select "rem"
click at [670, 148] on select "rem px em %" at bounding box center [677, 154] width 15 height 13
click at [572, 152] on input "1000" at bounding box center [604, 154] width 161 height 13
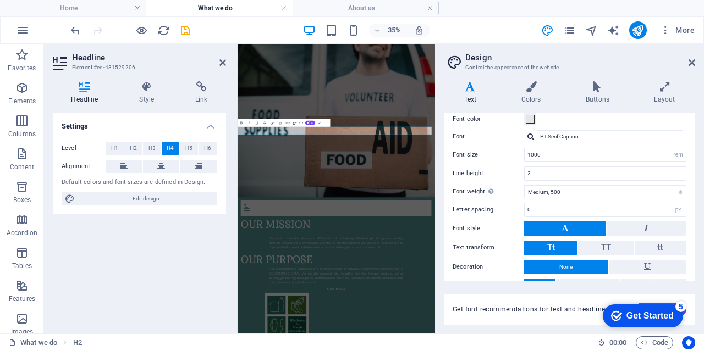
click at [473, 153] on label "Font size" at bounding box center [487, 155] width 71 height 6
drag, startPoint x: 590, startPoint y: 153, endPoint x: 472, endPoint y: 153, distance: 118.7
click at [472, 153] on div "Font size 1000 rem px em %" at bounding box center [569, 155] width 234 height 14
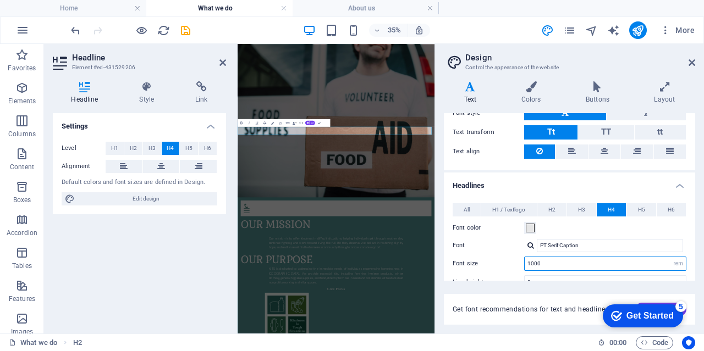
scroll to position [164, 0]
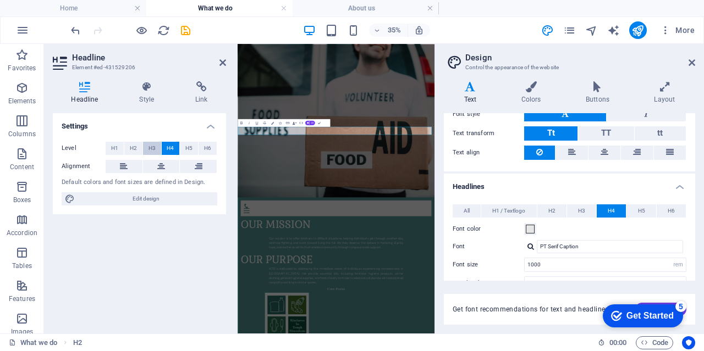
click at [155, 150] on span "H3" at bounding box center [151, 148] width 7 height 13
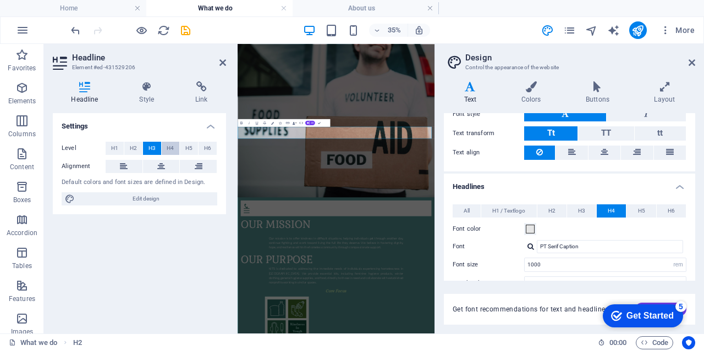
click at [171, 149] on span "H4" at bounding box center [170, 148] width 7 height 13
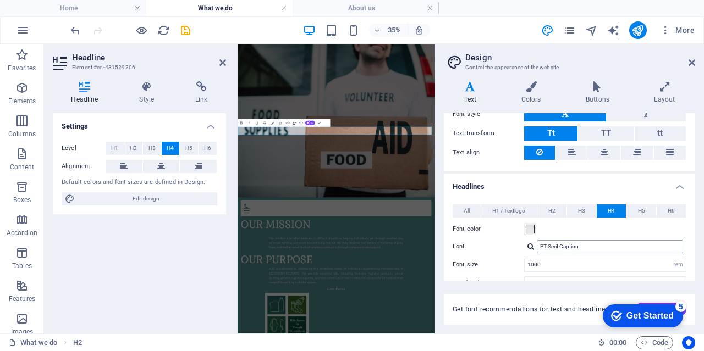
scroll to position [274, 0]
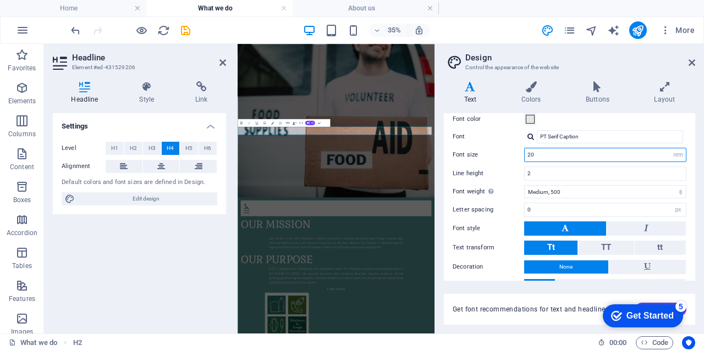
type input "2"
type input "10"
click at [507, 148] on div "Font size 10 rem px em %" at bounding box center [569, 155] width 234 height 14
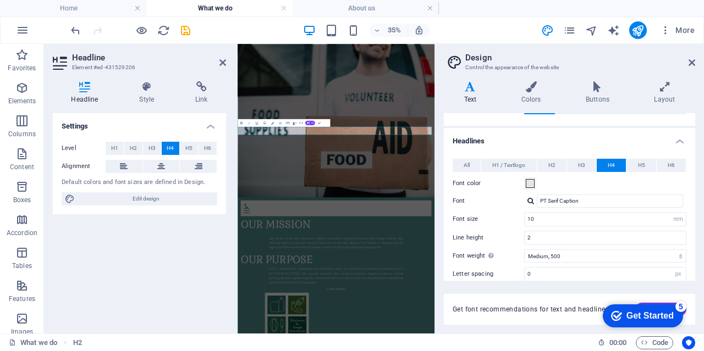
scroll to position [164, 0]
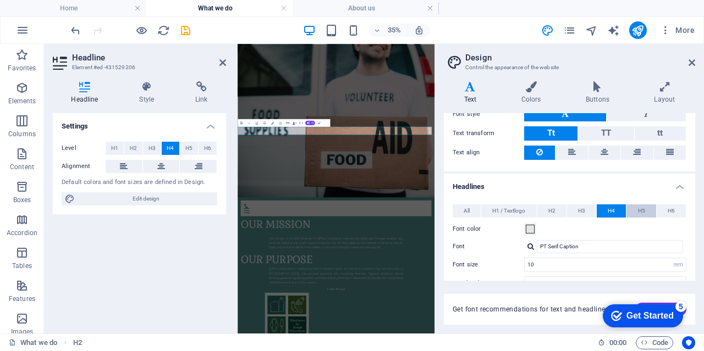
click at [632, 209] on button "H5" at bounding box center [640, 210] width 29 height 13
click at [187, 147] on span "H5" at bounding box center [188, 148] width 7 height 13
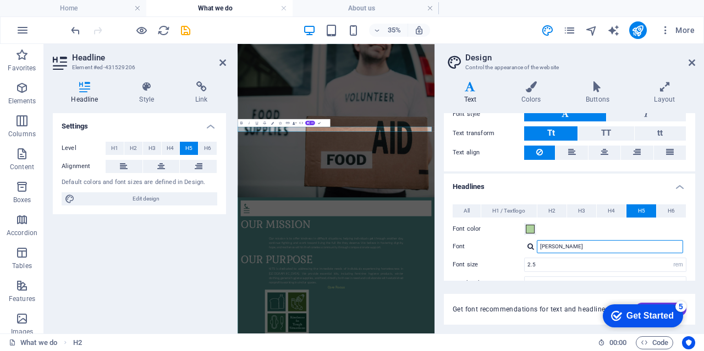
click at [573, 243] on input "[PERSON_NAME]" at bounding box center [609, 246] width 146 height 13
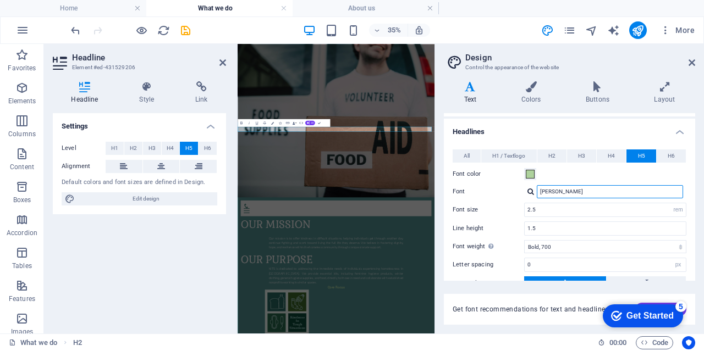
click at [549, 187] on input "[PERSON_NAME]" at bounding box center [609, 191] width 146 height 13
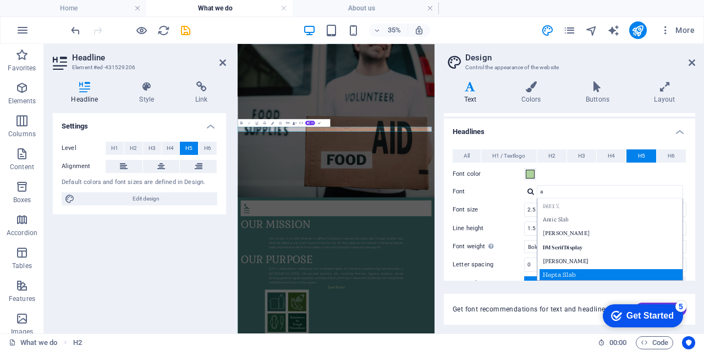
click at [578, 269] on div "Hepta Slab" at bounding box center [611, 275] width 145 height 12
type input "Hepta Slab"
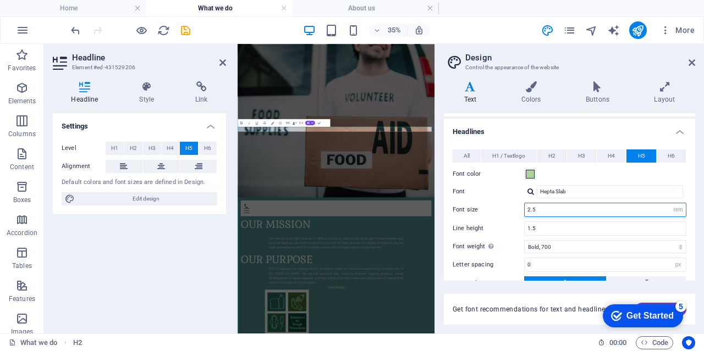
click at [543, 207] on input "2.5" at bounding box center [604, 209] width 161 height 13
drag, startPoint x: 565, startPoint y: 208, endPoint x: 496, endPoint y: 202, distance: 69.6
click at [496, 203] on div "Font size 2.5 rem px em %" at bounding box center [569, 210] width 234 height 14
type input "5"
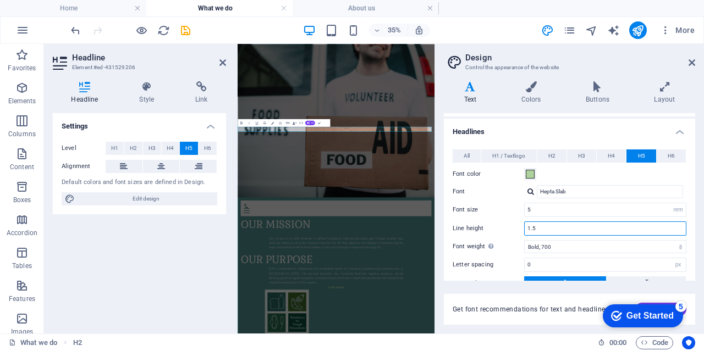
click at [558, 222] on input "1.5" at bounding box center [604, 228] width 161 height 13
drag, startPoint x: 567, startPoint y: 226, endPoint x: 503, endPoint y: 222, distance: 63.9
click at [503, 222] on div "Line height 1.5" at bounding box center [569, 228] width 234 height 14
type input "3"
click at [505, 221] on div "Line height 3" at bounding box center [569, 228] width 234 height 14
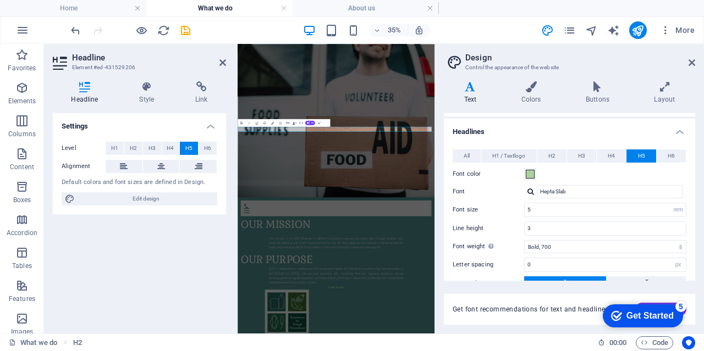
scroll to position [274, 0]
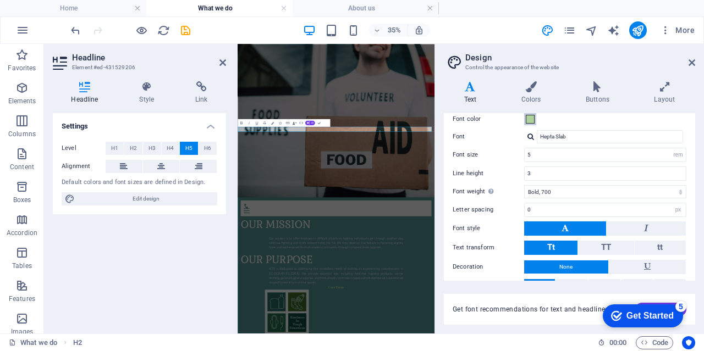
click at [530, 116] on span at bounding box center [529, 119] width 9 height 9
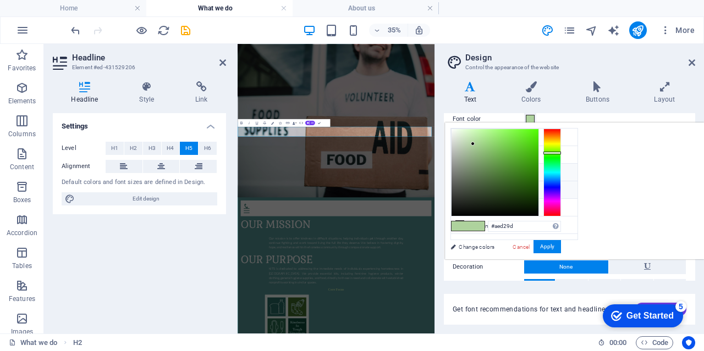
click at [475, 187] on li "Font color #e6e6e6" at bounding box center [514, 190] width 126 height 18
type input "#e6e6e6"
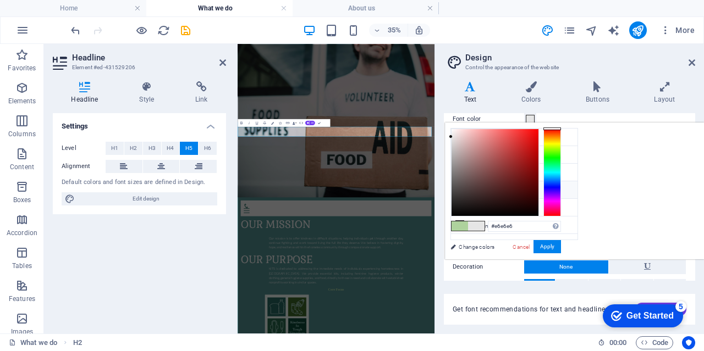
click at [456, 187] on icon at bounding box center [460, 190] width 8 height 8
click at [561, 246] on button "Apply" at bounding box center [546, 246] width 27 height 13
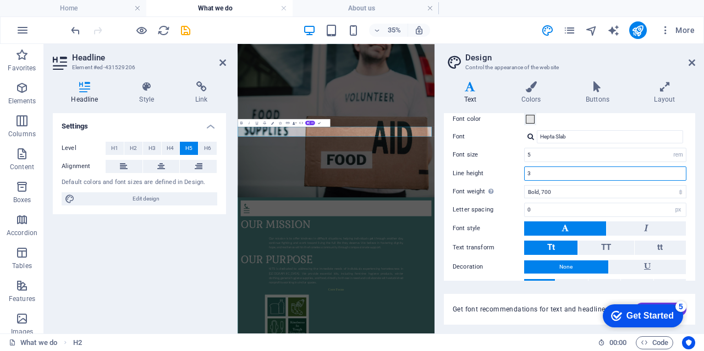
drag, startPoint x: 538, startPoint y: 174, endPoint x: 514, endPoint y: 173, distance: 23.1
click at [514, 173] on div "Line height 3" at bounding box center [569, 174] width 234 height 14
type input "5"
click at [514, 173] on label "Line height" at bounding box center [487, 173] width 71 height 6
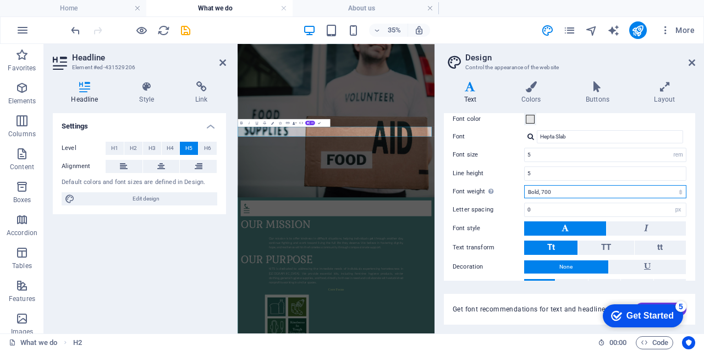
click at [562, 187] on select "Thin, 100 Extra-light, 200 Light, 300 Regular, 400 Medium, 500 Semi-bold, 600 B…" at bounding box center [605, 191] width 162 height 13
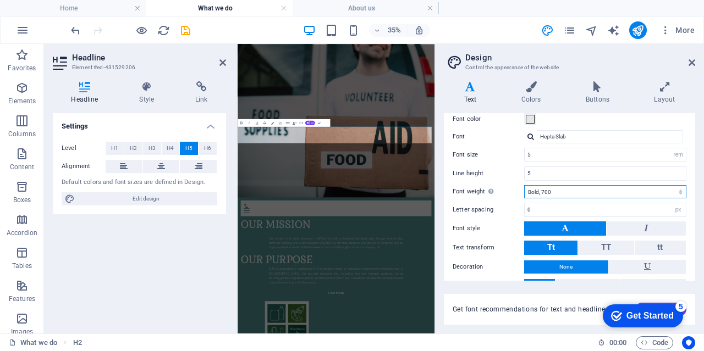
click at [524, 185] on select "Thin, 100 Extra-light, 200 Light, 300 Regular, 400 Medium, 500 Semi-bold, 600 B…" at bounding box center [605, 191] width 162 height 13
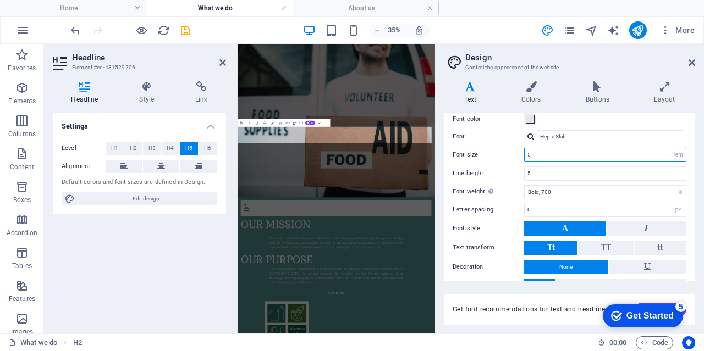
drag, startPoint x: 543, startPoint y: 152, endPoint x: 506, endPoint y: 152, distance: 37.4
click at [506, 152] on div "Font size 5 rem px em %" at bounding box center [569, 155] width 234 height 14
click at [505, 152] on label "Font size" at bounding box center [487, 155] width 71 height 6
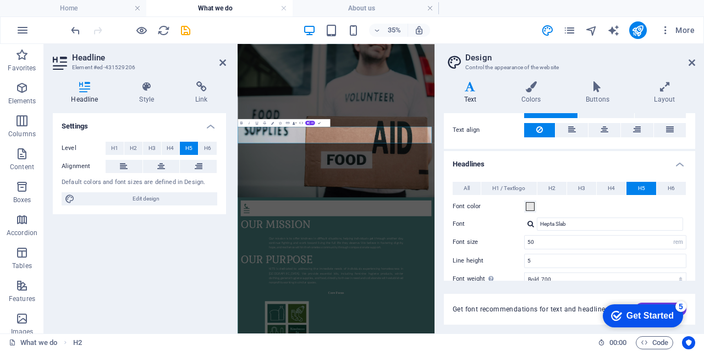
scroll to position [201, 0]
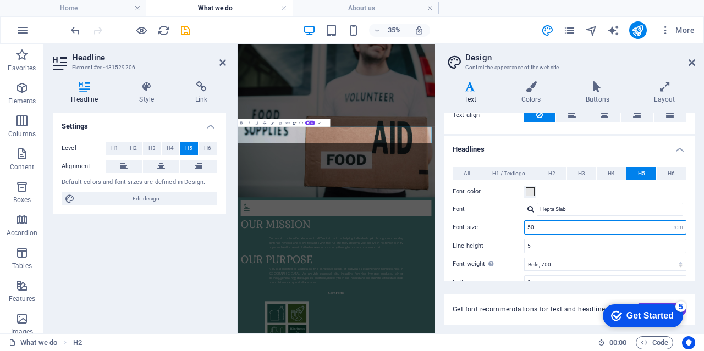
drag, startPoint x: 553, startPoint y: 226, endPoint x: 474, endPoint y: 223, distance: 78.7
click at [474, 223] on div "Font size 50 rem px em %" at bounding box center [569, 227] width 234 height 14
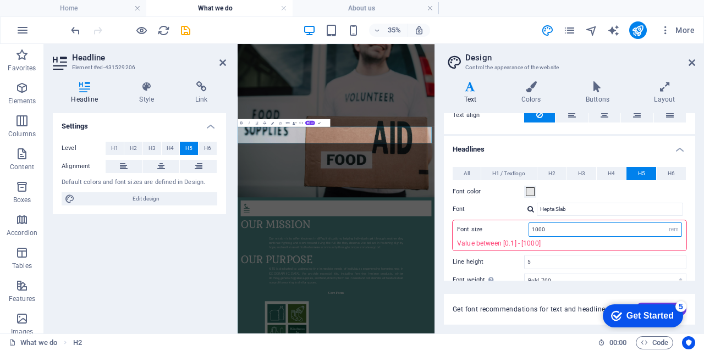
drag, startPoint x: 564, startPoint y: 228, endPoint x: 510, endPoint y: 227, distance: 53.9
click at [510, 227] on div "Font size 1000 rem px em % Value between [0.1] - [1000]" at bounding box center [569, 235] width 234 height 30
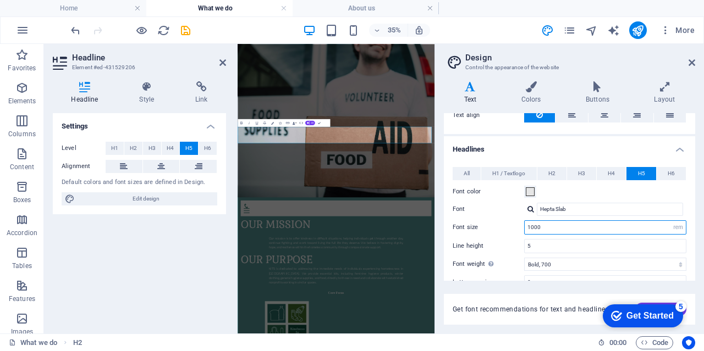
type input "1000"
click at [495, 220] on div "Font size 1000 rem px em %" at bounding box center [569, 227] width 234 height 14
click at [672, 224] on select "rem px em %" at bounding box center [677, 227] width 15 height 13
select select "%"
click at [670, 221] on select "rem px em %" at bounding box center [677, 227] width 15 height 13
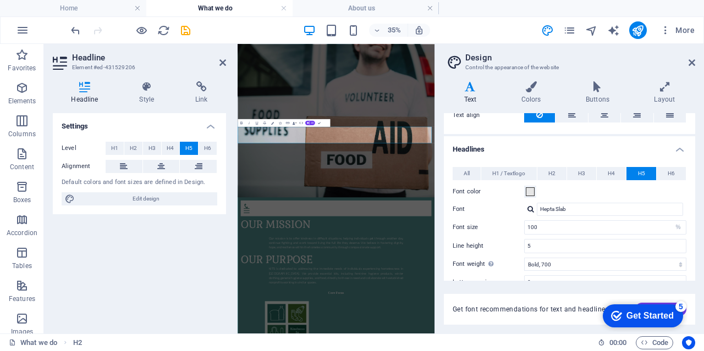
click at [511, 227] on label "Font size" at bounding box center [487, 227] width 71 height 6
click at [502, 226] on label "Font size" at bounding box center [487, 227] width 71 height 6
drag, startPoint x: 553, startPoint y: 224, endPoint x: 504, endPoint y: 220, distance: 49.6
click at [504, 220] on div "Font size 100 rem px em %" at bounding box center [569, 227] width 234 height 14
type input "200"
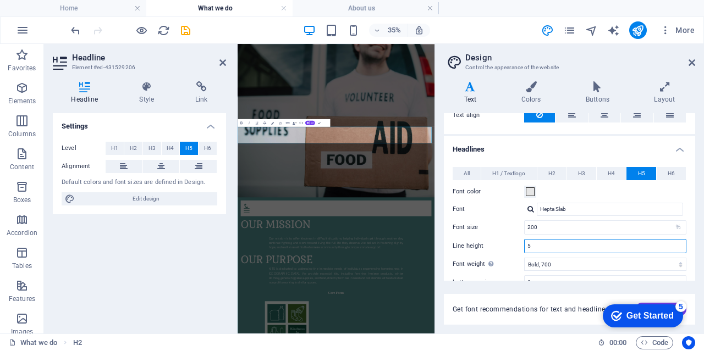
click at [557, 246] on input "5" at bounding box center [604, 246] width 161 height 13
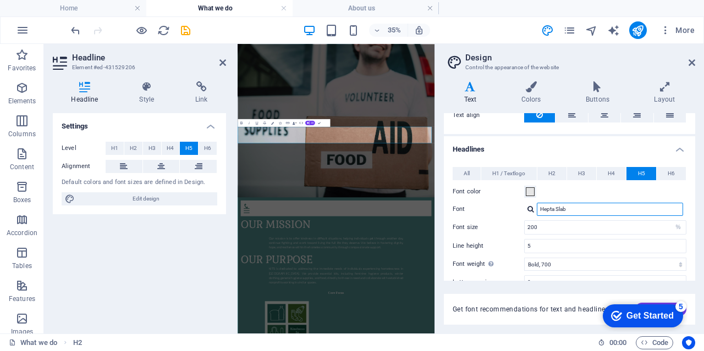
drag, startPoint x: 610, startPoint y: 208, endPoint x: 517, endPoint y: 212, distance: 93.5
click at [517, 212] on div "Font Hepta Slab Manage fonts →" at bounding box center [569, 209] width 234 height 13
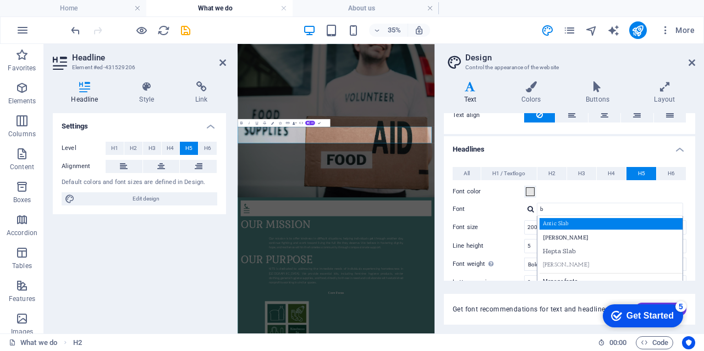
click at [567, 219] on div "Antic Slab" at bounding box center [611, 224] width 145 height 12
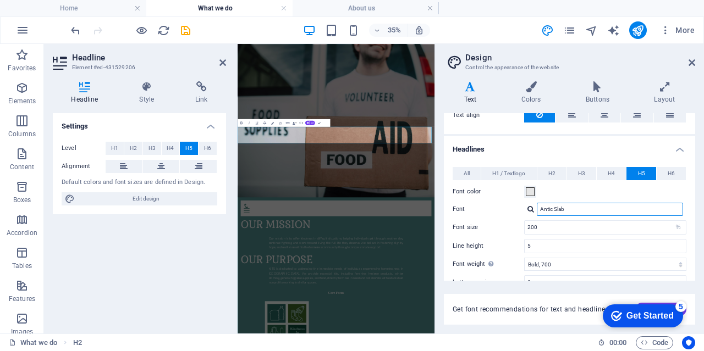
drag, startPoint x: 572, startPoint y: 207, endPoint x: 492, endPoint y: 193, distance: 80.4
click at [492, 193] on div "All H1 / Textlogo H2 H3 H4 H5 H6 Font color Font [PERSON_NAME] Line height 1.5 …" at bounding box center [569, 276] width 256 height 240
type input "c"
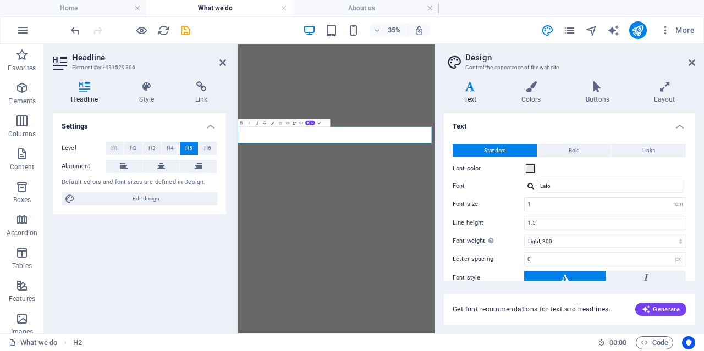
select select "rem"
select select "300"
select select "px"
select select "%"
select select "700"
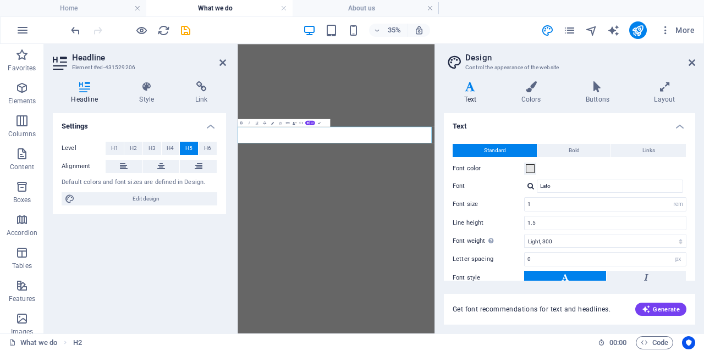
select select "px"
select select "rem"
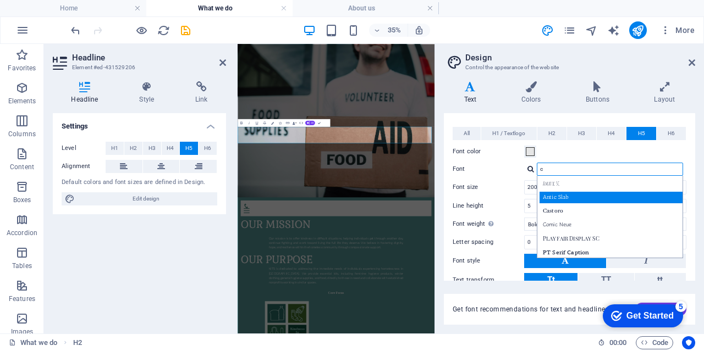
scroll to position [256, 0]
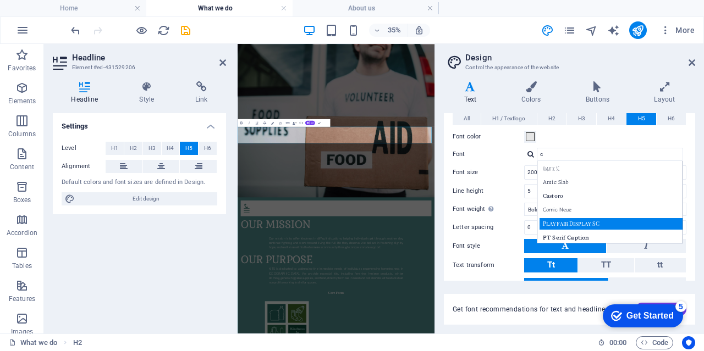
click at [576, 221] on div "Playfair Display SC" at bounding box center [611, 224] width 145 height 12
type input "Playfair Display SC"
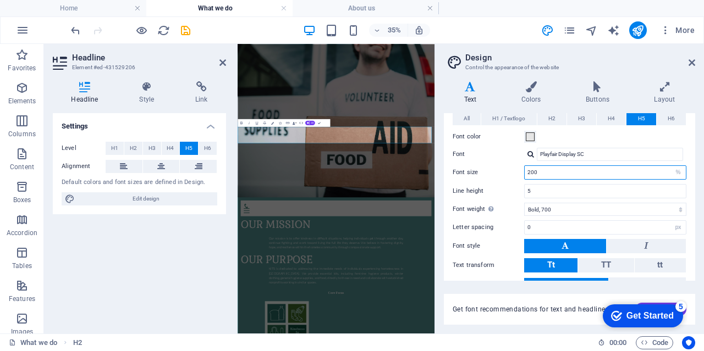
click at [546, 166] on input "200" at bounding box center [604, 172] width 161 height 13
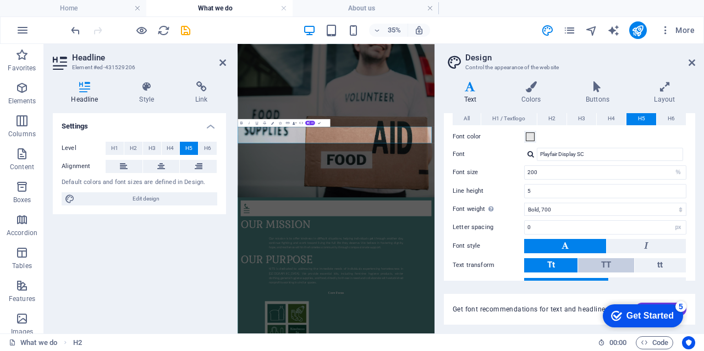
click at [595, 261] on button "TT" at bounding box center [606, 265] width 56 height 14
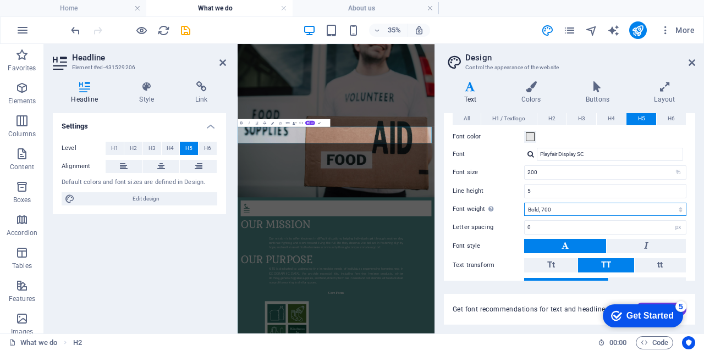
click at [569, 204] on select "Thin, 100 Extra-light, 200 Light, 300 Regular, 400 Medium, 500 Semi-bold, 600 B…" at bounding box center [605, 209] width 162 height 13
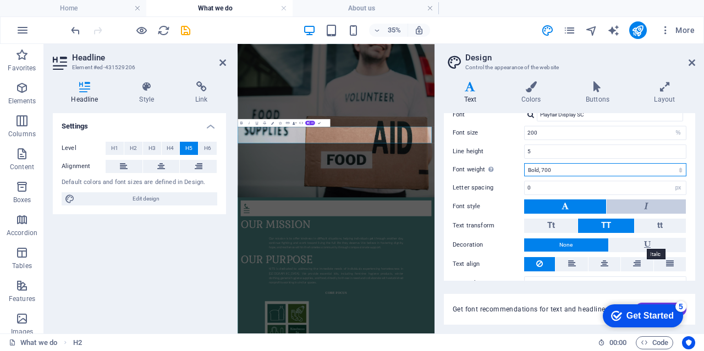
scroll to position [311, 0]
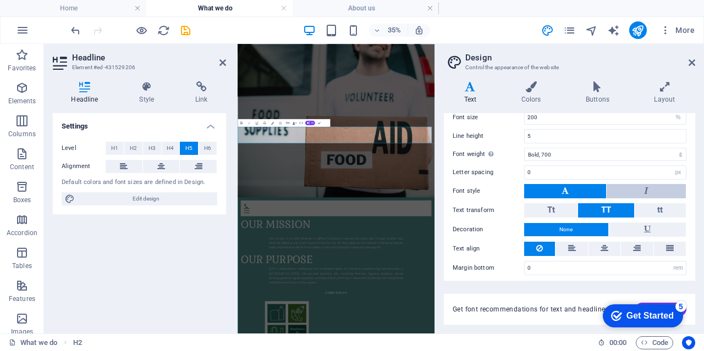
click at [646, 191] on button at bounding box center [645, 191] width 79 height 14
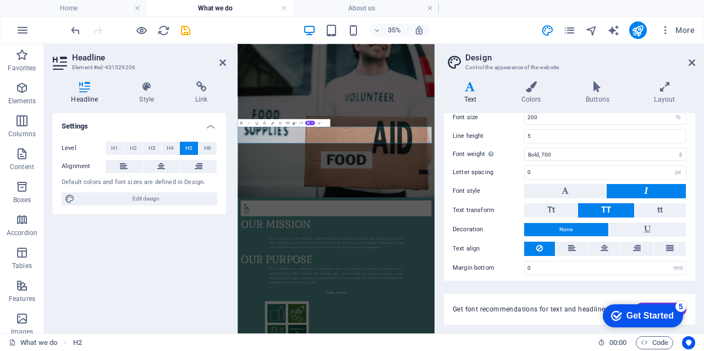
scroll to position [256, 0]
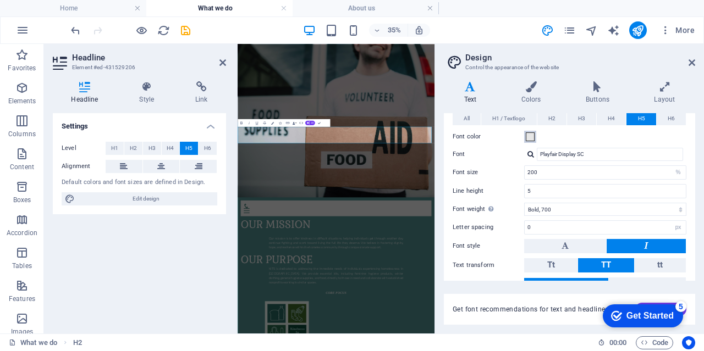
click at [528, 137] on span at bounding box center [529, 136] width 9 height 9
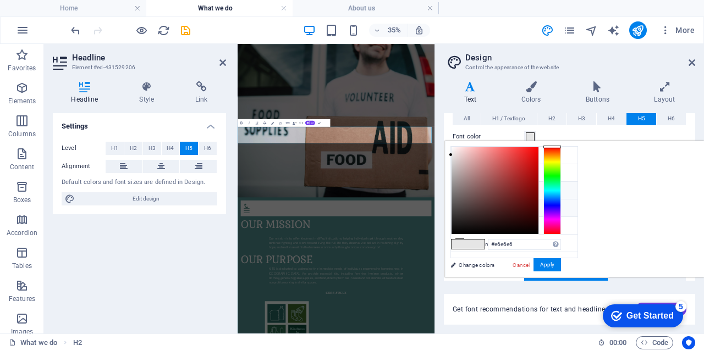
click at [479, 190] on li "Secondary color #aed29d" at bounding box center [514, 191] width 126 height 18
type input "#aed29d"
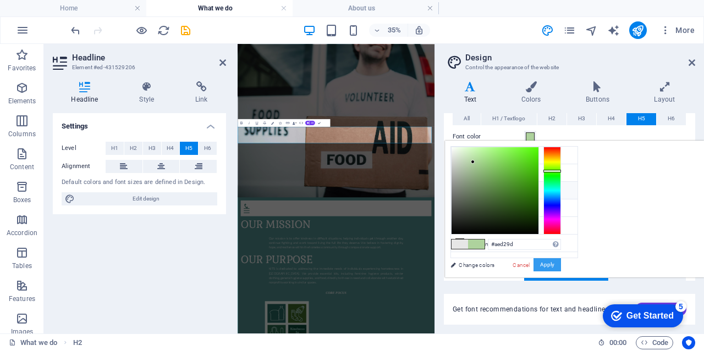
click at [561, 268] on button "Apply" at bounding box center [546, 264] width 27 height 13
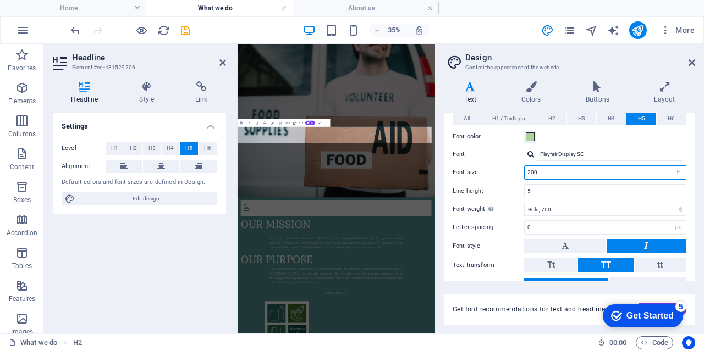
drag, startPoint x: 544, startPoint y: 170, endPoint x: 520, endPoint y: 168, distance: 23.7
click at [520, 168] on div "Font size 200 rem px em %" at bounding box center [569, 172] width 234 height 14
type input "500"
click at [494, 170] on label "Font size" at bounding box center [487, 172] width 71 height 6
click at [536, 193] on input "5" at bounding box center [604, 191] width 161 height 13
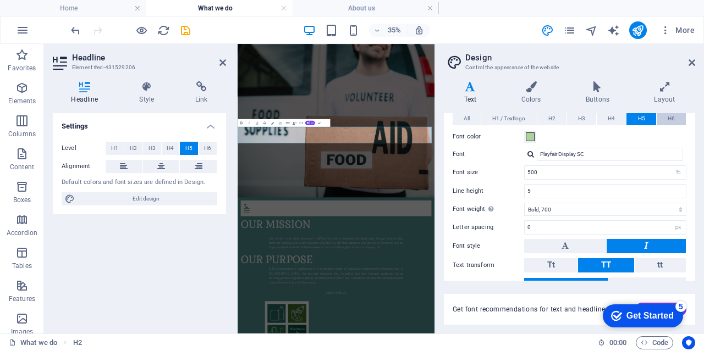
click at [662, 117] on button "H6" at bounding box center [670, 118] width 29 height 13
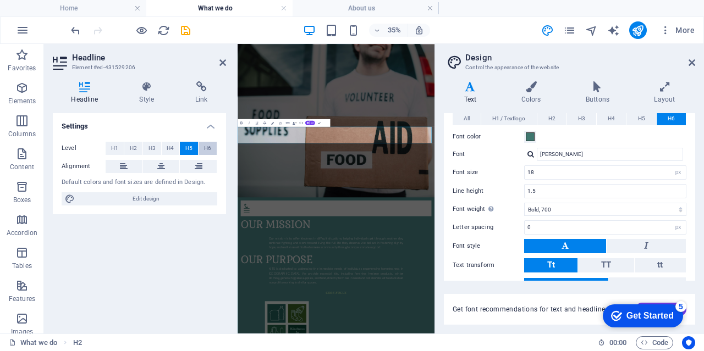
click at [207, 148] on span "H6" at bounding box center [207, 148] width 7 height 13
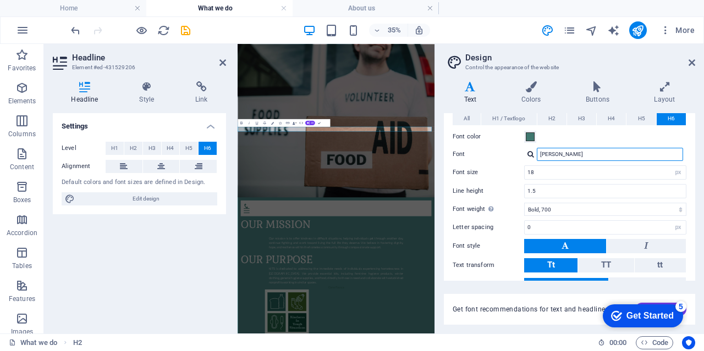
drag, startPoint x: 578, startPoint y: 153, endPoint x: 499, endPoint y: 145, distance: 79.6
click at [495, 145] on div "All H1 / Textlogo H2 H3 H4 H5 H6 Font color Font Gabriela Line height 1.5 Font …" at bounding box center [569, 221] width 256 height 240
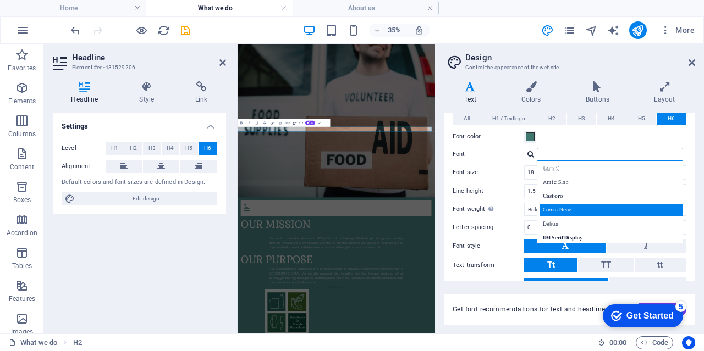
type input "c"
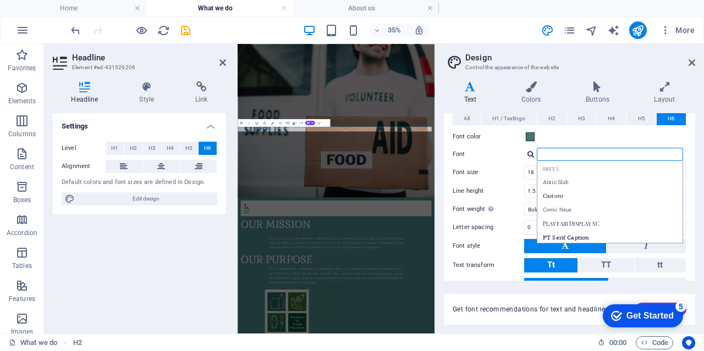
type input "d"
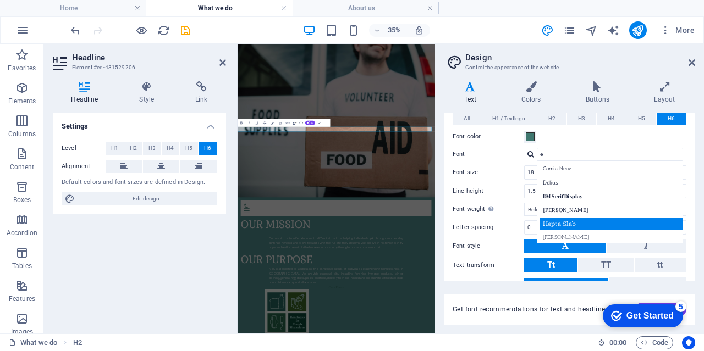
click at [576, 218] on div "Hepta Slab" at bounding box center [611, 224] width 145 height 12
type input "Hepta Slab"
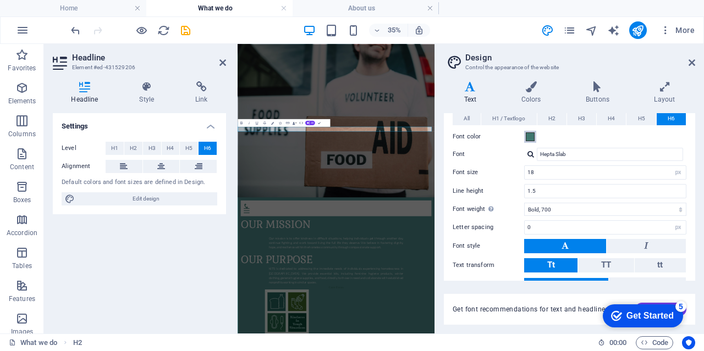
click at [528, 132] on span at bounding box center [529, 136] width 9 height 9
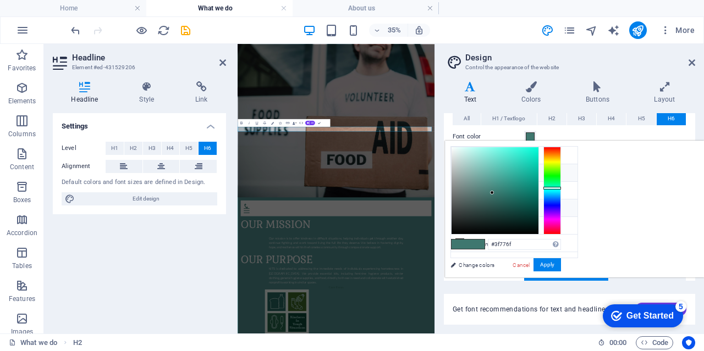
click at [461, 207] on icon at bounding box center [460, 208] width 8 height 8
type input "#e6e6e6"
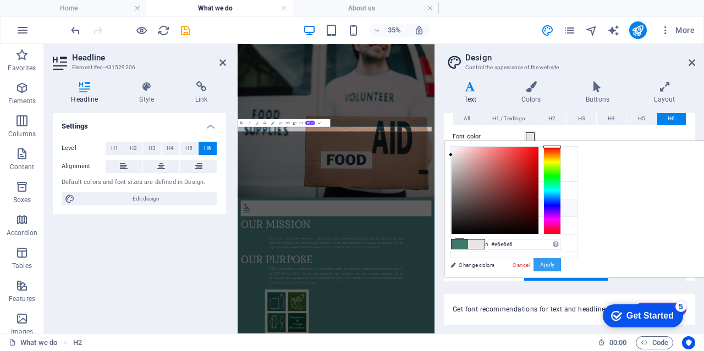
click at [561, 264] on button "Apply" at bounding box center [546, 264] width 27 height 13
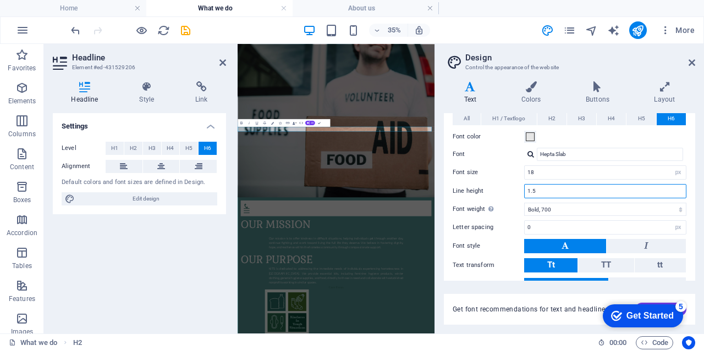
drag, startPoint x: 545, startPoint y: 190, endPoint x: 510, endPoint y: 186, distance: 35.3
click at [510, 186] on div "Line height 1.5" at bounding box center [569, 191] width 234 height 14
type input "2"
click at [561, 206] on select "Thin, 100 Extra-light, 200 Light, 300 Regular, 400 Medium, 500 Semi-bold, 600 B…" at bounding box center [605, 209] width 162 height 13
select select "400"
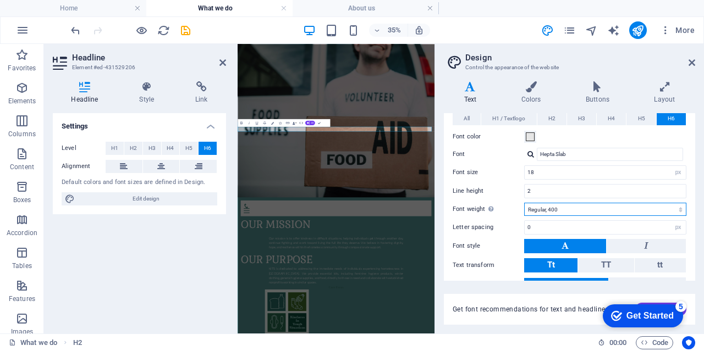
click at [524, 203] on select "Thin, 100 Extra-light, 200 Light, 300 Regular, 400 Medium, 500 Semi-bold, 600 B…" at bounding box center [605, 209] width 162 height 13
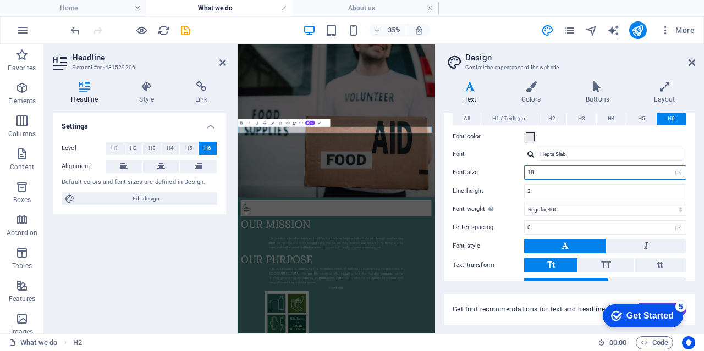
drag, startPoint x: 560, startPoint y: 172, endPoint x: 523, endPoint y: 169, distance: 37.0
click at [523, 169] on div "Font size 18 rem px em %" at bounding box center [569, 172] width 234 height 14
type input "25"
click at [501, 179] on div "All H1 / Textlogo H2 H3 H4 H5 H6 Font color Font Gabriela Line height 1.5 Font …" at bounding box center [569, 221] width 256 height 240
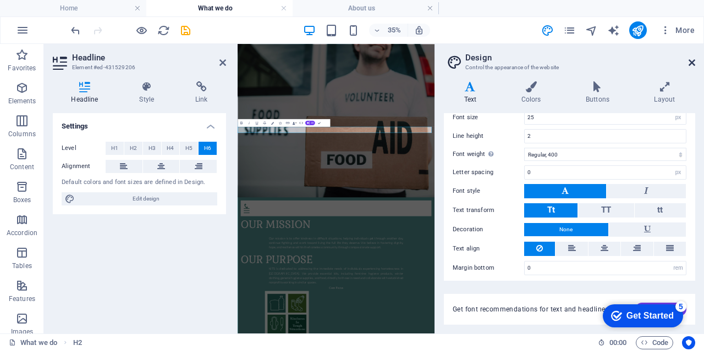
click at [689, 67] on icon at bounding box center [691, 62] width 7 height 9
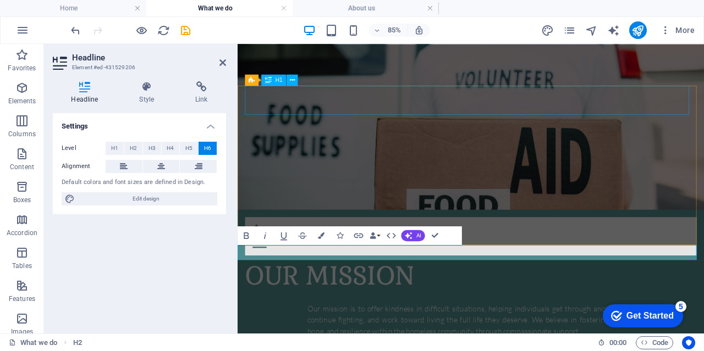
click at [439, 302] on div "Our Mission" at bounding box center [511, 317] width 531 height 30
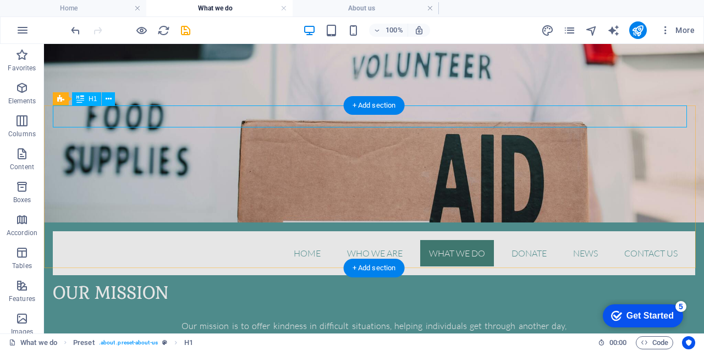
click at [151, 284] on div "Our Mission" at bounding box center [374, 293] width 642 height 18
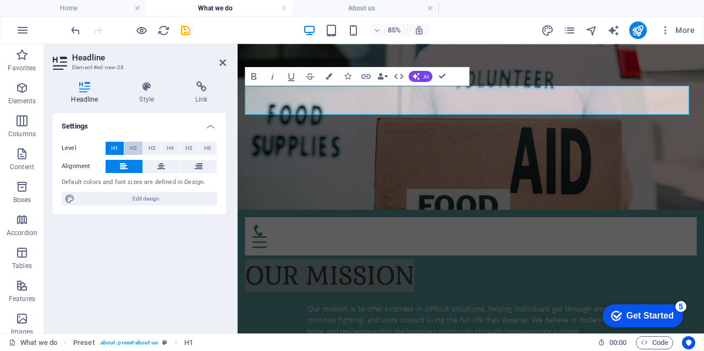
click at [134, 147] on span "H2" at bounding box center [133, 148] width 7 height 13
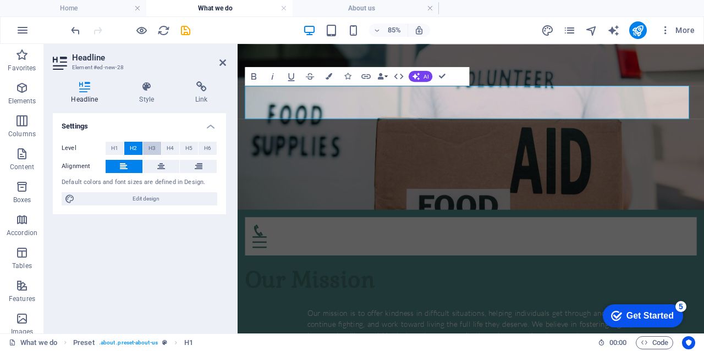
click at [145, 147] on button "H3" at bounding box center [152, 148] width 18 height 13
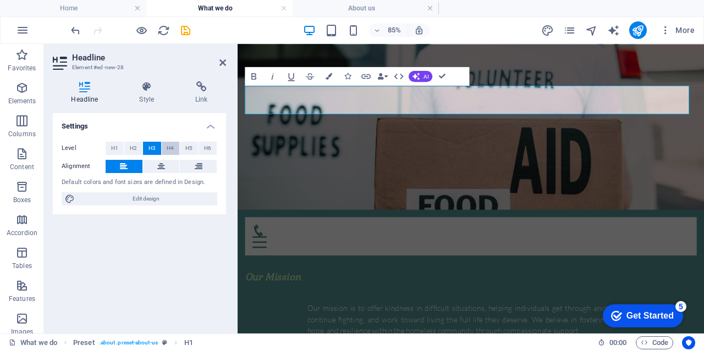
click at [171, 151] on span "H4" at bounding box center [170, 148] width 7 height 13
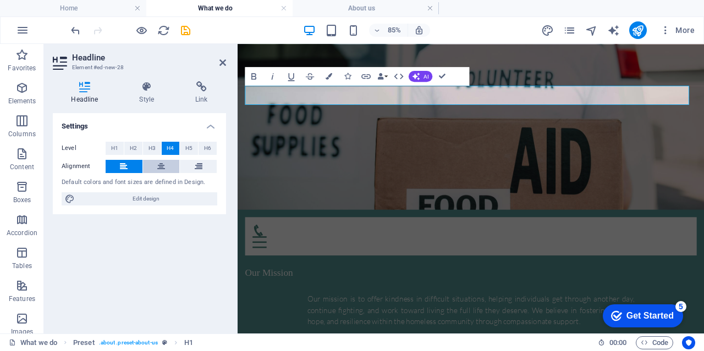
click at [162, 163] on icon at bounding box center [161, 166] width 8 height 13
click at [288, 77] on icon "button" at bounding box center [291, 75] width 11 height 11
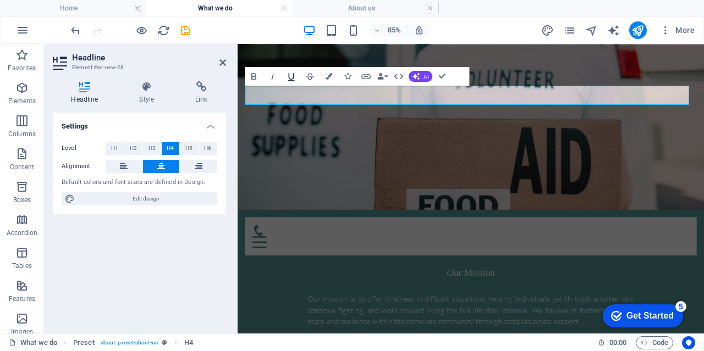
click at [287, 78] on icon "button" at bounding box center [291, 75] width 11 height 11
click at [163, 193] on span "Edit design" at bounding box center [146, 198] width 136 height 13
select select "rem"
select select "300"
select select "px"
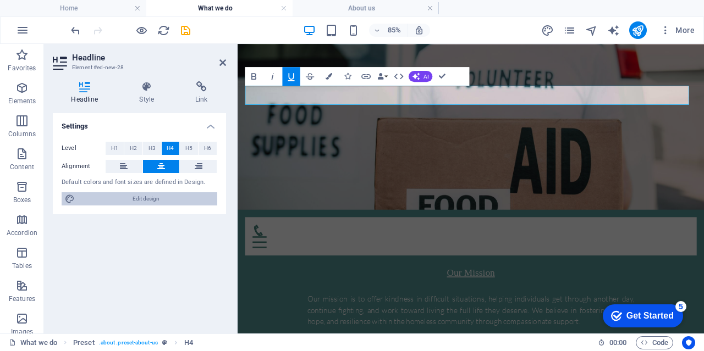
select select "px"
select select "400"
select select "px"
select select "rem"
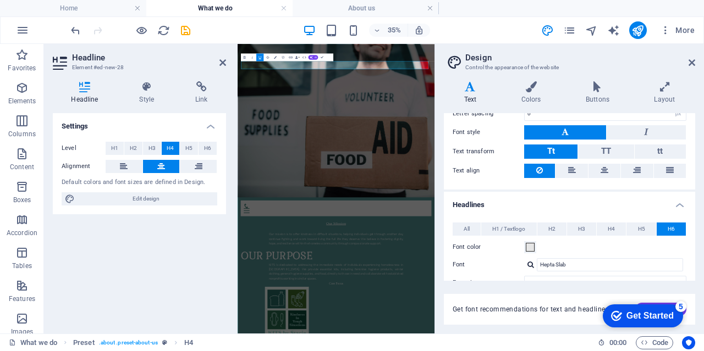
scroll to position [165, 0]
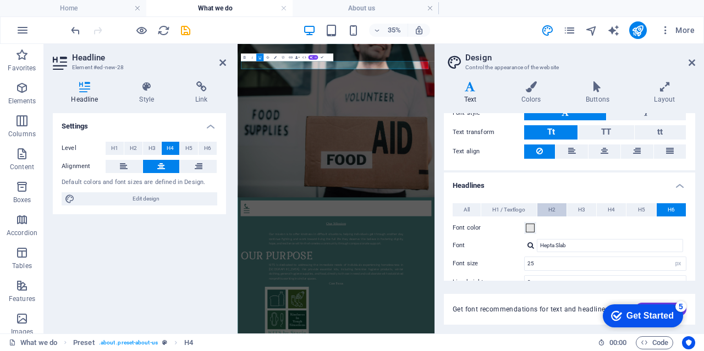
click at [551, 207] on span "H2" at bounding box center [551, 209] width 7 height 13
click at [612, 207] on span "H4" at bounding box center [610, 209] width 7 height 13
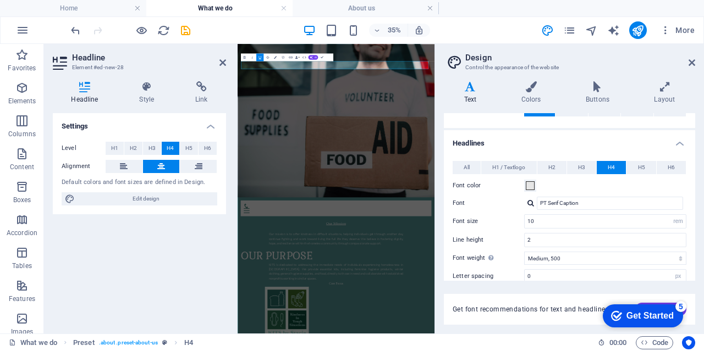
scroll to position [220, 0]
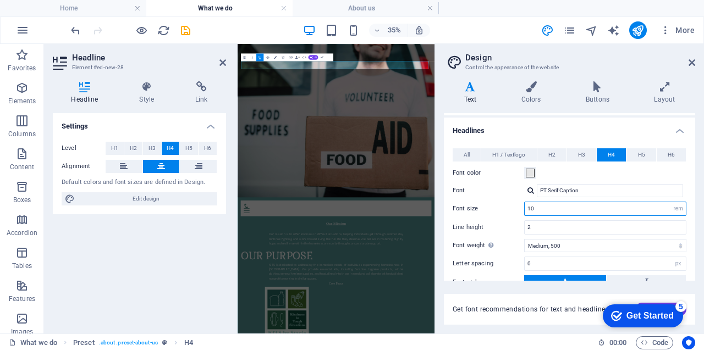
drag, startPoint x: 542, startPoint y: 204, endPoint x: 501, endPoint y: 203, distance: 40.7
click at [501, 203] on div "Font size 10 rem px em %" at bounding box center [569, 209] width 234 height 14
type input "3"
drag, startPoint x: 552, startPoint y: 228, endPoint x: 503, endPoint y: 225, distance: 49.0
click at [503, 225] on div "Line height 2" at bounding box center [569, 227] width 234 height 14
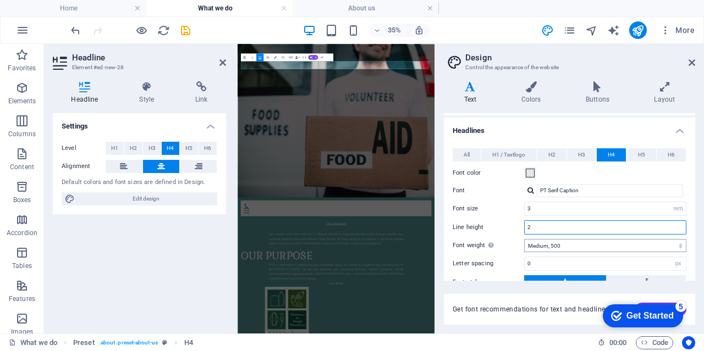
type input "1"
click at [509, 152] on span "H1 / Textlogo" at bounding box center [508, 154] width 33 height 13
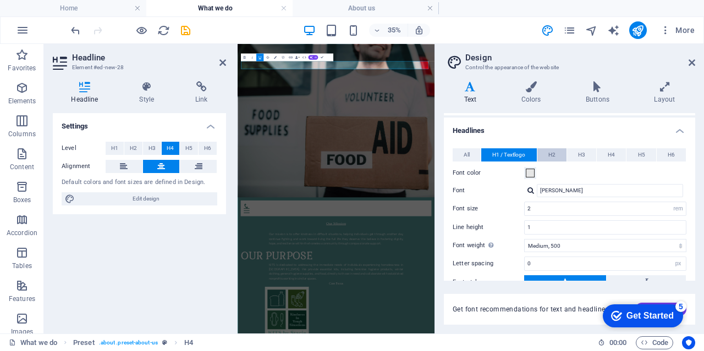
click at [548, 155] on span "H2" at bounding box center [551, 154] width 7 height 13
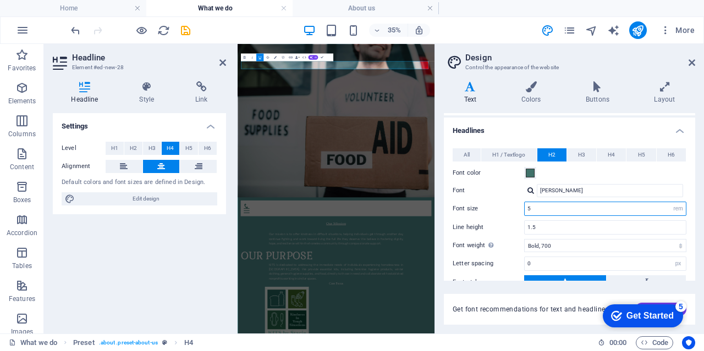
drag, startPoint x: 544, startPoint y: 206, endPoint x: 492, endPoint y: 201, distance: 51.4
click at [492, 202] on div "Font size 5 rem px em %" at bounding box center [569, 209] width 234 height 14
type input "5"
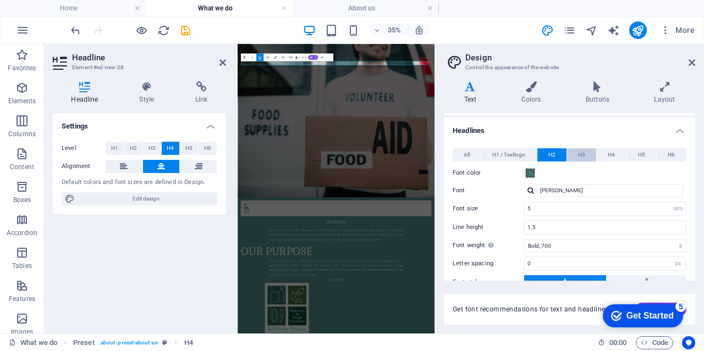
click at [579, 152] on span "H3" at bounding box center [581, 154] width 7 height 13
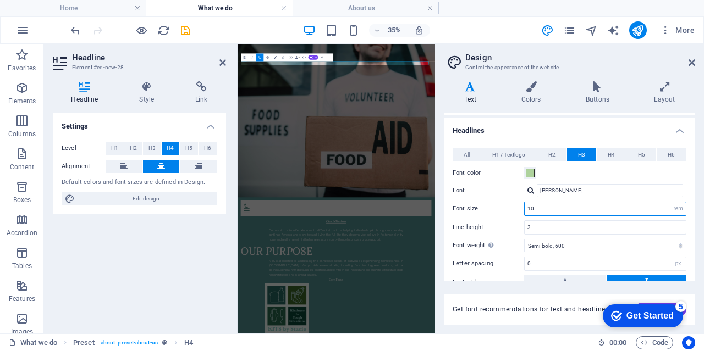
drag, startPoint x: 546, startPoint y: 204, endPoint x: 473, endPoint y: 195, distance: 74.2
click at [473, 195] on div "All H1 / Textlogo H2 H3 H4 H5 H6 Font color Font Gabriela Line height 1.5 Font …" at bounding box center [569, 257] width 256 height 240
type input "10"
click at [544, 223] on input "3" at bounding box center [604, 227] width 161 height 13
drag, startPoint x: 543, startPoint y: 223, endPoint x: 497, endPoint y: 220, distance: 46.2
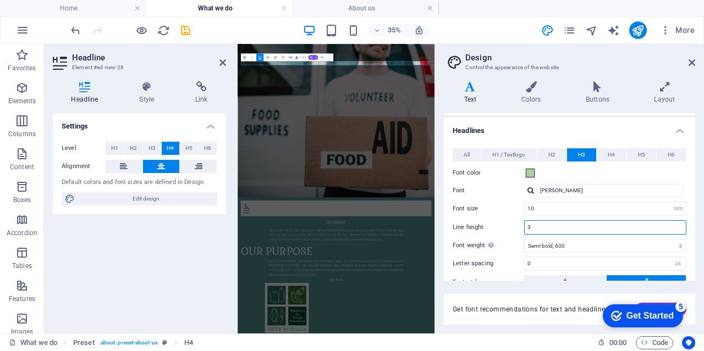
click at [497, 220] on div "Line height 3" at bounding box center [569, 227] width 234 height 14
type input "2"
type input "1.5"
click at [600, 149] on button "H4" at bounding box center [610, 154] width 29 height 13
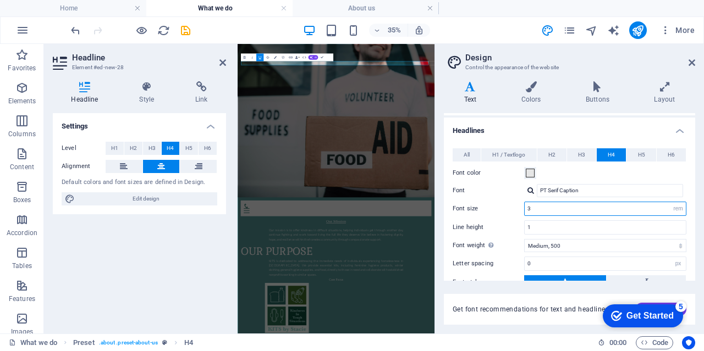
drag, startPoint x: 535, startPoint y: 209, endPoint x: 524, endPoint y: 207, distance: 11.3
click at [524, 207] on input "3" at bounding box center [604, 208] width 161 height 13
type input "2"
click at [641, 154] on span "H5" at bounding box center [641, 154] width 7 height 13
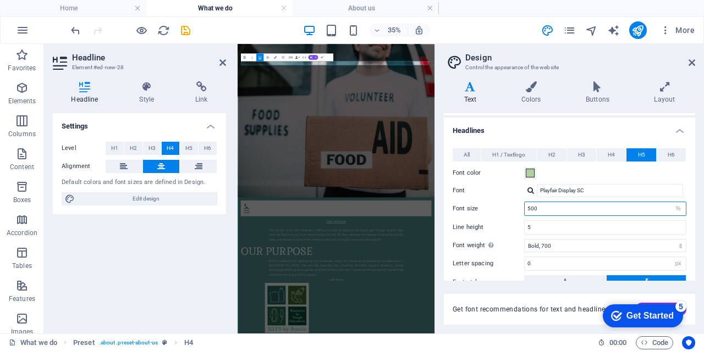
drag, startPoint x: 568, startPoint y: 206, endPoint x: 492, endPoint y: 198, distance: 76.8
click at [492, 198] on div "All H1 / Textlogo H2 H3 H4 H5 H6 Font color Font Gabriela Line height 1.5 Font …" at bounding box center [569, 257] width 256 height 240
type input "2"
click at [565, 221] on input "5" at bounding box center [604, 227] width 161 height 13
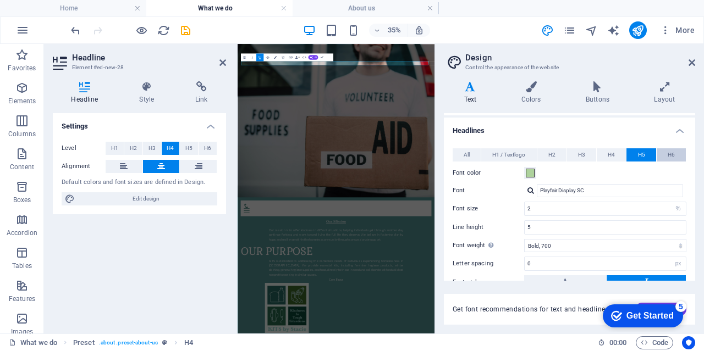
click at [668, 155] on span "H6" at bounding box center [670, 154] width 7 height 13
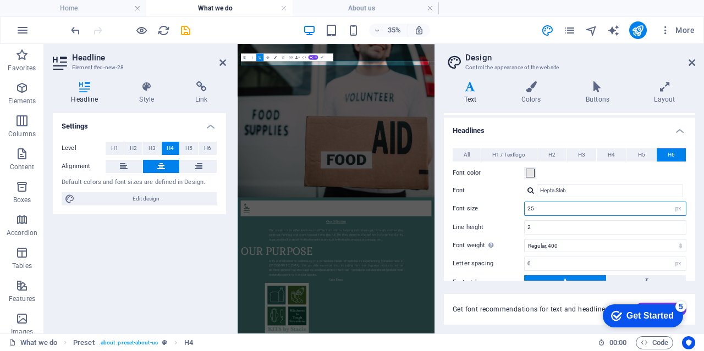
drag, startPoint x: 563, startPoint y: 205, endPoint x: 484, endPoint y: 196, distance: 80.2
click at [484, 196] on div "All H1 / Textlogo H2 H3 H4 H5 H6 Font color Font Gabriela Line height 1.5 Font …" at bounding box center [569, 257] width 256 height 240
type input "3"
drag, startPoint x: 543, startPoint y: 223, endPoint x: 511, endPoint y: 218, distance: 32.7
click at [511, 220] on div "Line height 2" at bounding box center [569, 227] width 234 height 14
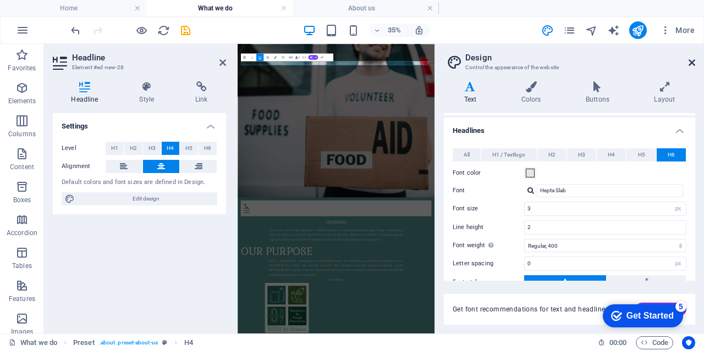
click at [688, 61] on icon at bounding box center [691, 62] width 7 height 9
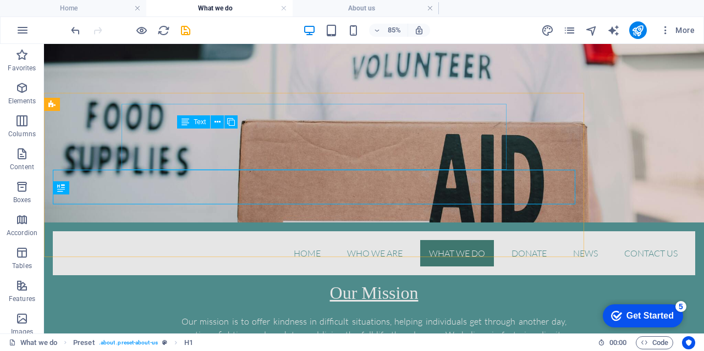
click at [472, 302] on div "Our mission is to offer kindness in difficult situations, helping individuals g…" at bounding box center [373, 335] width 385 height 66
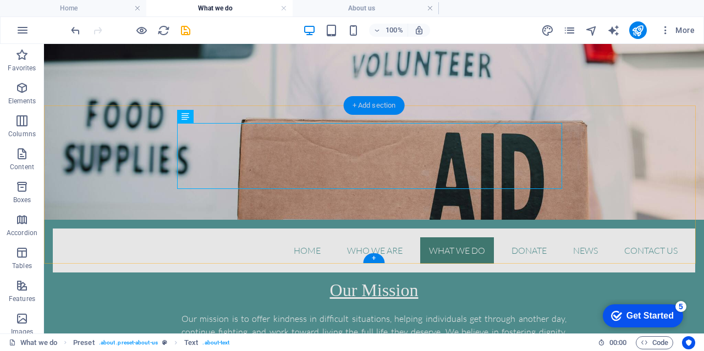
click at [367, 114] on div "+ Add section" at bounding box center [374, 105] width 61 height 19
click at [181, 299] on div "Our mission is to offer kindness in difficult situations, helping individuals g…" at bounding box center [373, 332] width 385 height 66
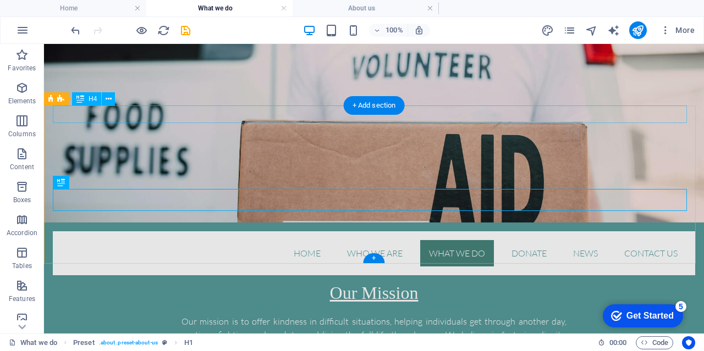
click at [345, 284] on div "Our Mission" at bounding box center [374, 293] width 642 height 18
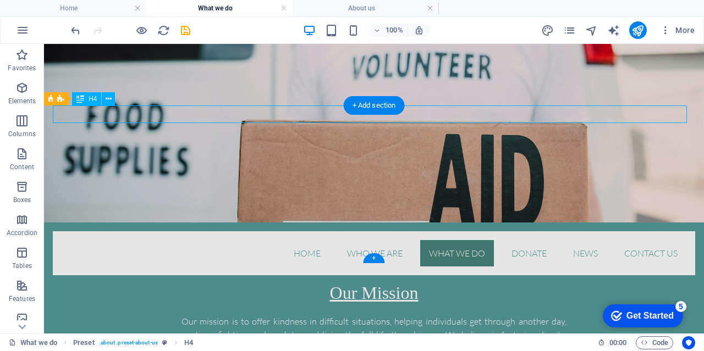
click at [345, 284] on div "Our Mission" at bounding box center [374, 293] width 642 height 18
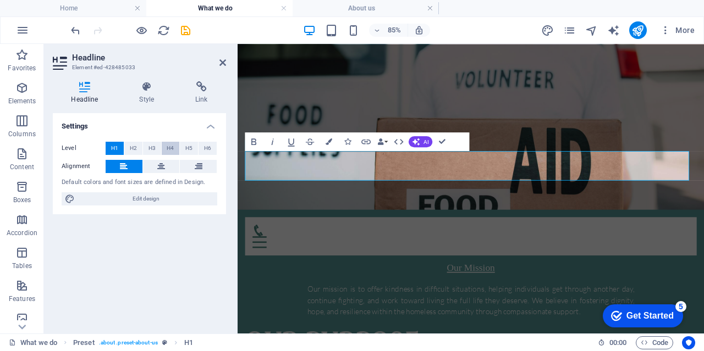
click at [173, 149] on span "H4" at bounding box center [170, 148] width 7 height 13
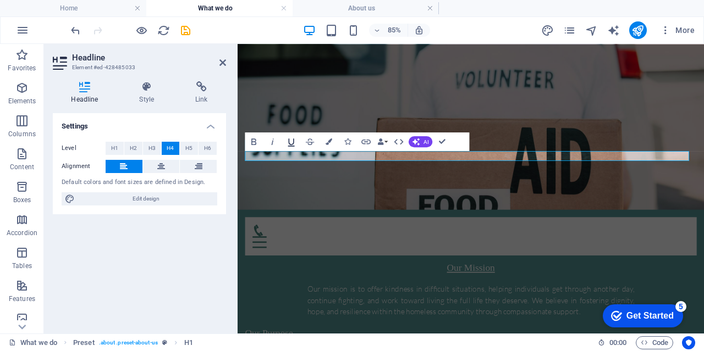
click at [292, 143] on icon "button" at bounding box center [291, 143] width 7 height 8
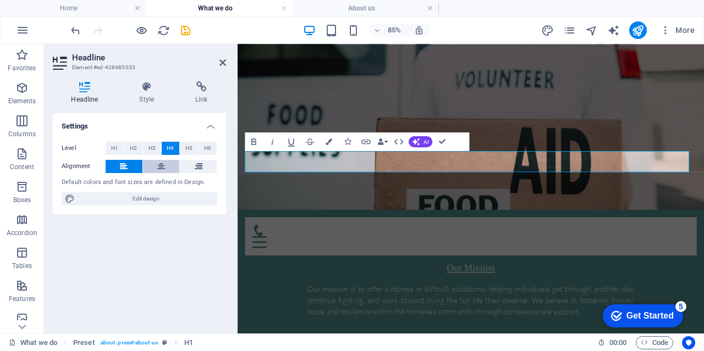
click at [162, 169] on icon at bounding box center [161, 166] width 8 height 13
click at [149, 252] on div "Settings Level H1 H2 H3 H4 H5 H6 Alignment Default colors and font sizes are de…" at bounding box center [139, 219] width 173 height 212
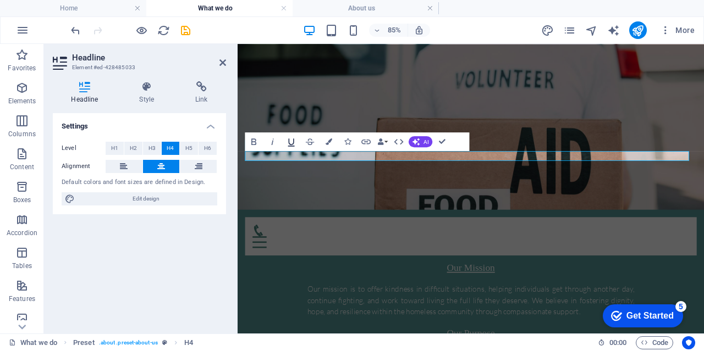
click at [289, 139] on icon "button" at bounding box center [291, 141] width 11 height 11
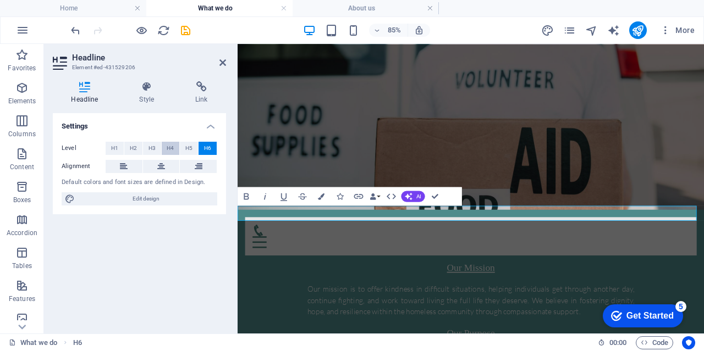
click at [168, 147] on span "H4" at bounding box center [170, 148] width 7 height 13
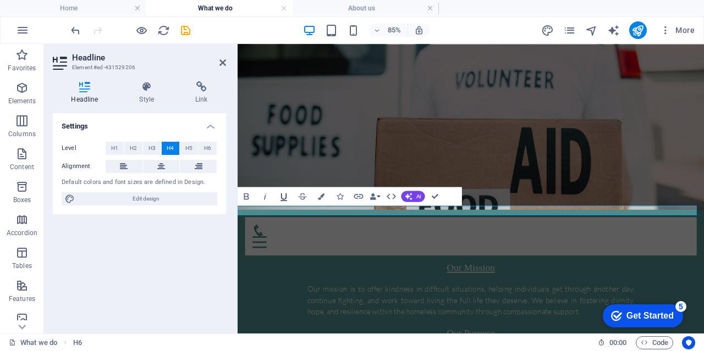
click at [278, 198] on icon "button" at bounding box center [283, 196] width 11 height 11
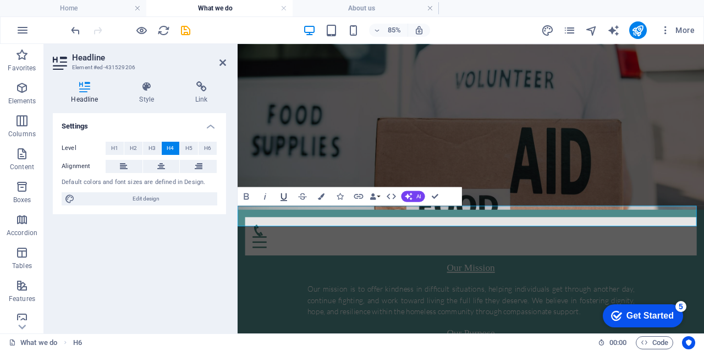
click at [280, 191] on icon "button" at bounding box center [283, 196] width 11 height 11
click at [286, 196] on icon "button" at bounding box center [283, 197] width 7 height 8
click at [184, 147] on button "H5" at bounding box center [189, 148] width 18 height 13
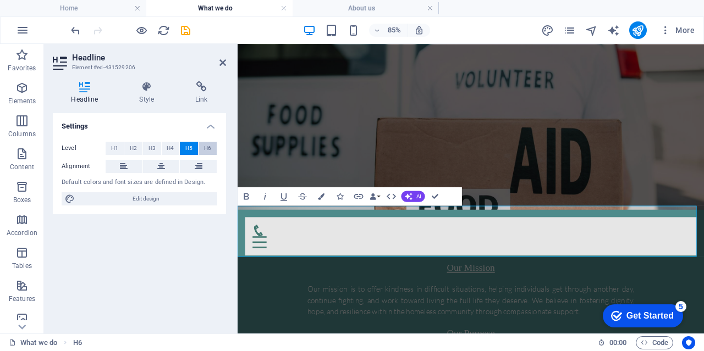
click at [208, 150] on span "H6" at bounding box center [207, 148] width 7 height 13
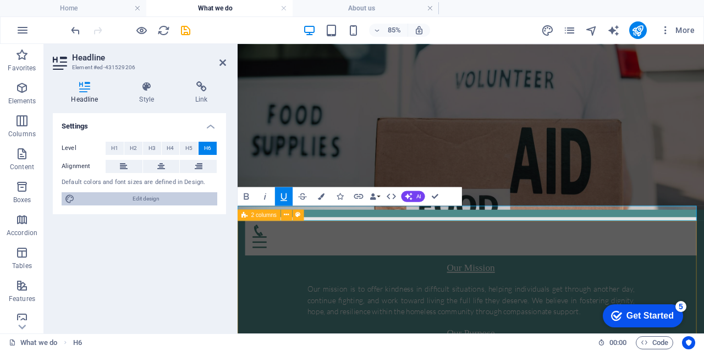
click at [174, 197] on span "Edit design" at bounding box center [146, 198] width 136 height 13
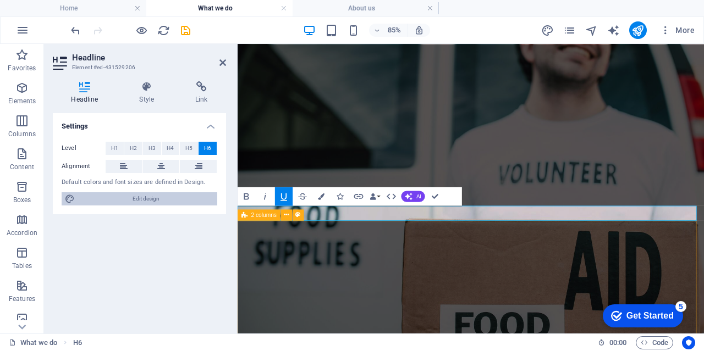
select select "rem"
select select "300"
select select "px"
select select "400"
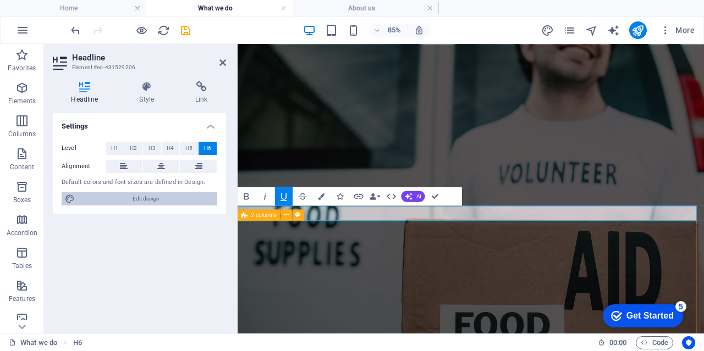
select select "px"
select select "rem"
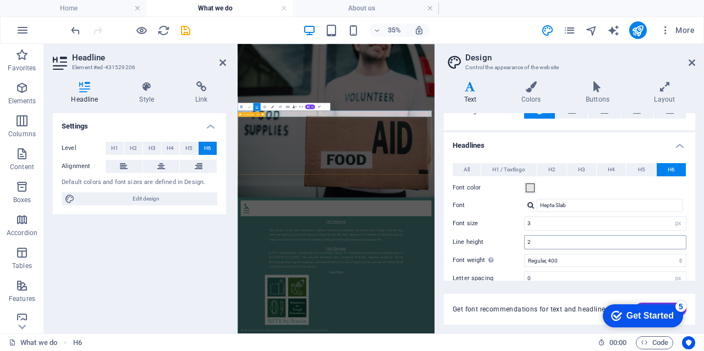
scroll to position [220, 0]
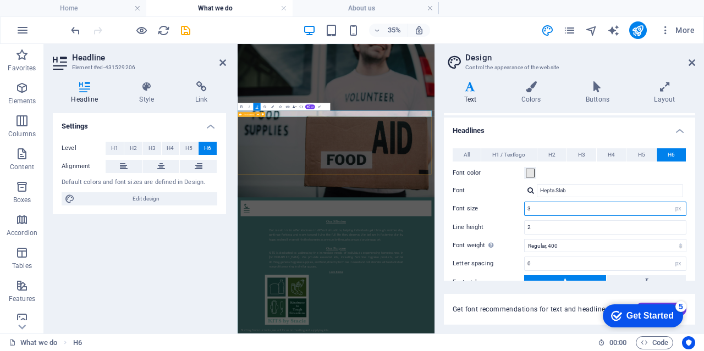
drag, startPoint x: 546, startPoint y: 206, endPoint x: 481, endPoint y: 198, distance: 64.8
click at [481, 198] on div "All H1 / Textlogo H2 H3 H4 H5 H6 Font color Font Gabriela Line height 1.5 Font …" at bounding box center [569, 257] width 256 height 240
type input "10"
click at [545, 221] on input "2" at bounding box center [604, 227] width 161 height 13
click at [189, 148] on span "H5" at bounding box center [188, 148] width 7 height 13
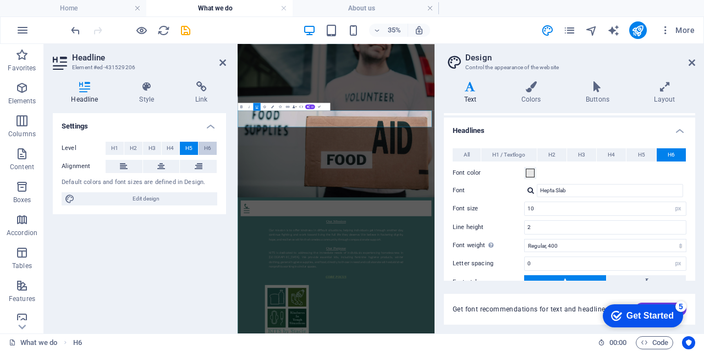
click at [208, 148] on span "H6" at bounding box center [207, 148] width 7 height 13
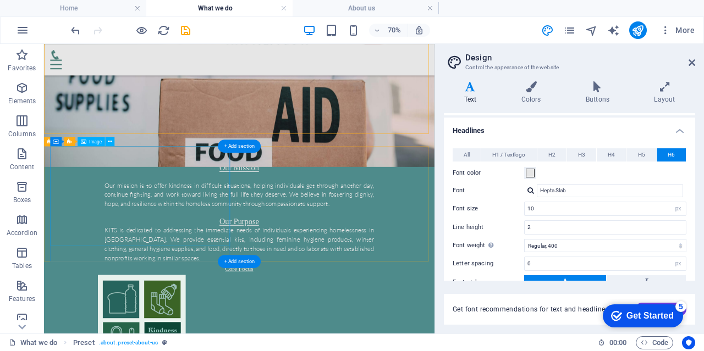
scroll to position [79, 0]
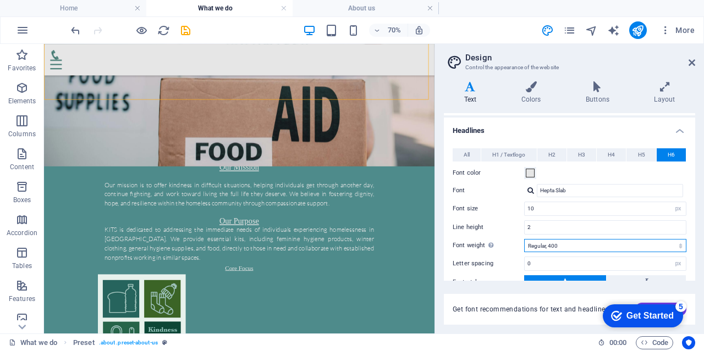
click at [562, 239] on select "Thin, 100 Extra-light, 200 Light, 300 Regular, 400 Medium, 500 Semi-bold, 600 B…" at bounding box center [605, 245] width 162 height 13
select select "600"
click at [524, 239] on select "Thin, 100 Extra-light, 200 Light, 300 Regular, 400 Medium, 500 Semi-bold, 600 B…" at bounding box center [605, 245] width 162 height 13
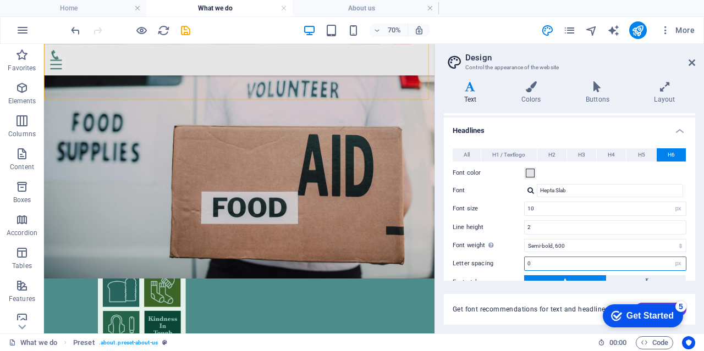
drag, startPoint x: 536, startPoint y: 261, endPoint x: 505, endPoint y: 256, distance: 31.6
click at [505, 257] on div "Letter spacing 0 rem px" at bounding box center [569, 264] width 234 height 14
type input "15"
click at [495, 202] on div "Font size 10 rem px em %" at bounding box center [569, 209] width 234 height 14
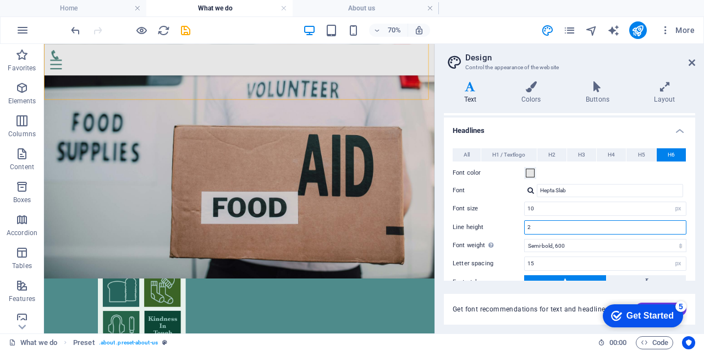
drag, startPoint x: 544, startPoint y: 226, endPoint x: 512, endPoint y: 224, distance: 32.0
click at [512, 224] on div "Line height 2" at bounding box center [569, 227] width 234 height 14
click at [512, 224] on label "Line height" at bounding box center [487, 227] width 71 height 6
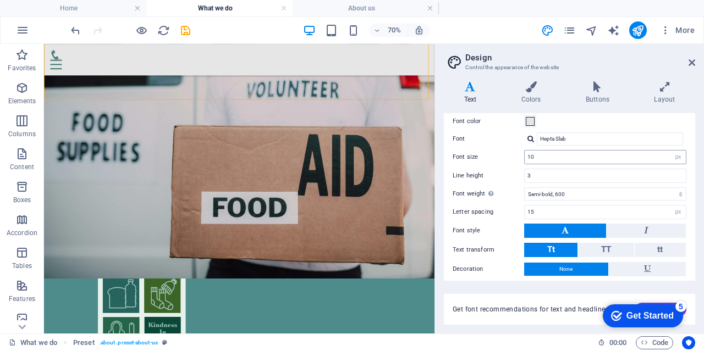
scroll to position [256, 0]
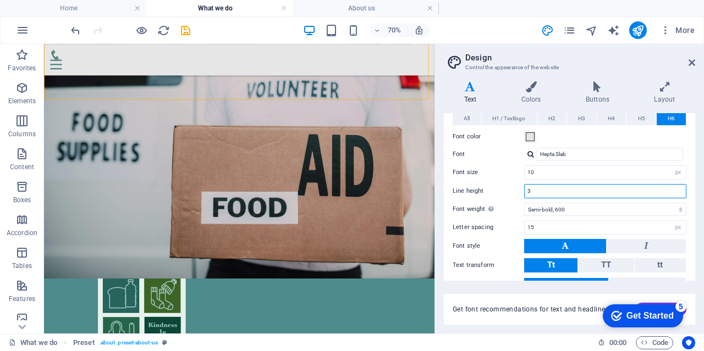
drag, startPoint x: 544, startPoint y: 191, endPoint x: 494, endPoint y: 187, distance: 50.7
click at [494, 187] on div "Line height 3" at bounding box center [569, 191] width 234 height 14
type input "1.5"
click at [494, 188] on label "Line height" at bounding box center [487, 191] width 71 height 6
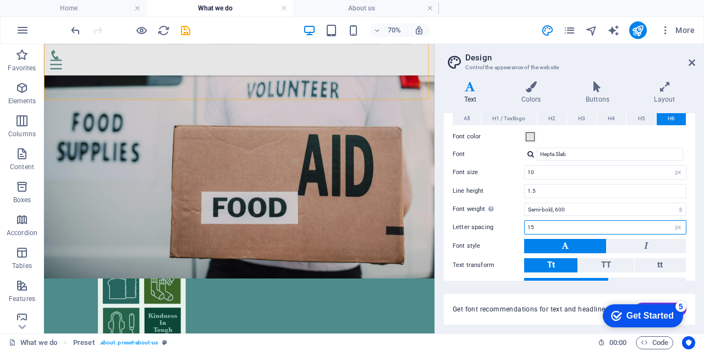
drag, startPoint x: 552, startPoint y: 227, endPoint x: 479, endPoint y: 218, distance: 73.1
click at [481, 220] on div "Letter spacing 15 rem px" at bounding box center [569, 227] width 234 height 14
type input "2"
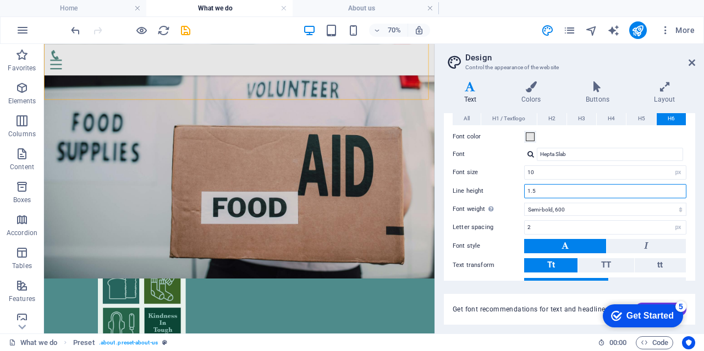
drag, startPoint x: 552, startPoint y: 187, endPoint x: 515, endPoint y: 182, distance: 37.1
click at [515, 184] on div "Line height 1.5" at bounding box center [569, 191] width 234 height 14
type input "3"
click at [513, 184] on div "Line height 3" at bounding box center [569, 191] width 234 height 14
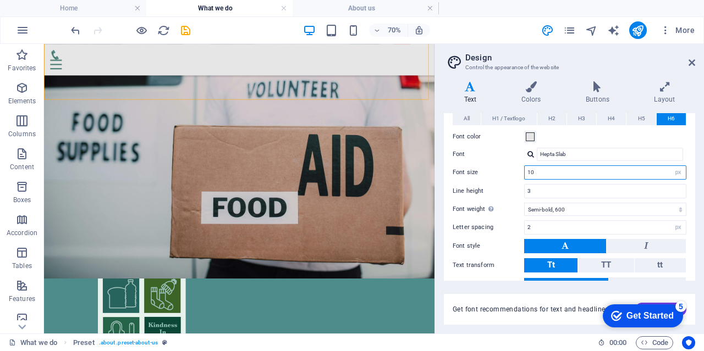
click at [541, 173] on input "10" at bounding box center [604, 172] width 161 height 13
drag, startPoint x: 543, startPoint y: 173, endPoint x: 512, endPoint y: 167, distance: 32.0
click at [512, 167] on div "Font size 10 rem px em %" at bounding box center [569, 172] width 234 height 14
type input "15"
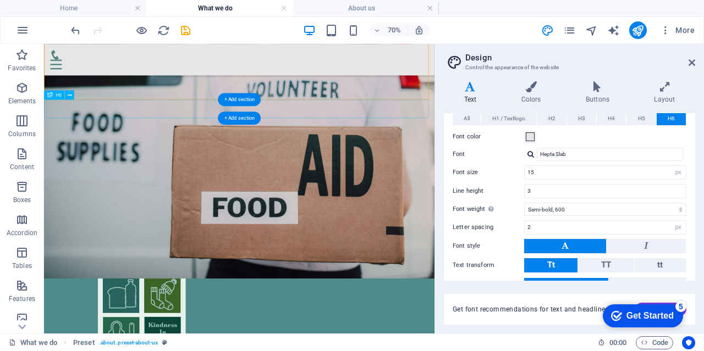
click at [556, 340] on div "Core Focus" at bounding box center [322, 353] width 557 height 26
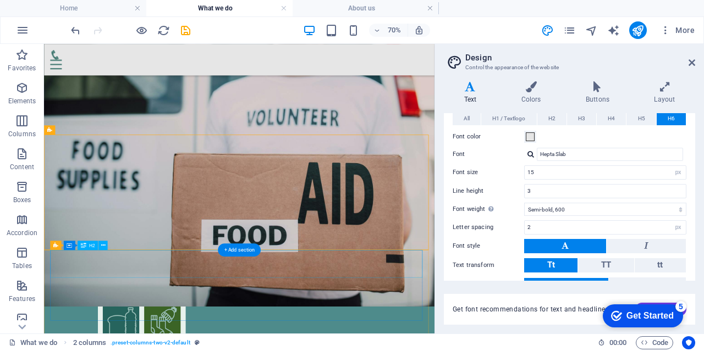
scroll to position [24, 0]
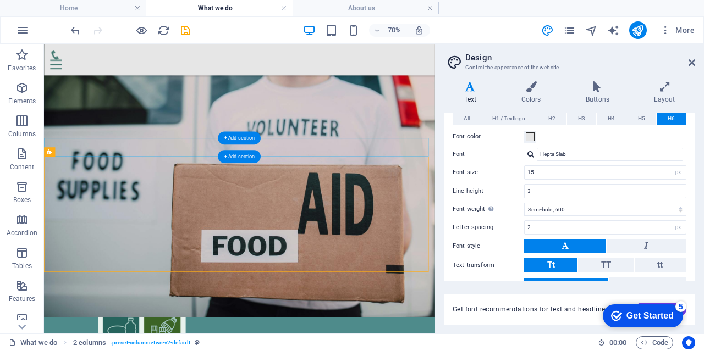
click at [223, 142] on div "+ Add section" at bounding box center [239, 138] width 43 height 13
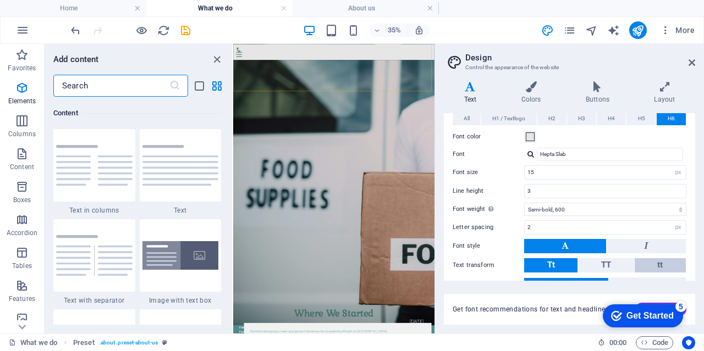
scroll to position [1923, 0]
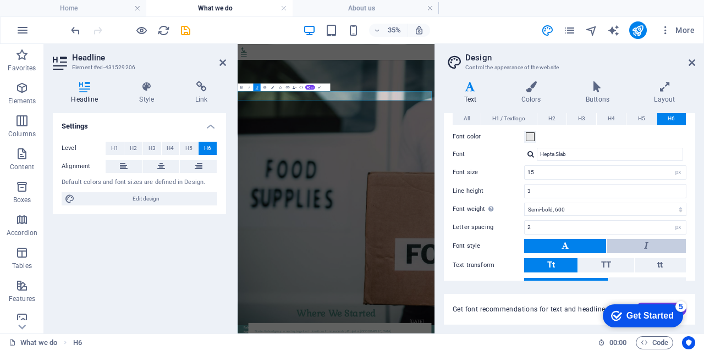
click at [630, 243] on button at bounding box center [645, 246] width 79 height 14
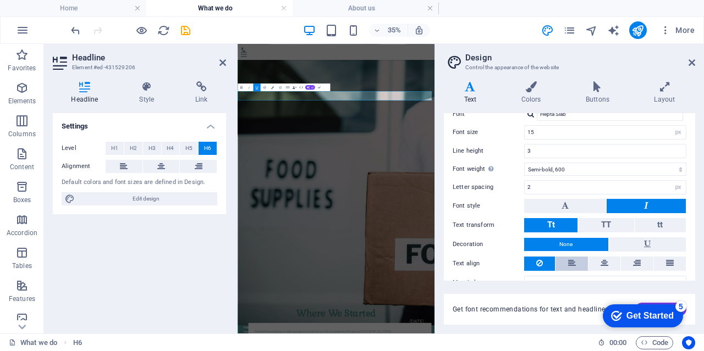
scroll to position [311, 0]
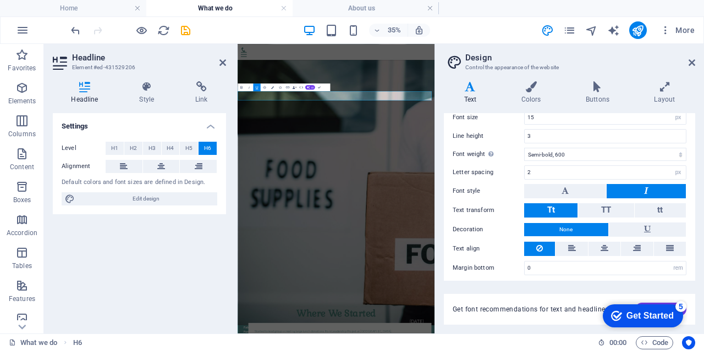
click at [562, 223] on span "None" at bounding box center [565, 229] width 13 height 13
click at [645, 224] on icon at bounding box center [647, 229] width 7 height 13
click at [569, 223] on span "None" at bounding box center [565, 229] width 13 height 13
click at [186, 269] on div "Settings Level H1 H2 H3 H4 H5 H6 Alignment Default colors and font sizes are de…" at bounding box center [139, 219] width 173 height 212
click at [224, 63] on icon at bounding box center [222, 62] width 7 height 9
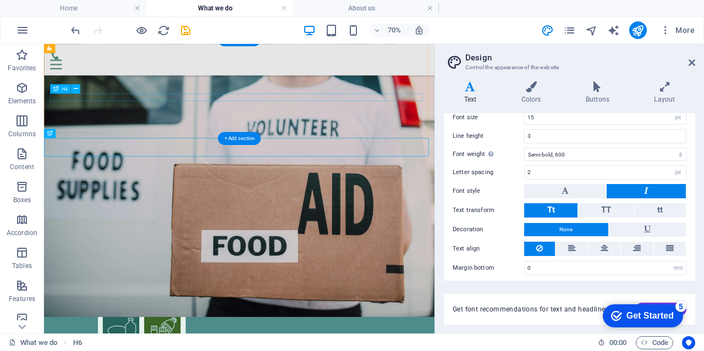
click at [555, 331] on div "Our Purpose" at bounding box center [323, 336] width 540 height 11
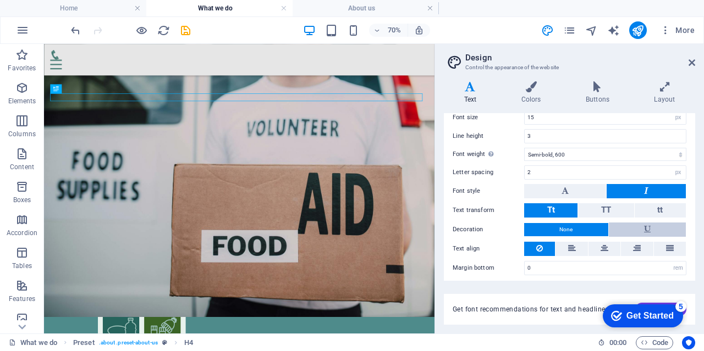
click at [663, 223] on button at bounding box center [646, 230] width 77 height 14
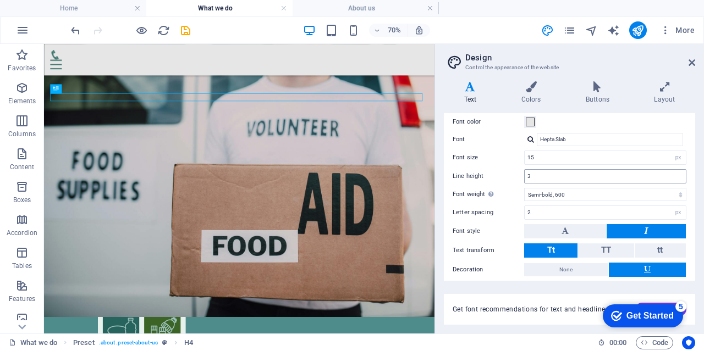
scroll to position [256, 0]
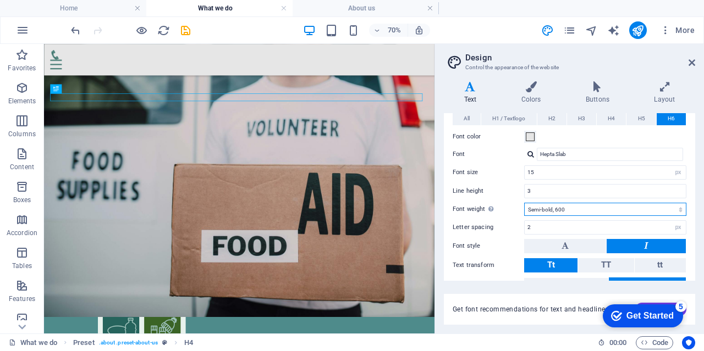
click at [567, 204] on select "Thin, 100 Extra-light, 200 Light, 300 Regular, 400 Medium, 500 Semi-bold, 600 B…" at bounding box center [605, 209] width 162 height 13
select select "700"
click at [524, 203] on select "Thin, 100 Extra-light, 200 Light, 300 Regular, 400 Medium, 500 Semi-bold, 600 B…" at bounding box center [605, 209] width 162 height 13
click at [556, 185] on input "3" at bounding box center [604, 191] width 161 height 13
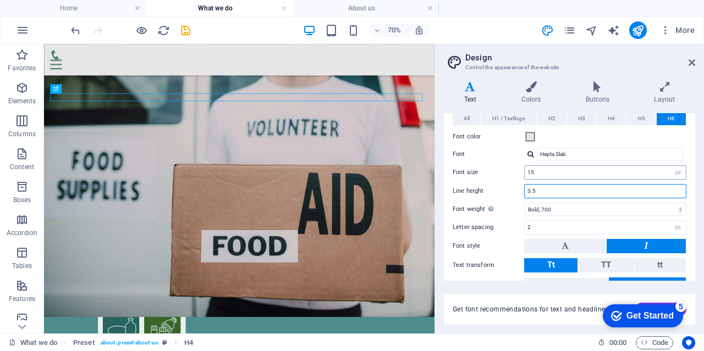
type input "3.5"
drag, startPoint x: 566, startPoint y: 168, endPoint x: 507, endPoint y: 162, distance: 59.6
click at [507, 162] on div "All H1 / Textlogo H2 H3 H4 H5 H6 Font color Font Gabriela Line height 1.5 Font …" at bounding box center [569, 221] width 256 height 240
type input "20"
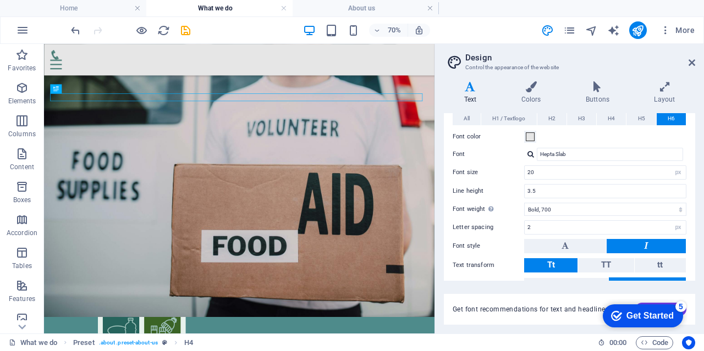
click at [499, 170] on label "Font size" at bounding box center [487, 172] width 71 height 6
click at [570, 254] on div "Our Mission Our mission is to offer kindness in difficult situations, helping i…" at bounding box center [322, 324] width 557 height 141
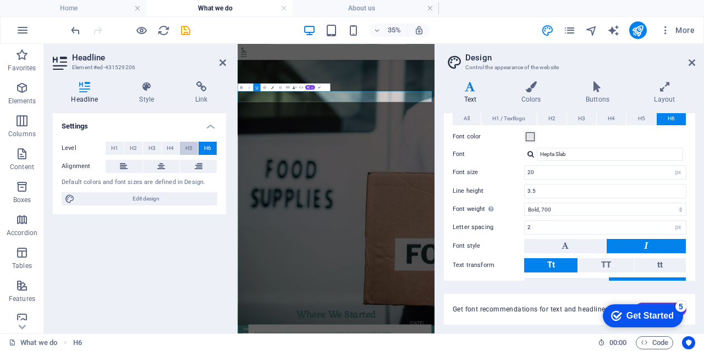
click at [192, 148] on span "H5" at bounding box center [188, 148] width 7 height 13
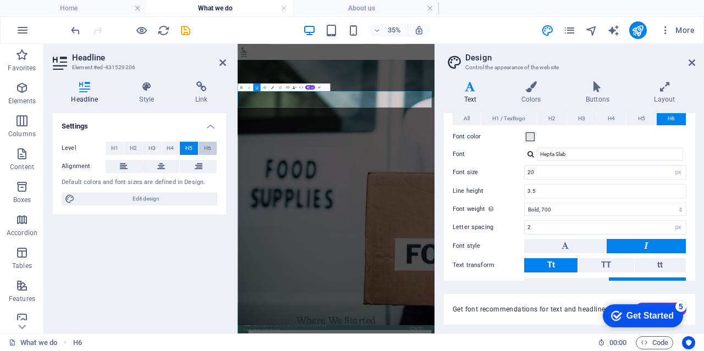
click at [204, 146] on span "H6" at bounding box center [207, 148] width 7 height 13
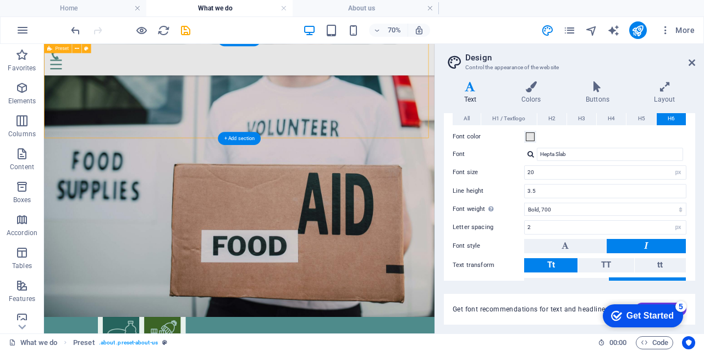
click at [69, 254] on div "Our Mission Our mission is to offer kindness in difficult situations, helping i…" at bounding box center [322, 324] width 557 height 141
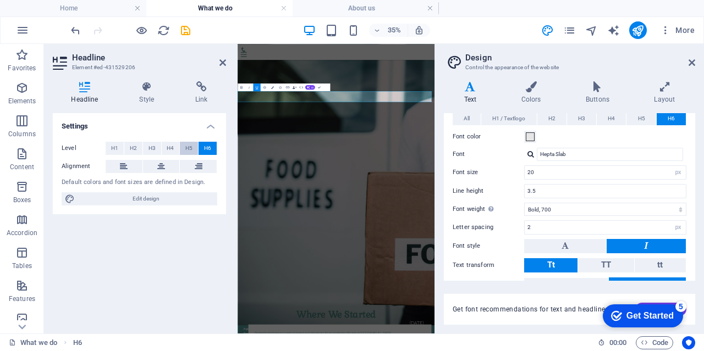
click at [186, 149] on span "H5" at bounding box center [188, 148] width 7 height 13
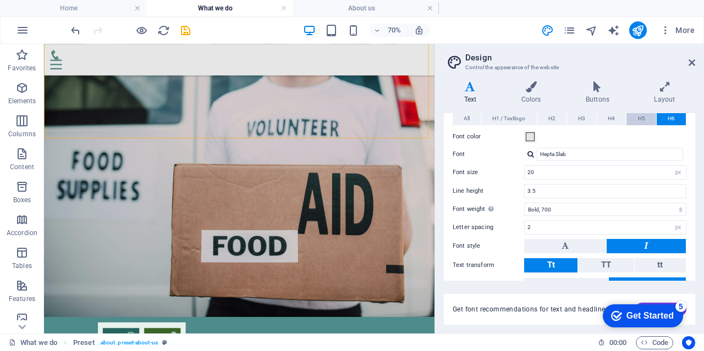
click at [638, 119] on span "H5" at bounding box center [641, 118] width 7 height 13
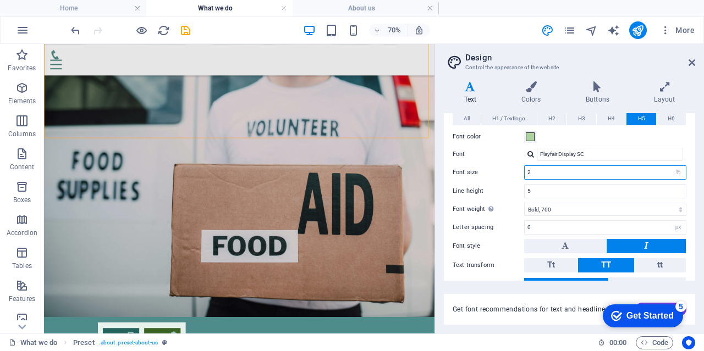
drag, startPoint x: 541, startPoint y: 172, endPoint x: 491, endPoint y: 166, distance: 50.4
click at [491, 166] on div "Font size 2 rem px em %" at bounding box center [569, 172] width 234 height 14
type input "3"
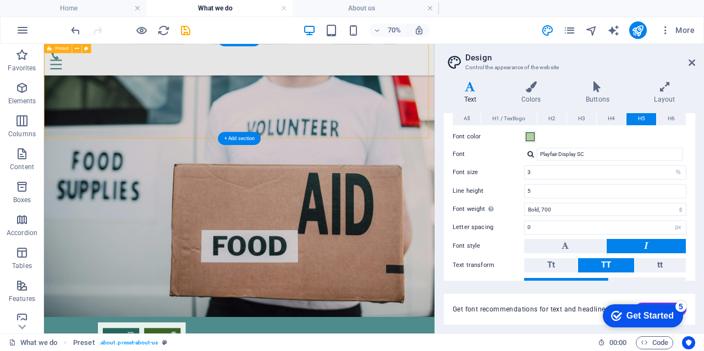
click at [554, 254] on div "Our Mission Our mission is to offer kindness in difficult situations, helping i…" at bounding box center [322, 324] width 557 height 141
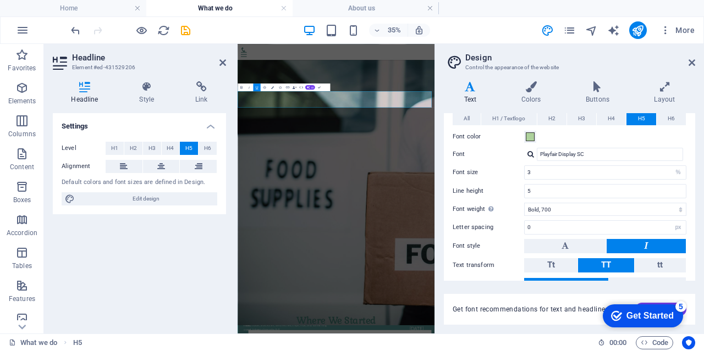
click at [190, 146] on span "H5" at bounding box center [188, 148] width 7 height 13
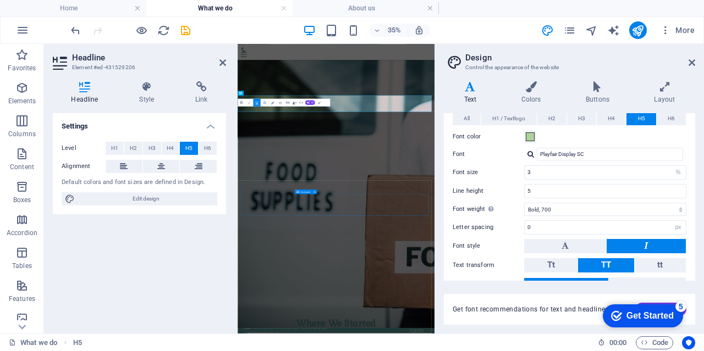
scroll to position [0, 0]
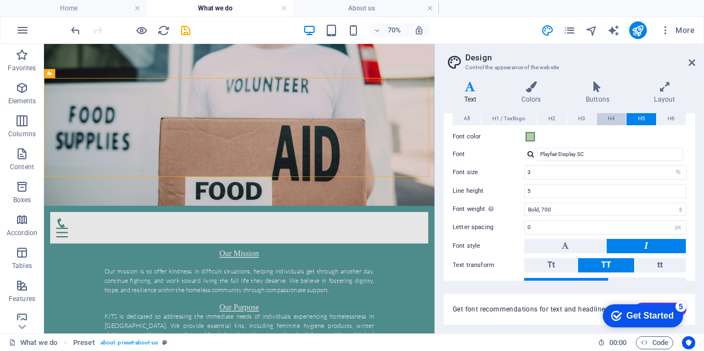
click at [619, 114] on button "H4" at bounding box center [610, 118] width 29 height 13
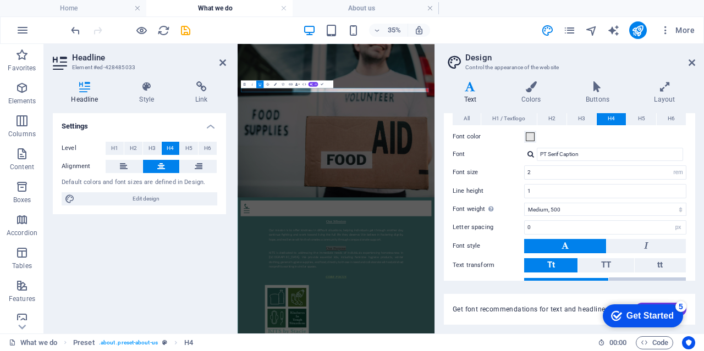
click at [639, 278] on button at bounding box center [646, 285] width 77 height 14
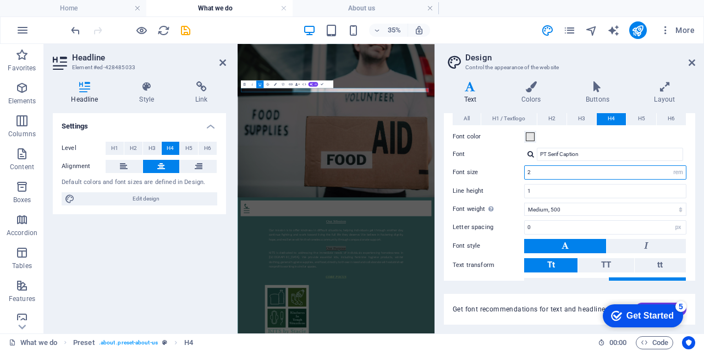
click at [540, 173] on input "2" at bounding box center [604, 172] width 161 height 13
type input "2.5"
click at [548, 185] on input "1" at bounding box center [604, 191] width 161 height 13
type input "1"
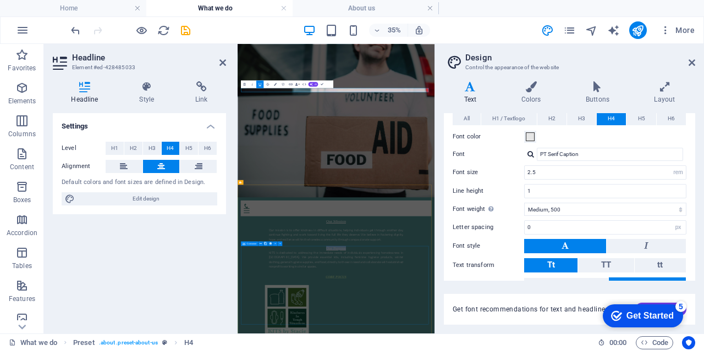
drag, startPoint x: 315, startPoint y: 709, endPoint x: 553, endPoint y: 377, distance: 408.1
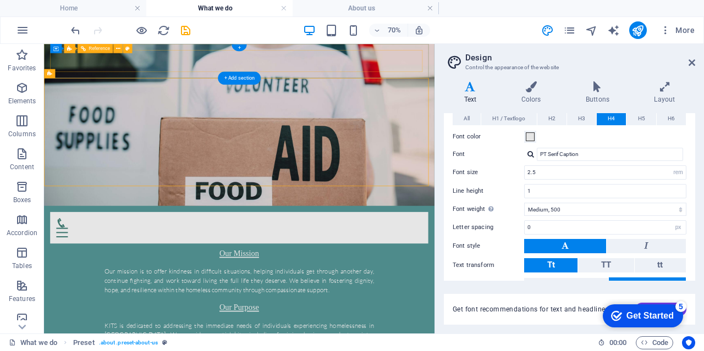
click at [302, 293] on div at bounding box center [323, 306] width 522 height 27
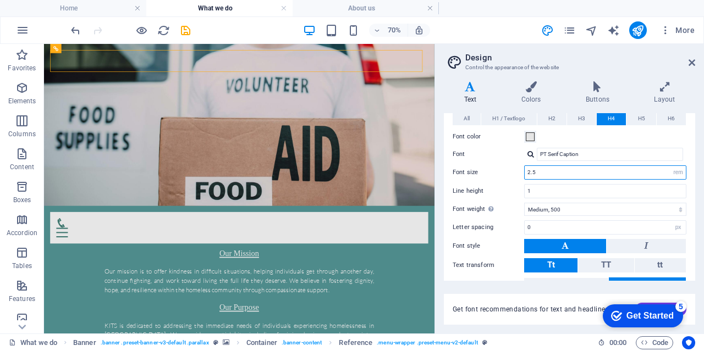
drag, startPoint x: 554, startPoint y: 173, endPoint x: 496, endPoint y: 172, distance: 58.3
click at [496, 172] on div "Font size 2.5 rem px em %" at bounding box center [569, 172] width 234 height 14
type input "4"
click at [497, 169] on label "Font size" at bounding box center [487, 172] width 71 height 6
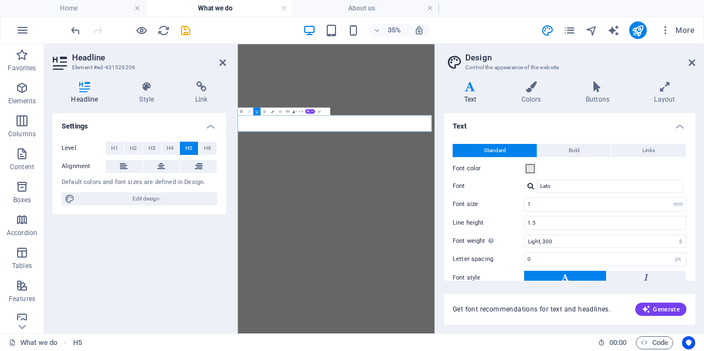
select select "rem"
select select "300"
select select "px"
select select "rem"
select select "500"
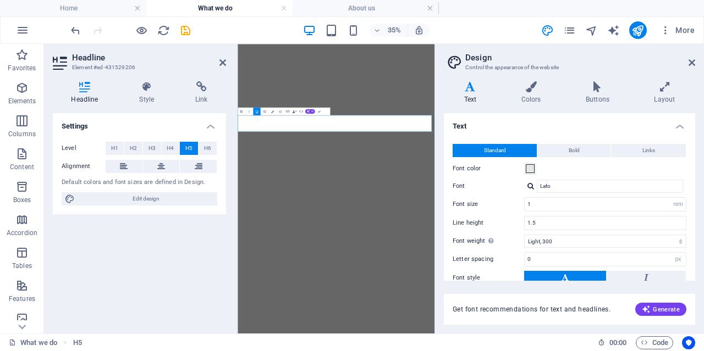
select select "px"
select select "rem"
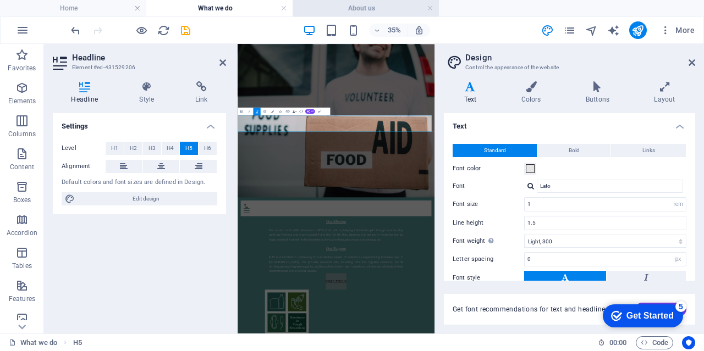
scroll to position [73, 0]
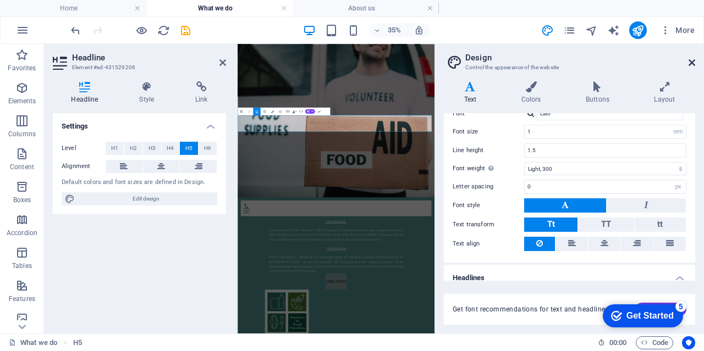
click at [690, 63] on icon at bounding box center [691, 62] width 7 height 9
